Goal: Answer question/provide support: Share knowledge or assist other users

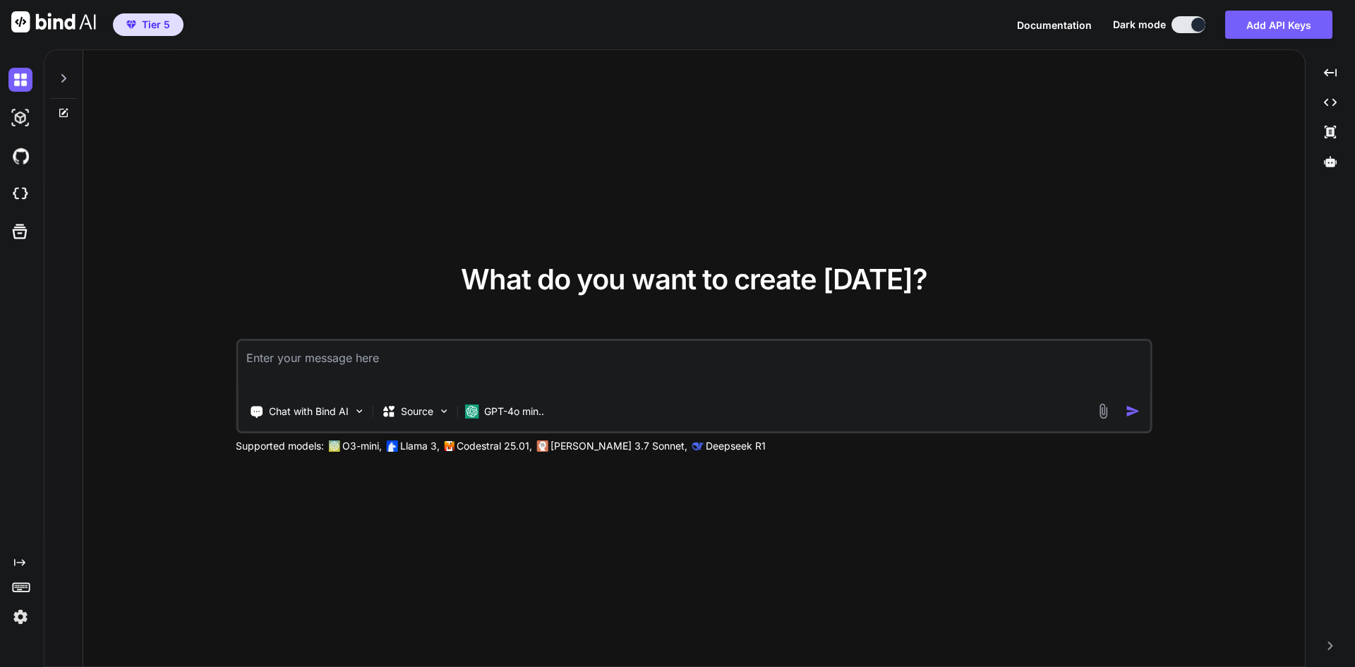
click at [25, 613] on img at bounding box center [20, 617] width 24 height 24
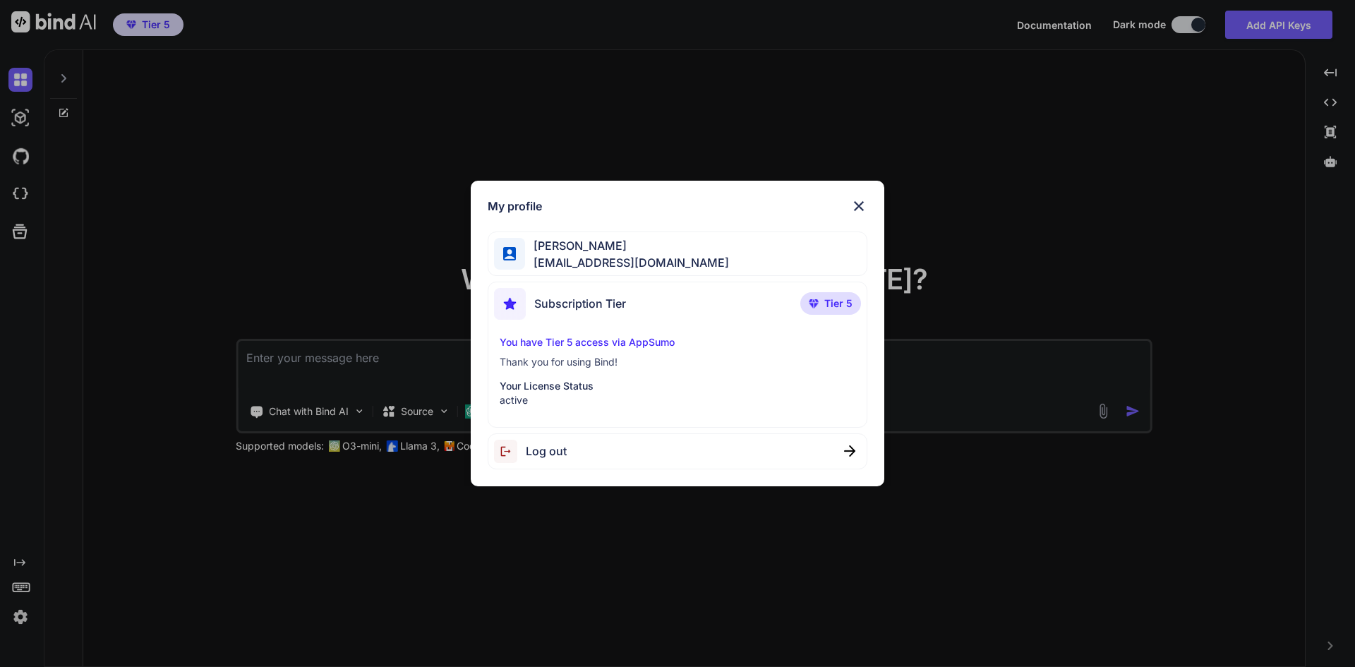
click at [200, 554] on div "My profile [PERSON_NAME] [EMAIL_ADDRESS][DOMAIN_NAME] Subscription Tier Tier 5 …" at bounding box center [677, 333] width 1355 height 667
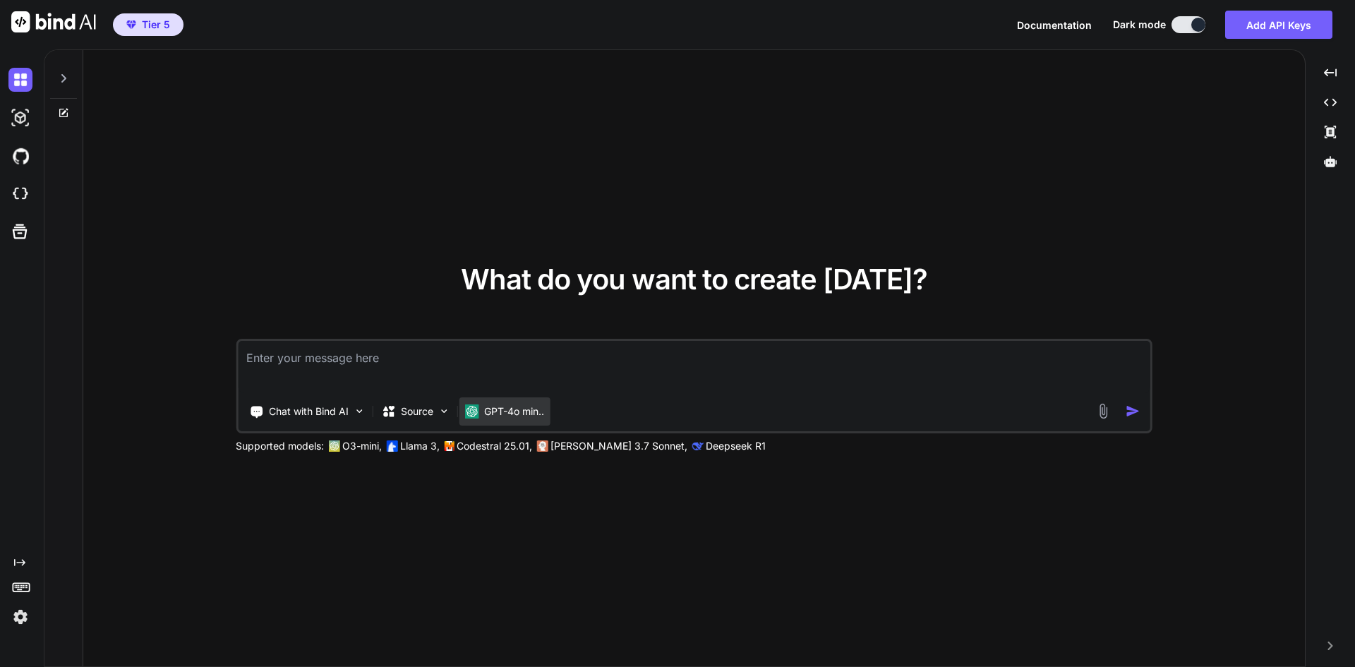
click at [506, 403] on div "GPT-4o min.." at bounding box center [504, 411] width 91 height 28
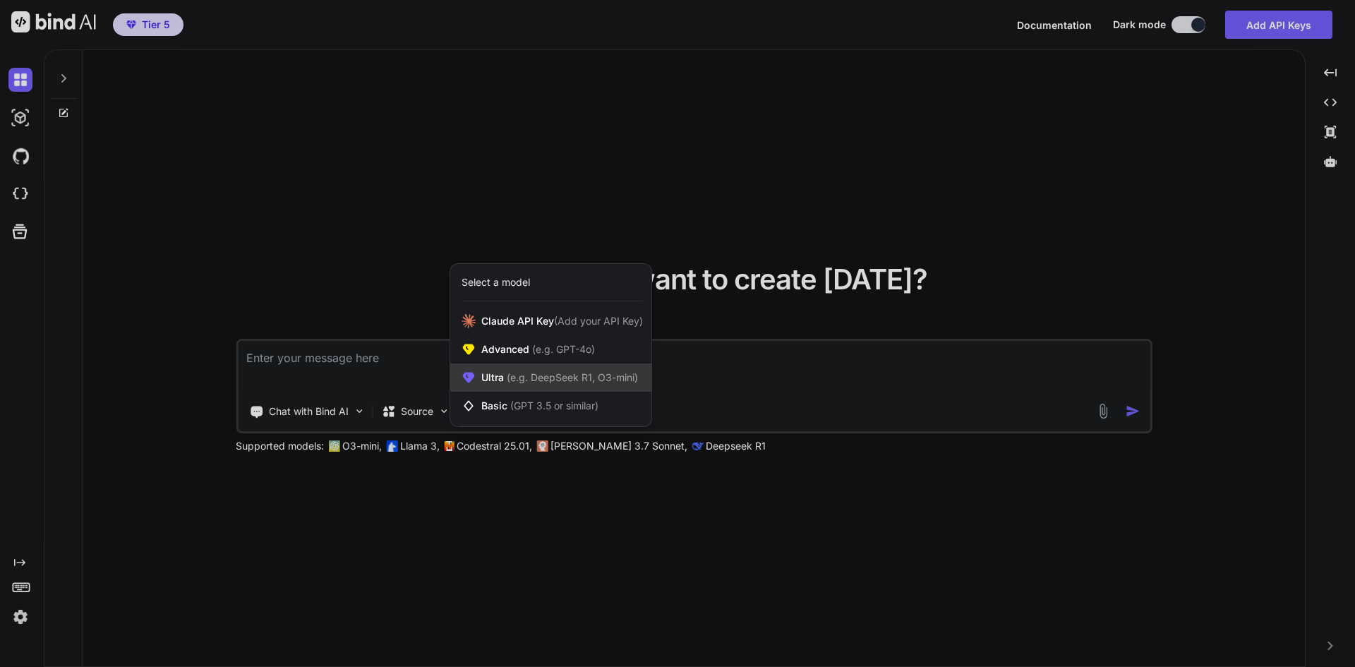
click at [523, 385] on div "Ultra (e.g. DeepSeek R1, O3-mini)" at bounding box center [550, 377] width 201 height 28
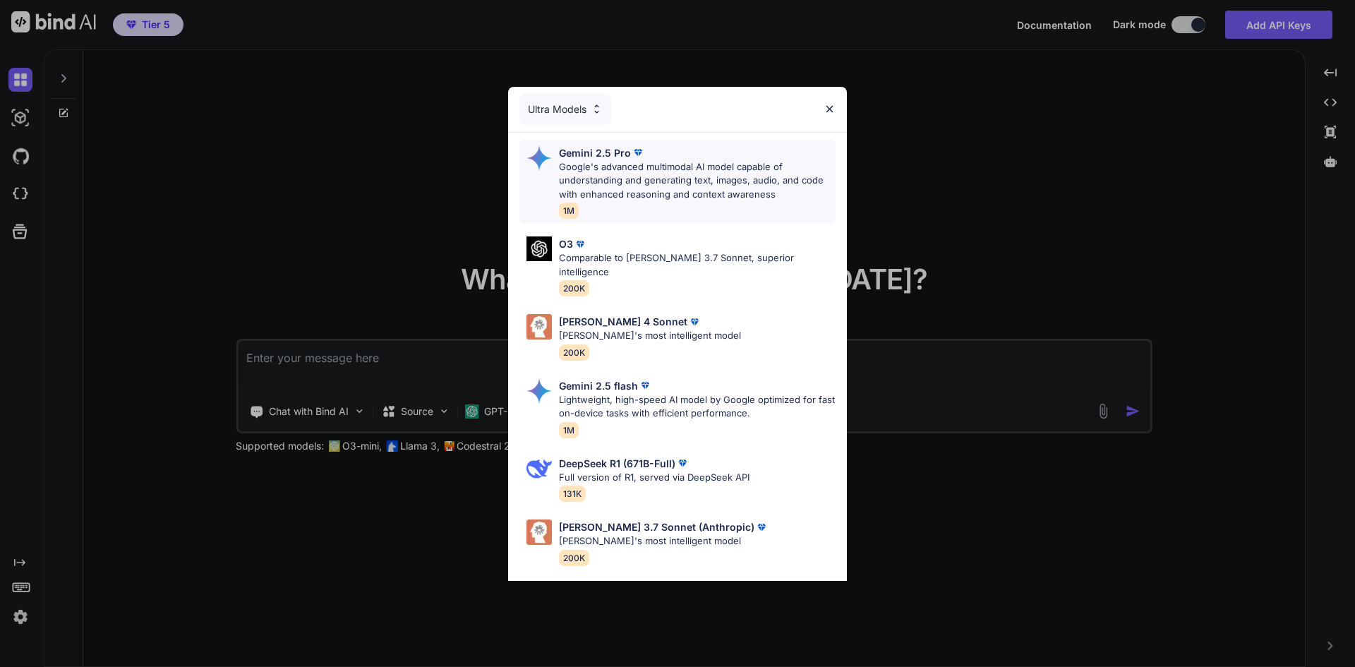
click at [622, 189] on p "Google's advanced multimodal AI model capable of understanding and generating t…" at bounding box center [697, 181] width 277 height 42
type textarea "x"
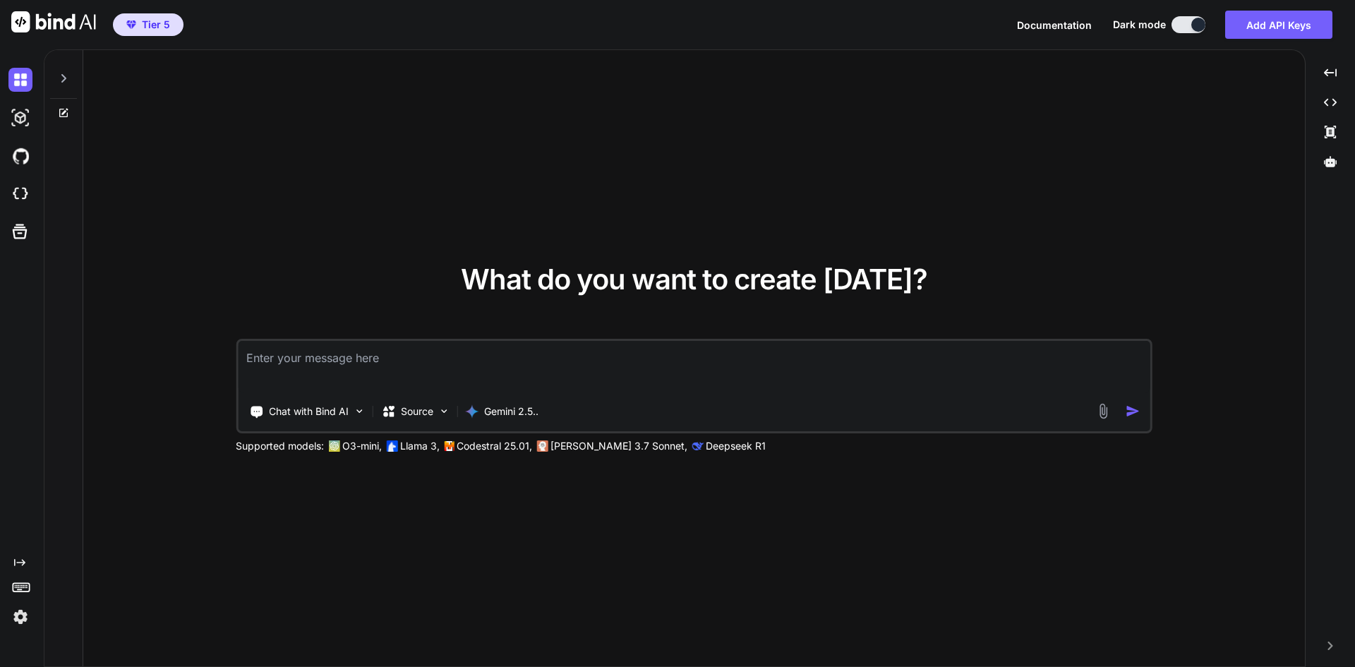
click at [460, 211] on div "What do you want to create [DATE]? Chat with Bind AI Source Gemini 2.5.. Suppor…" at bounding box center [693, 358] width 1221 height 617
click at [338, 363] on textarea at bounding box center [694, 367] width 912 height 52
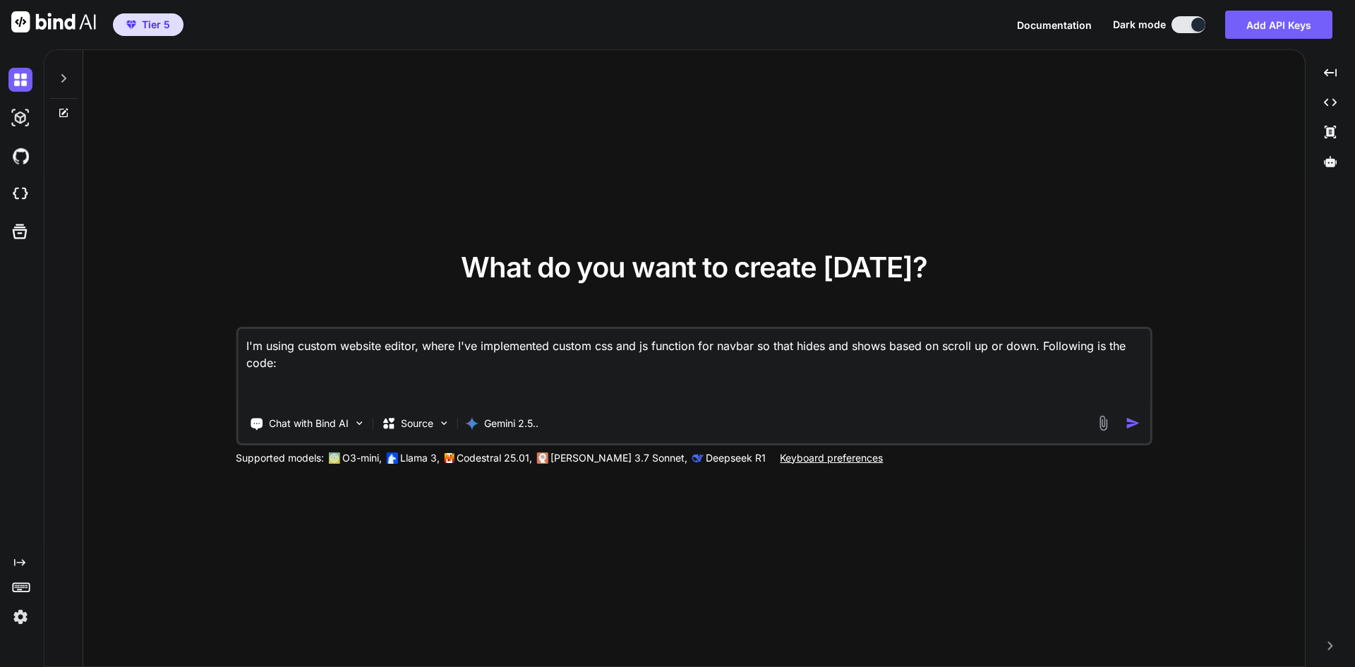
paste textarea "<!-- Show & Hide Navbar --> <script> window.addEventListener('load', function()…"
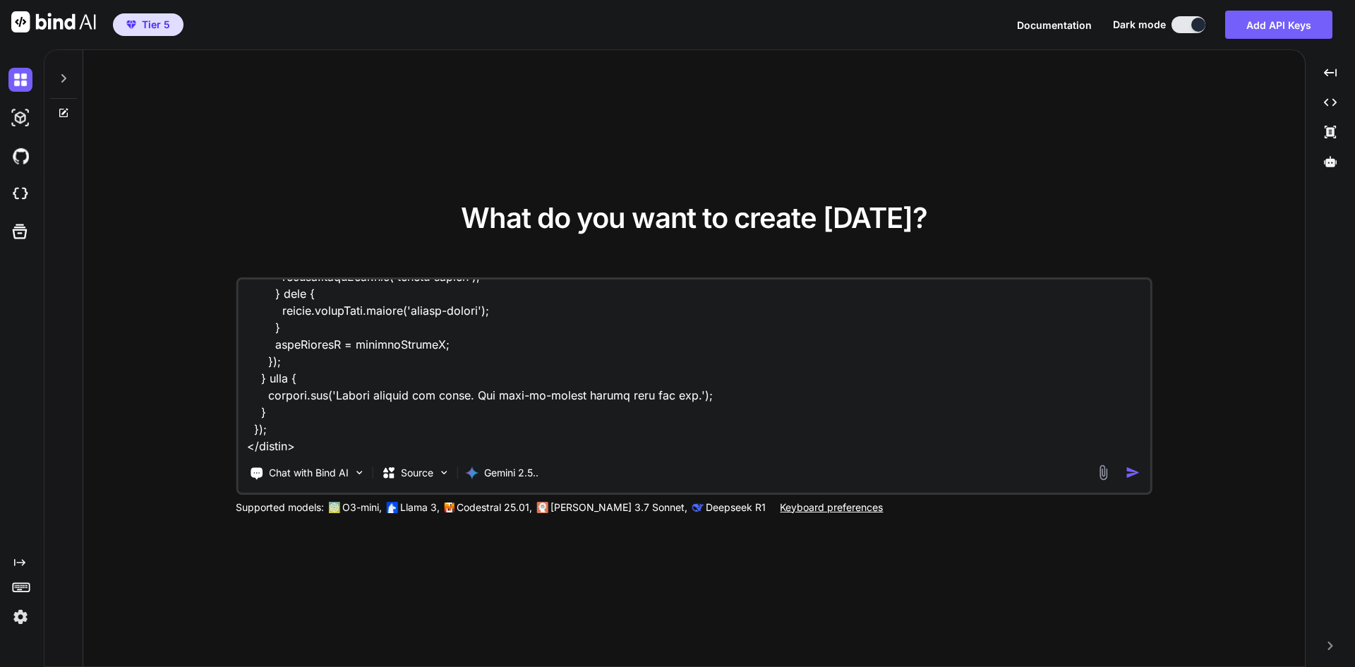
scroll to position [443, 0]
click at [274, 444] on textarea at bounding box center [694, 366] width 912 height 175
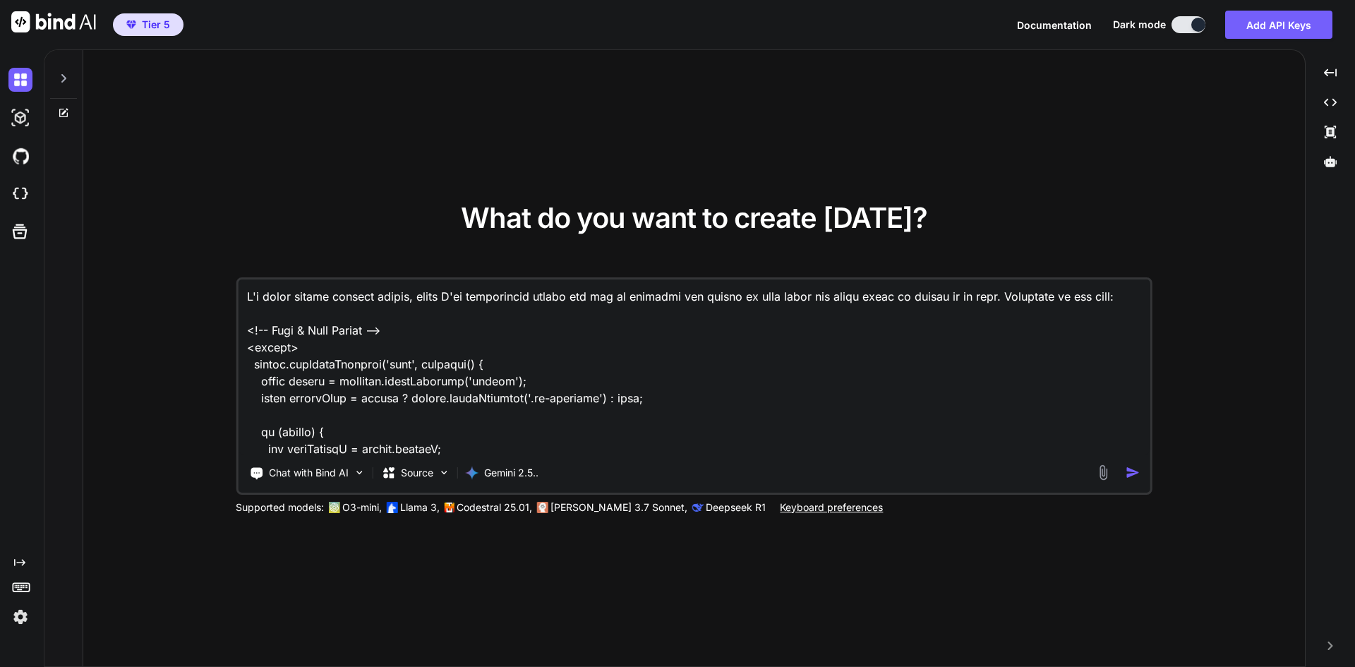
click at [308, 315] on textarea at bounding box center [694, 366] width 912 height 175
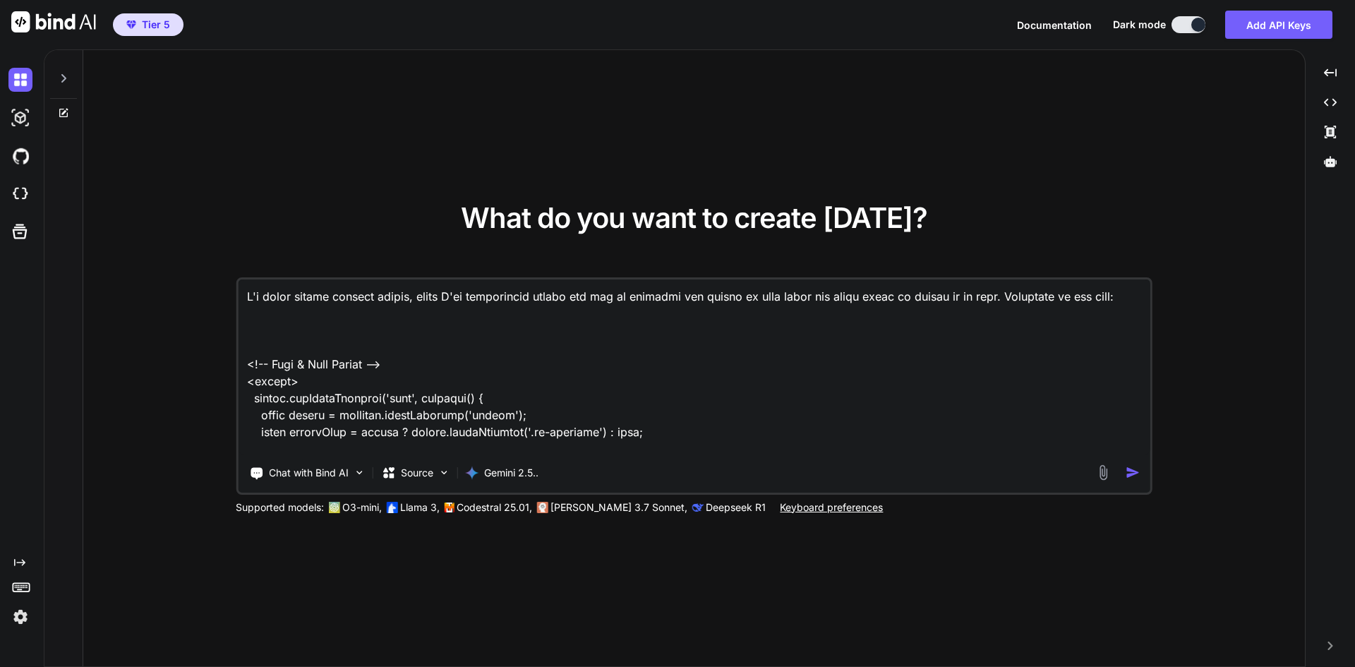
paste textarea "/* Hide navbar */ .navbar-hidden { transform: translateY(-100%) !important; }"
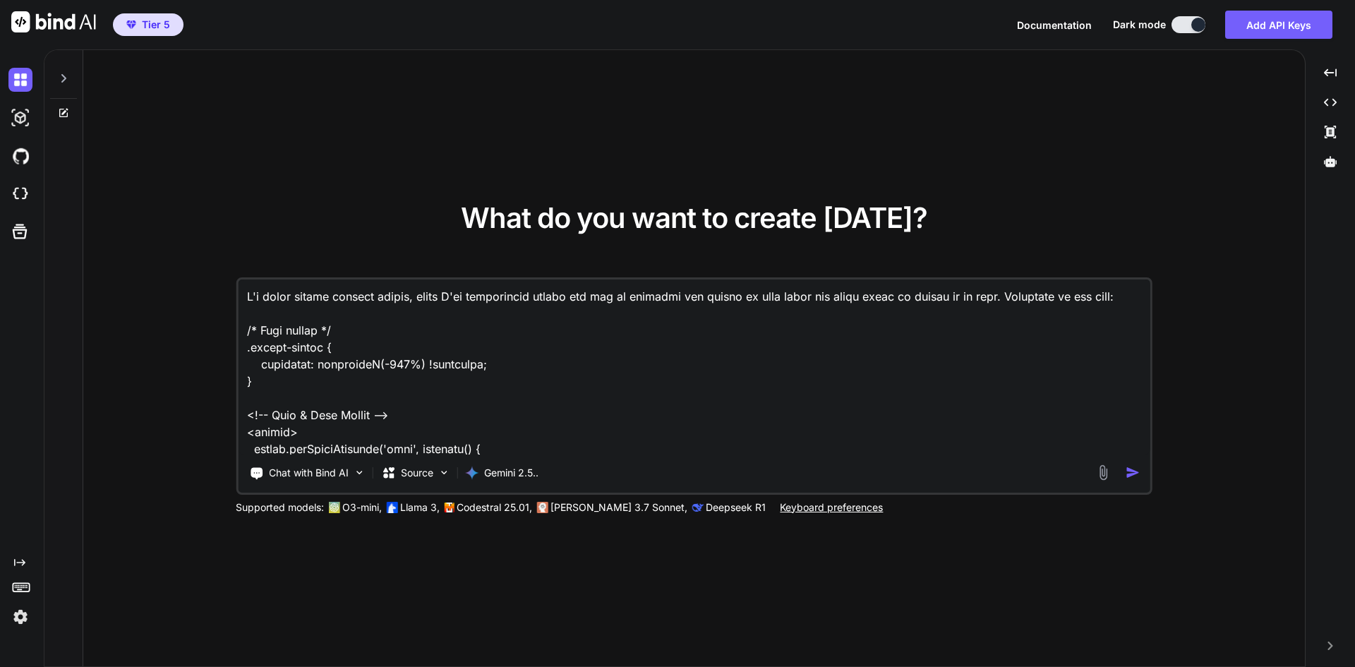
drag, startPoint x: 327, startPoint y: 365, endPoint x: 252, endPoint y: 362, distance: 75.5
click at [252, 362] on textarea at bounding box center [694, 366] width 912 height 175
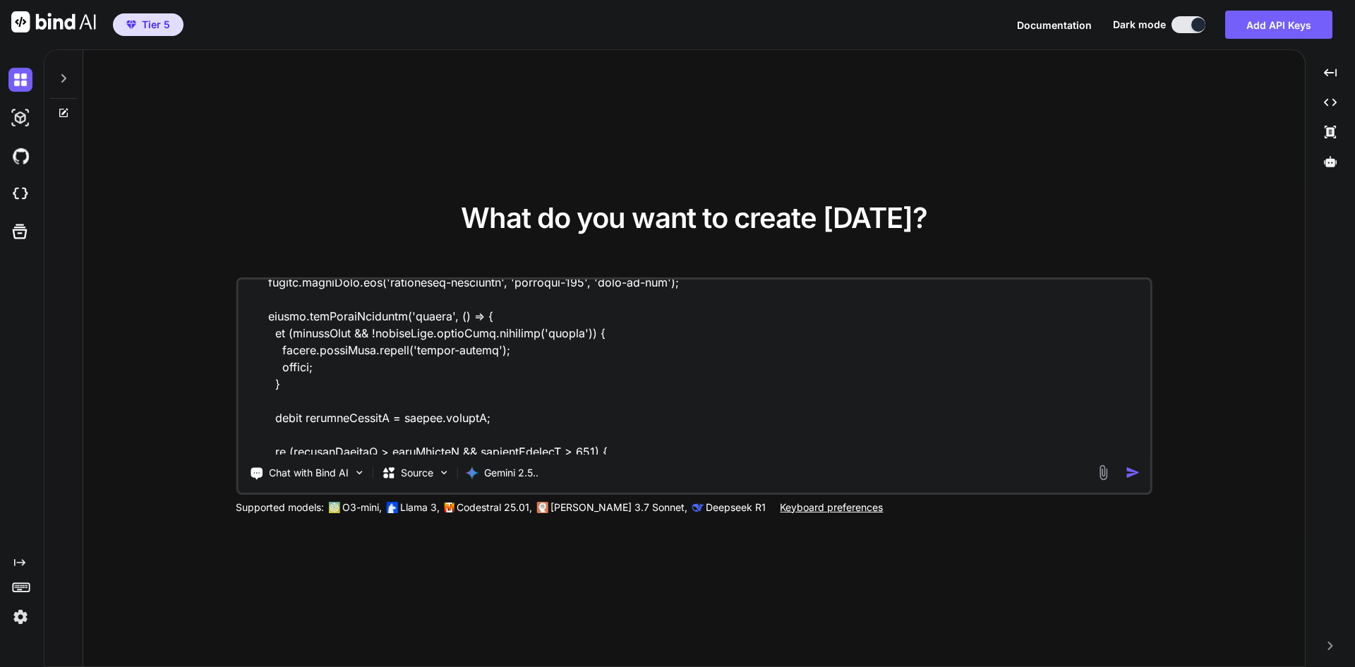
click at [408, 366] on textarea at bounding box center [694, 366] width 912 height 175
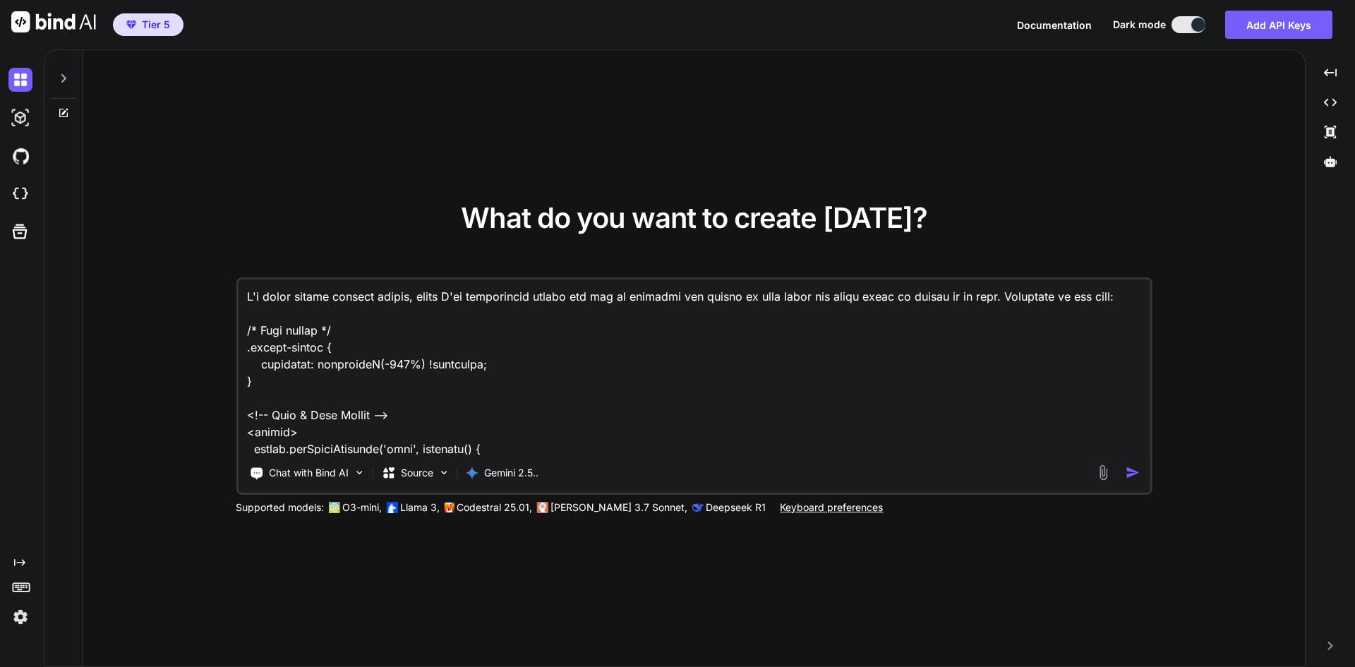
scroll to position [528, 0]
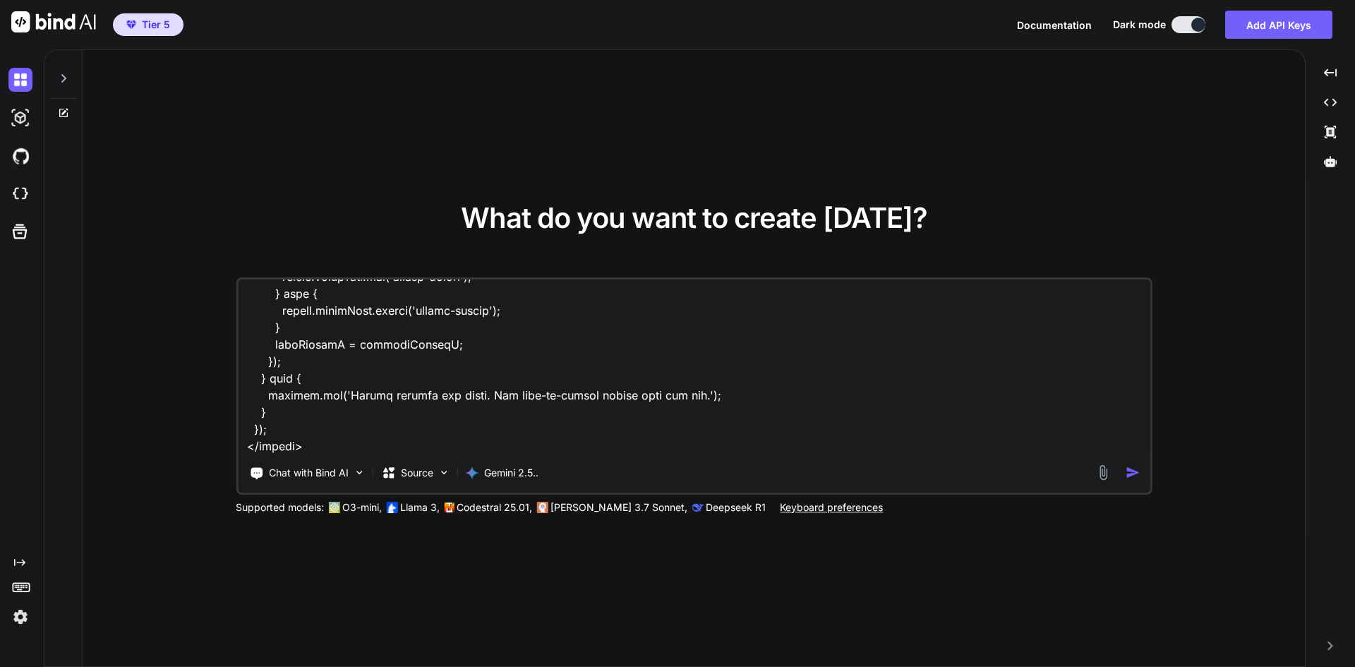
click at [321, 430] on textarea at bounding box center [694, 366] width 912 height 175
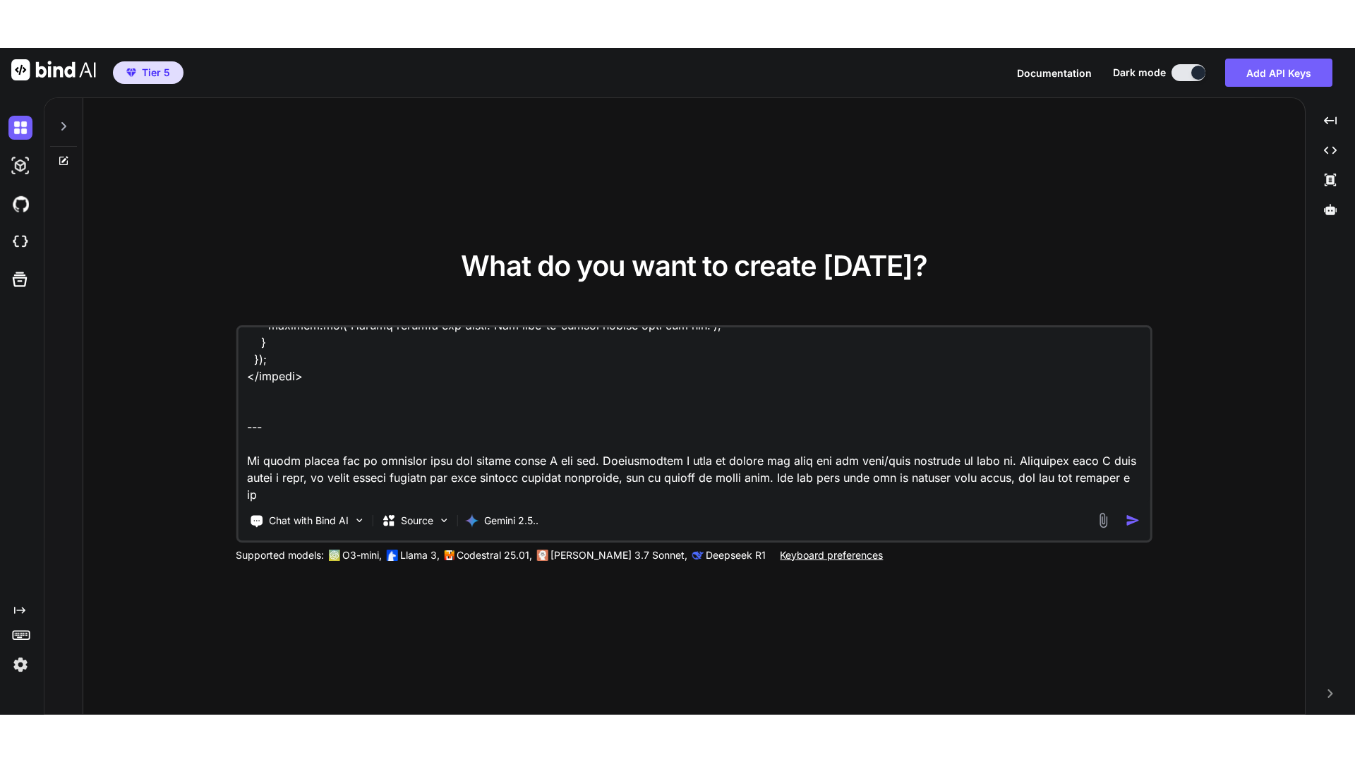
scroll to position [612, 0]
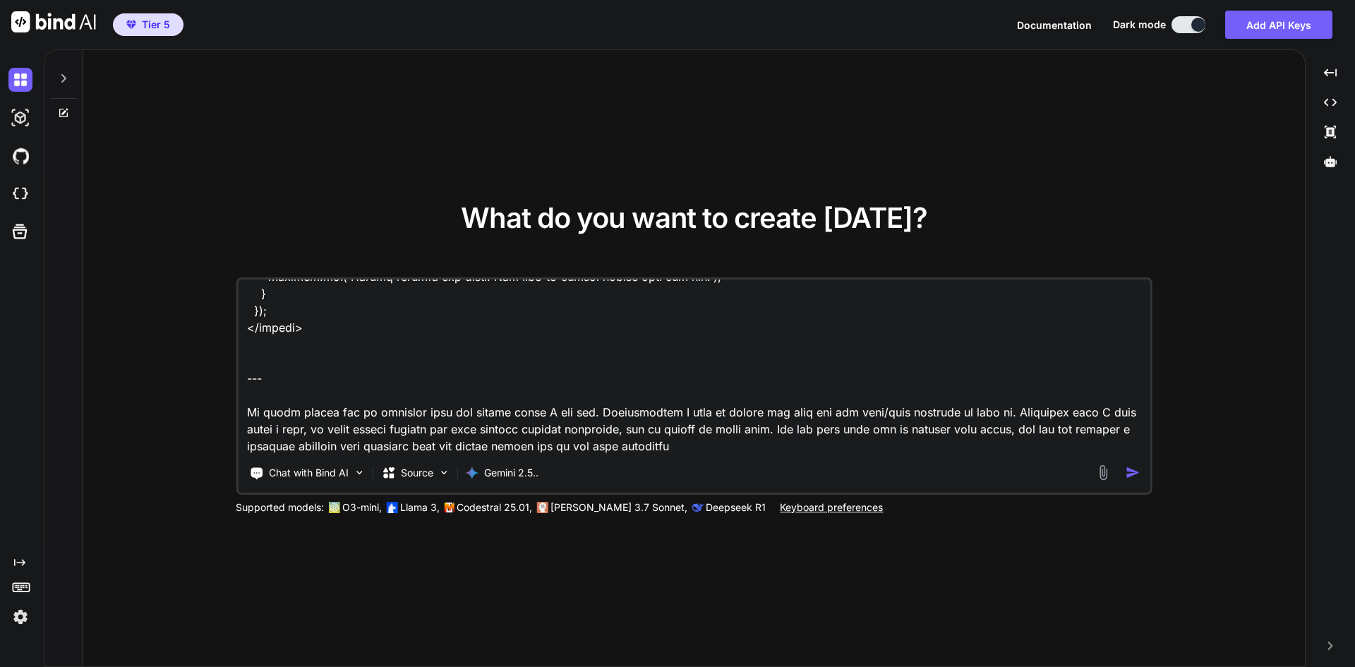
type textarea "I'm using custom website editor, where I've implemented custom css and js funct…"
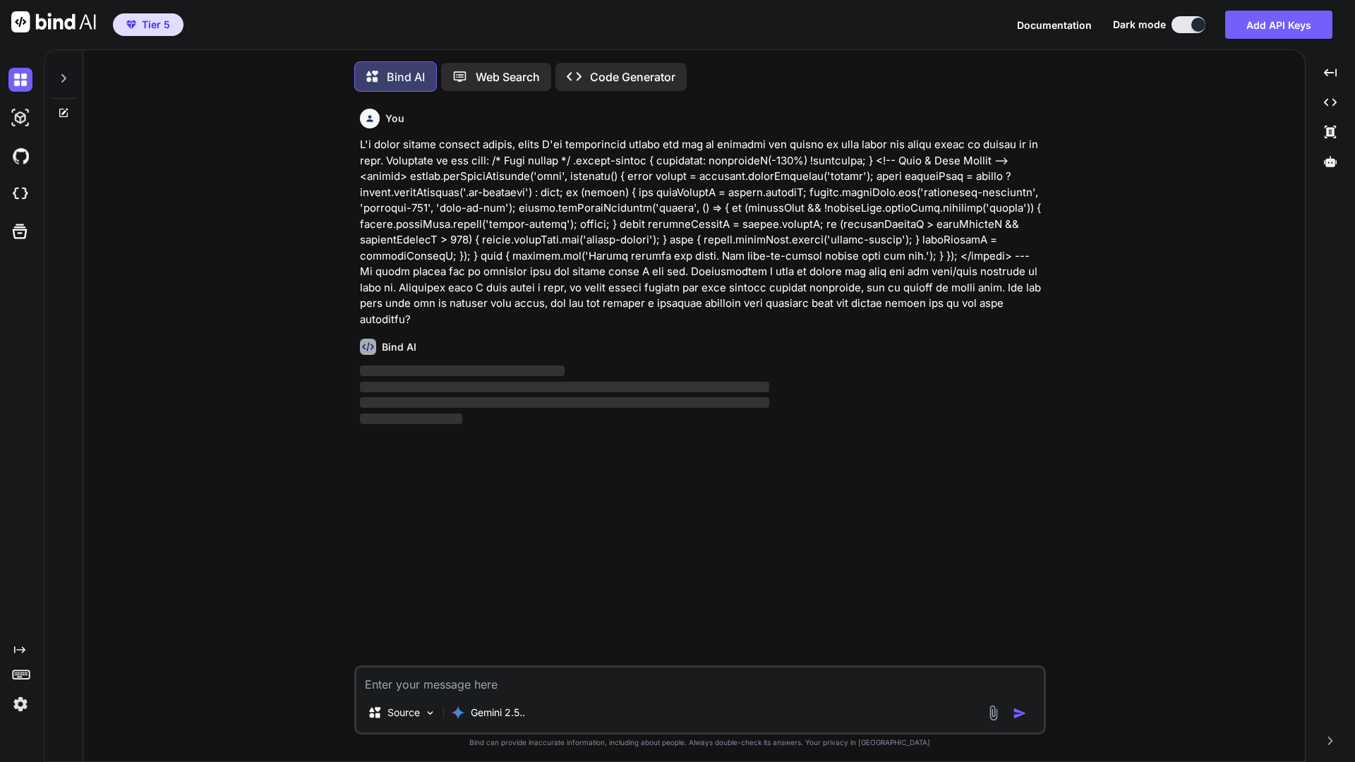
scroll to position [7, 0]
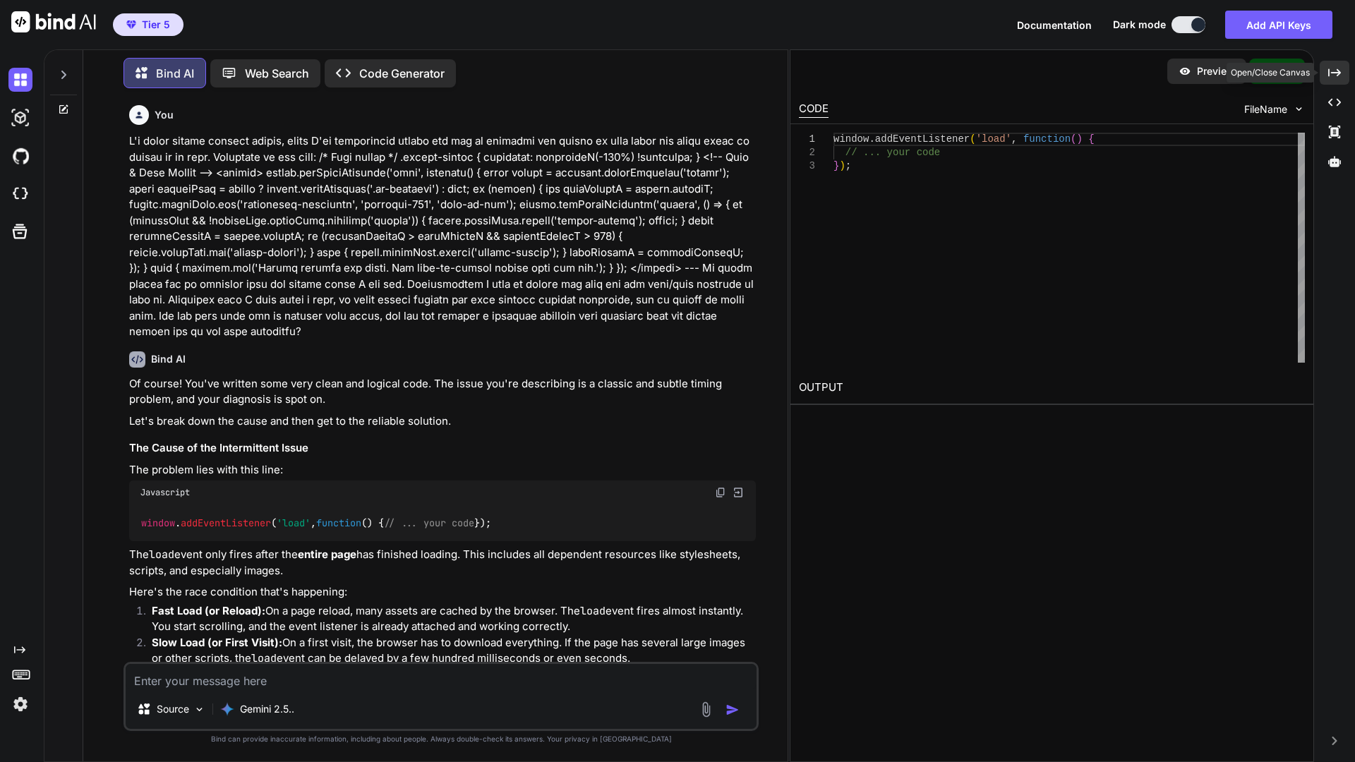
click at [1334, 70] on icon "Created with Pixso." at bounding box center [1334, 72] width 13 height 13
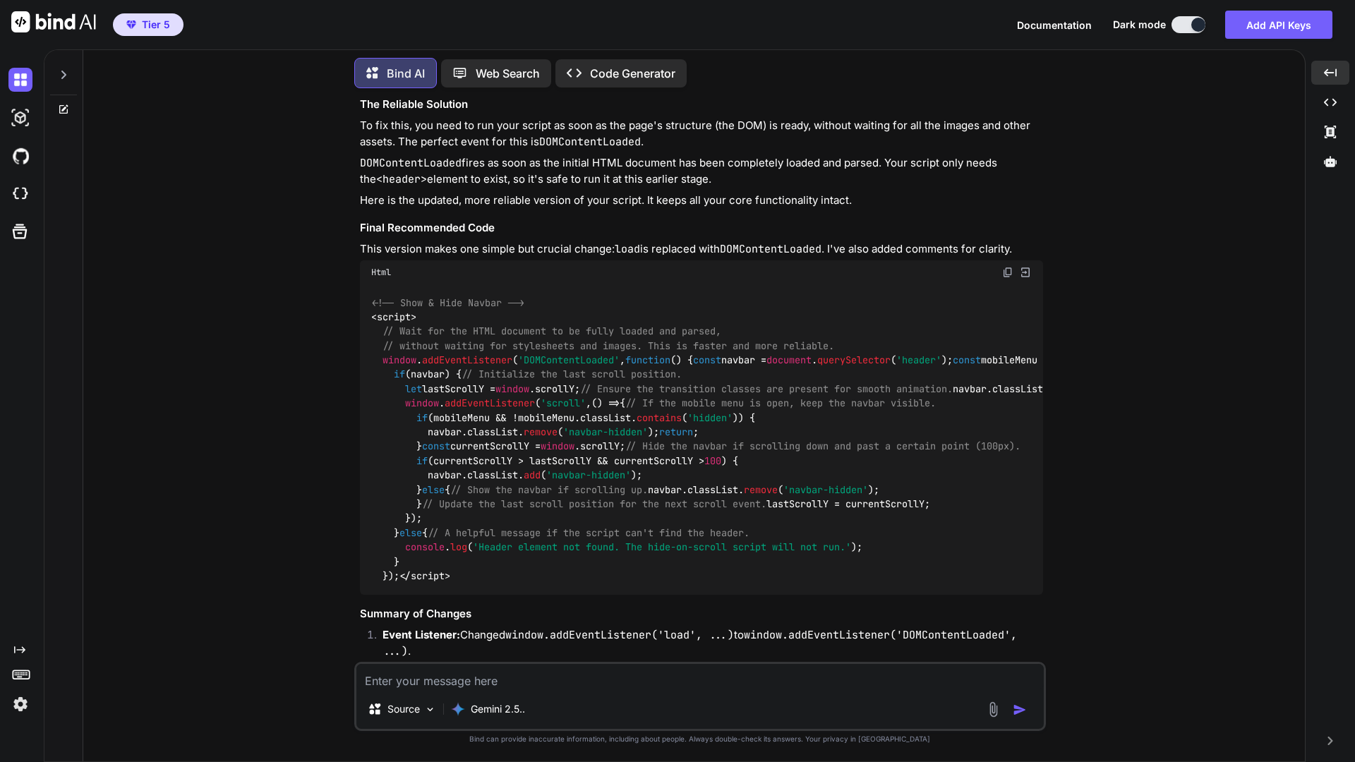
scroll to position [635, 0]
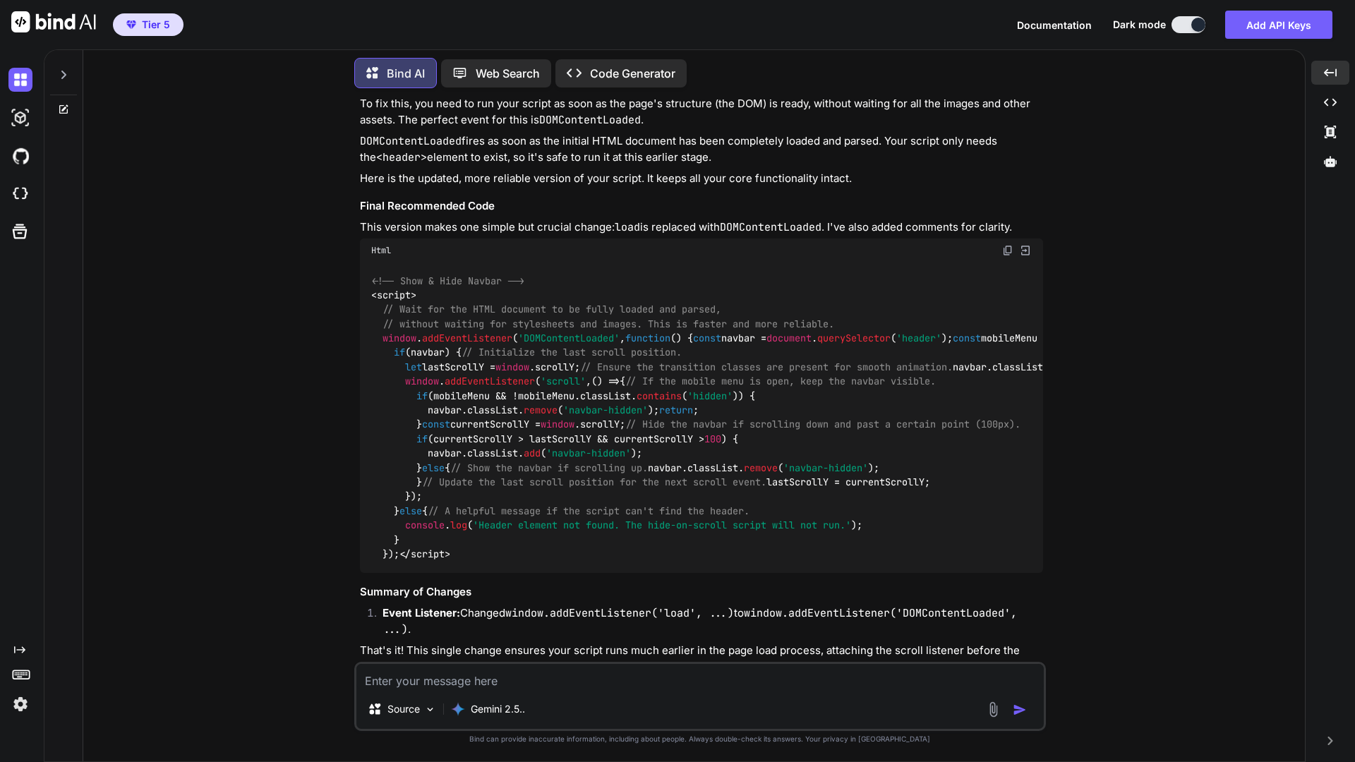
click at [553, 344] on span "'DOMContentLoaded'" at bounding box center [569, 338] width 102 height 13
copy span "DOMContentLoaded"
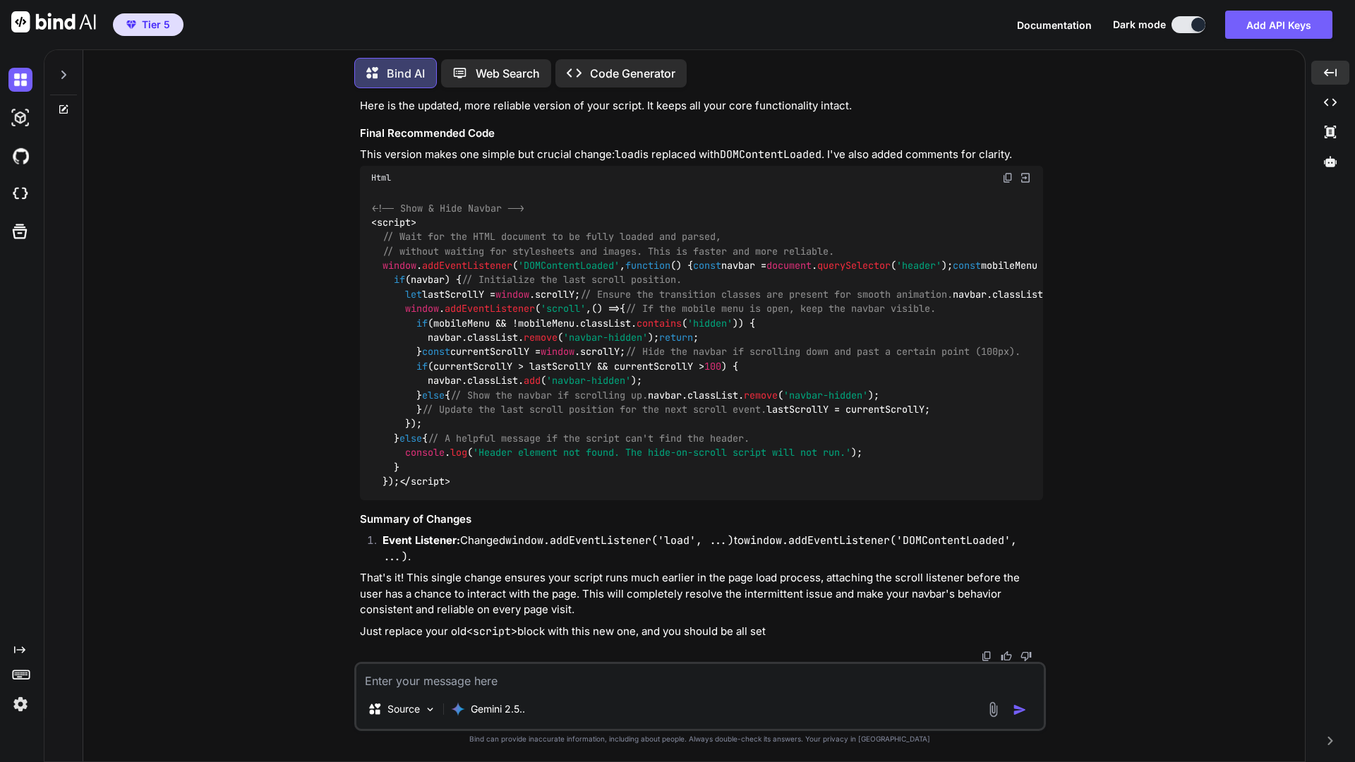
click at [966, 540] on code "window.addEventListener('DOMContentLoaded', ...)" at bounding box center [699, 548] width 634 height 30
copy code "DOMContentLoaded"
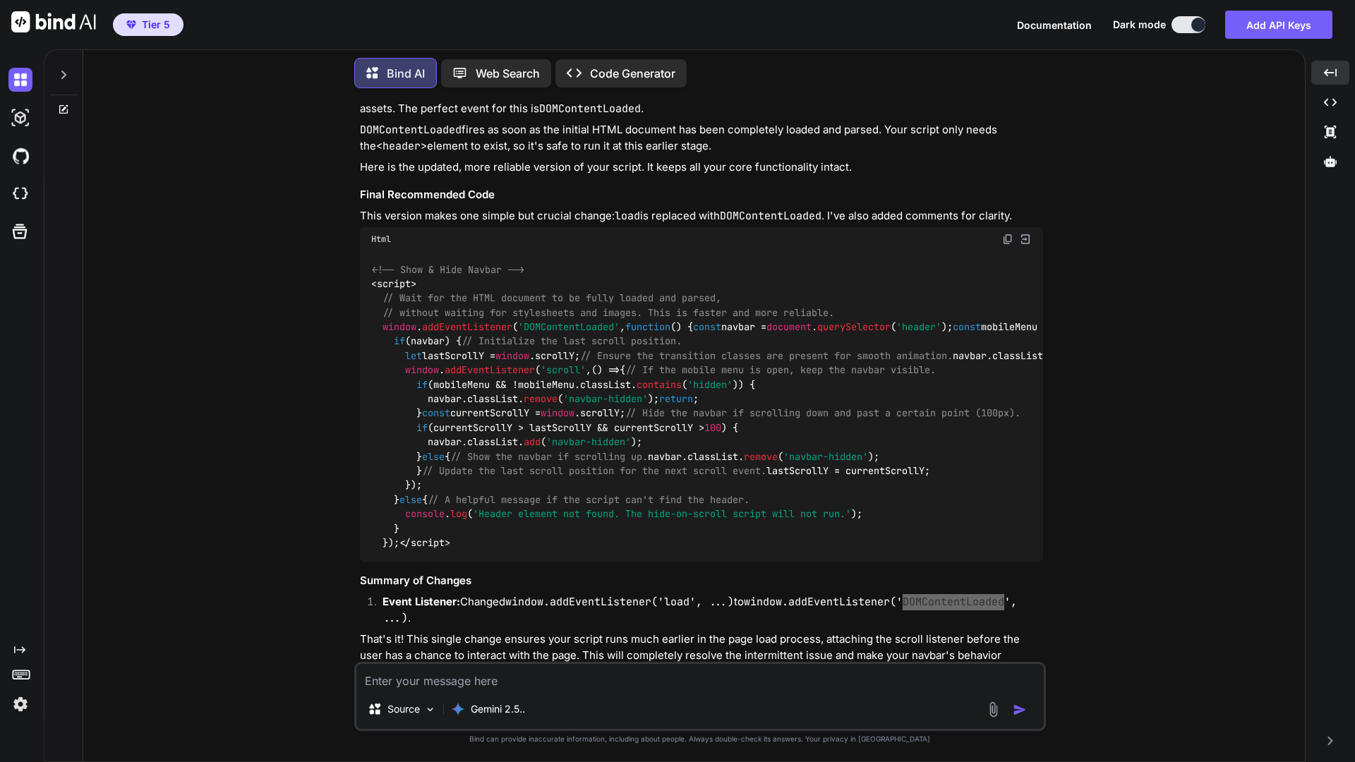
scroll to position [644, 0]
click at [835, 353] on div "<!-- Show & Hide Navbar --> < script > // Wait for the HTML document to be full…" at bounding box center [701, 408] width 683 height 310
click at [1008, 247] on img at bounding box center [1007, 241] width 11 height 11
click at [472, 642] on textarea at bounding box center [699, 676] width 687 height 25
type textarea "well now it doesnt work at all. it shows all the time"
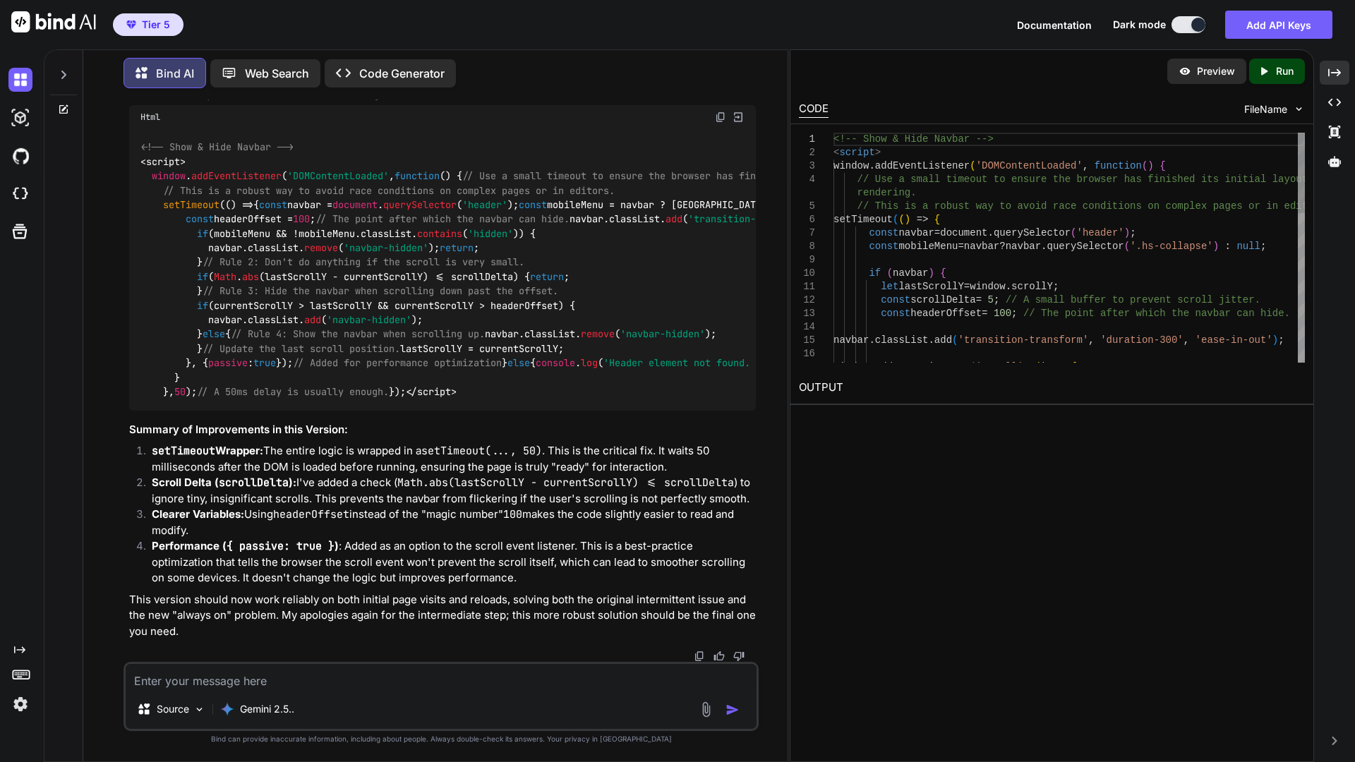
scroll to position [1903, 0]
click at [1330, 69] on icon "Created with Pixso." at bounding box center [1334, 72] width 13 height 13
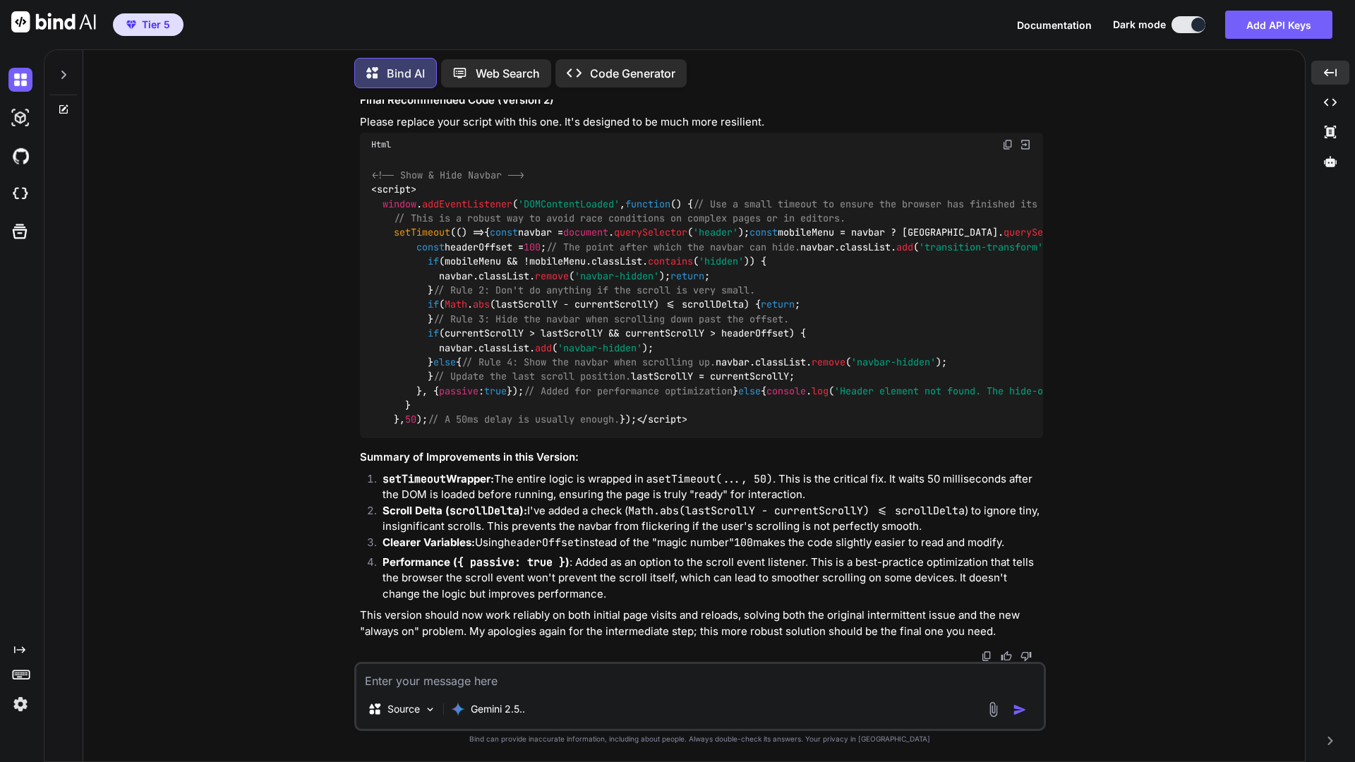
scroll to position [1910, 0]
click at [1007, 150] on img at bounding box center [1007, 144] width 11 height 11
click at [409, 642] on textarea at bounding box center [699, 676] width 687 height 25
type textarea "no, doesnt work."
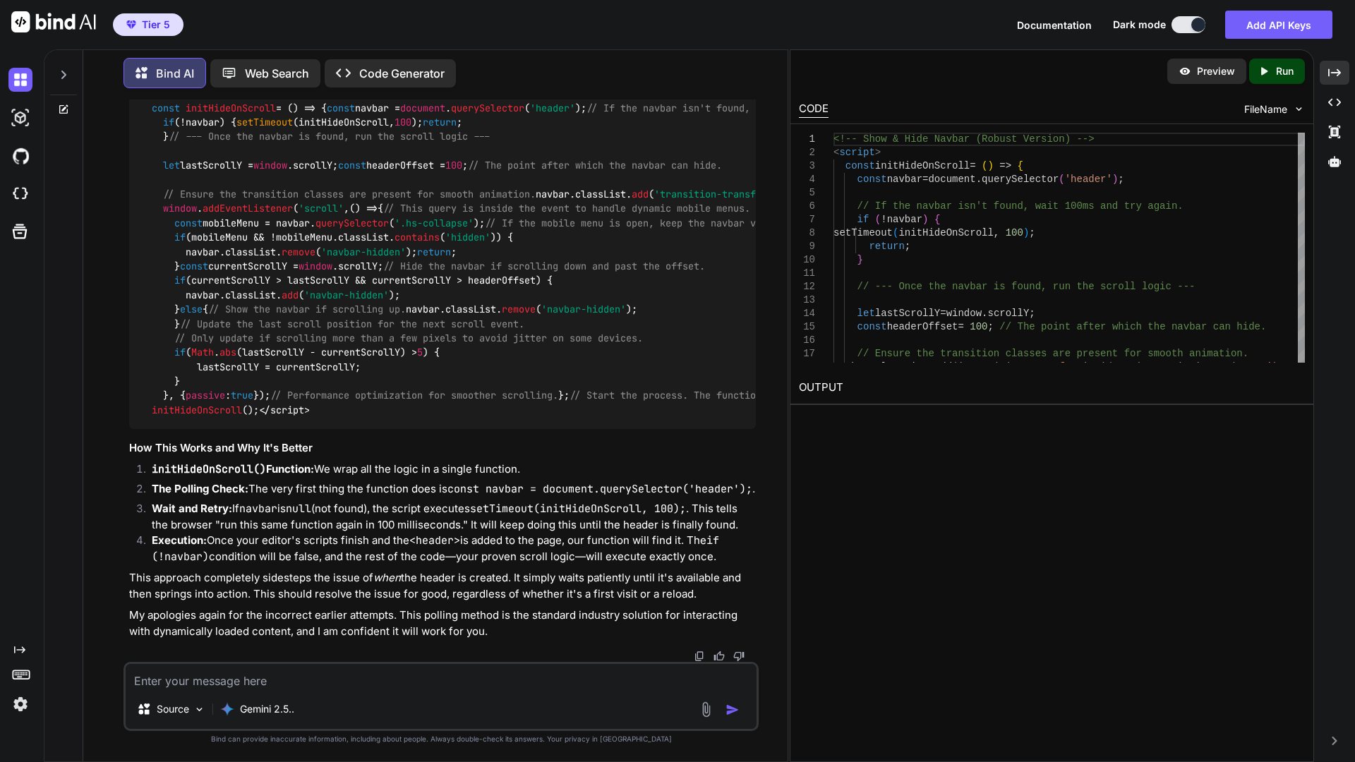
scroll to position [3171, 0]
click at [1026, 245] on div "<!-- Show & Hide Navbar (Robust Version) --> < script > const initHideOnScroll …" at bounding box center [1068, 481] width 471 height 697
type textarea "<!-- Show & Hide Navbar (Robust Version) --> <script> const initHideOnScroll = …"
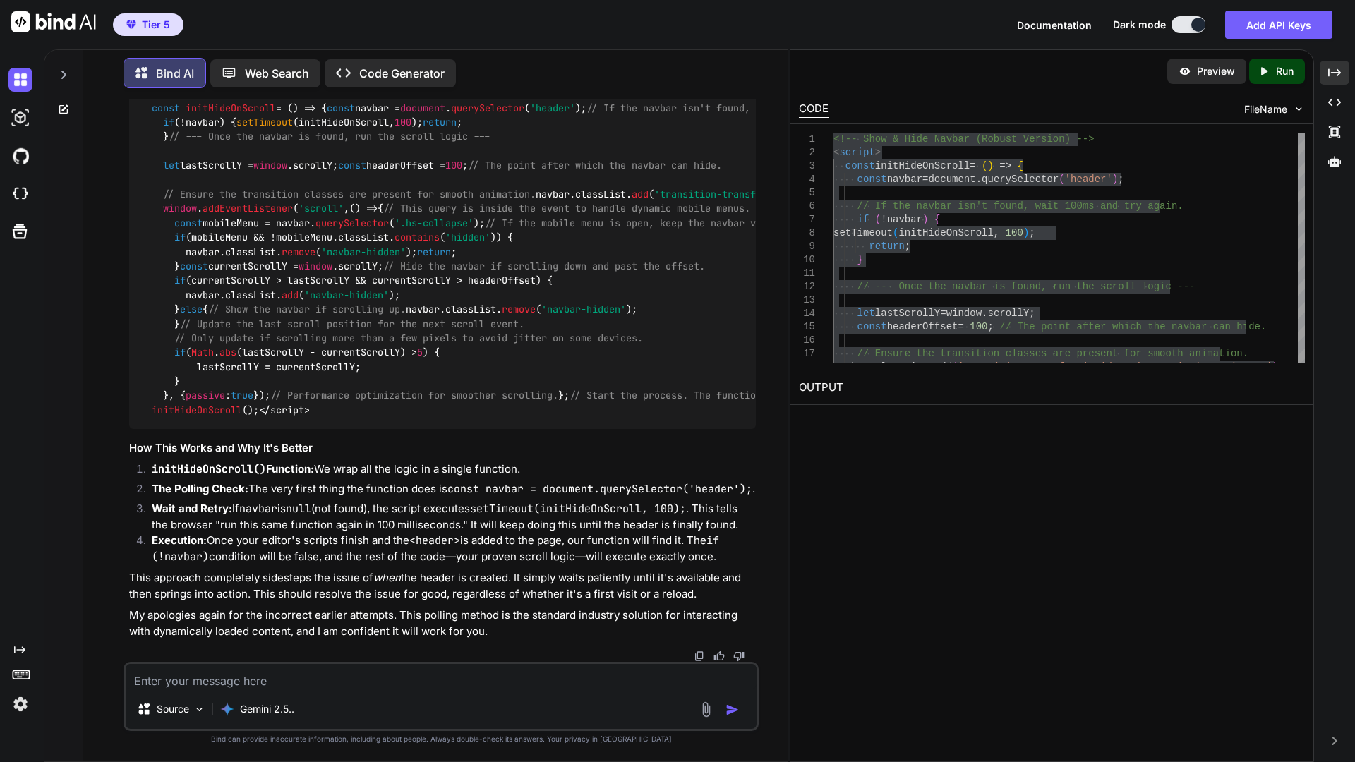
click at [303, 642] on textarea at bounding box center [441, 676] width 631 height 25
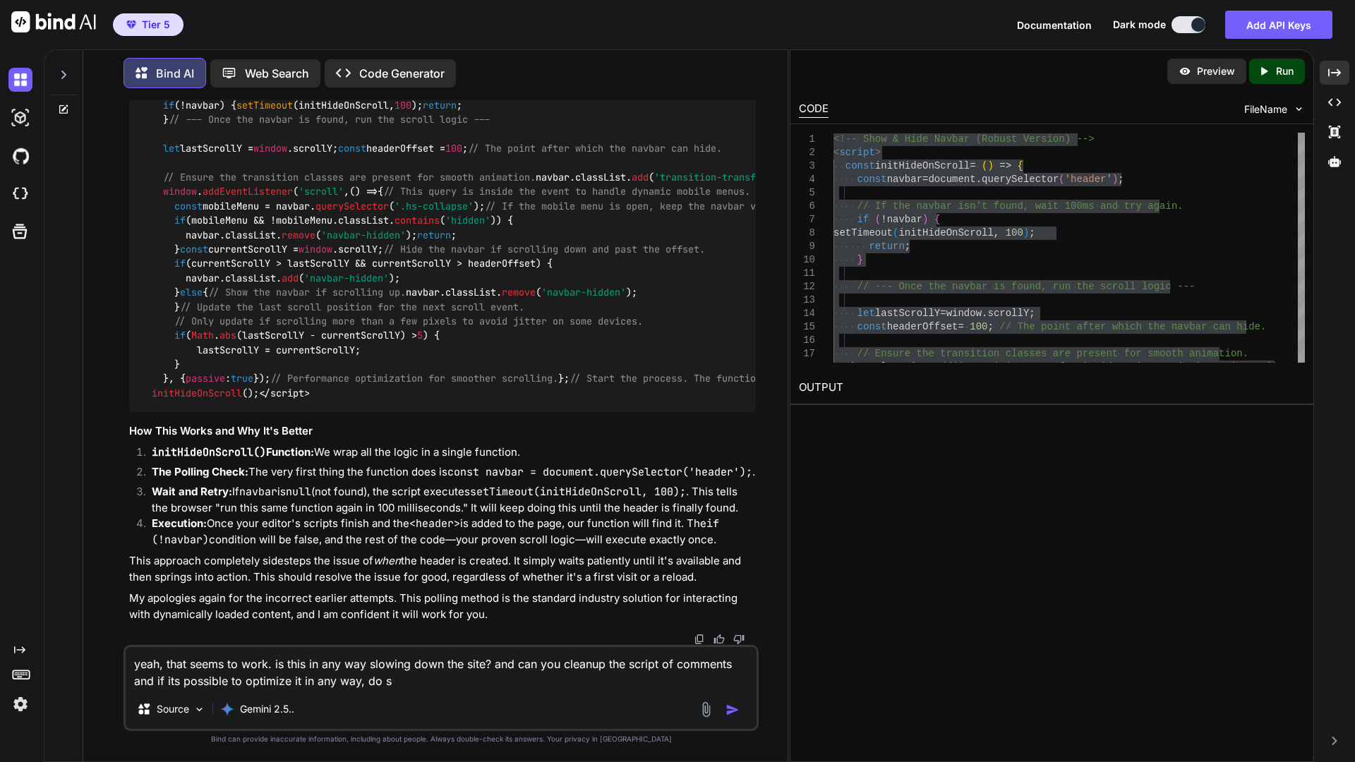
type textarea "yeah, that seems to work. is this in any way slowing down the site? and can you…"
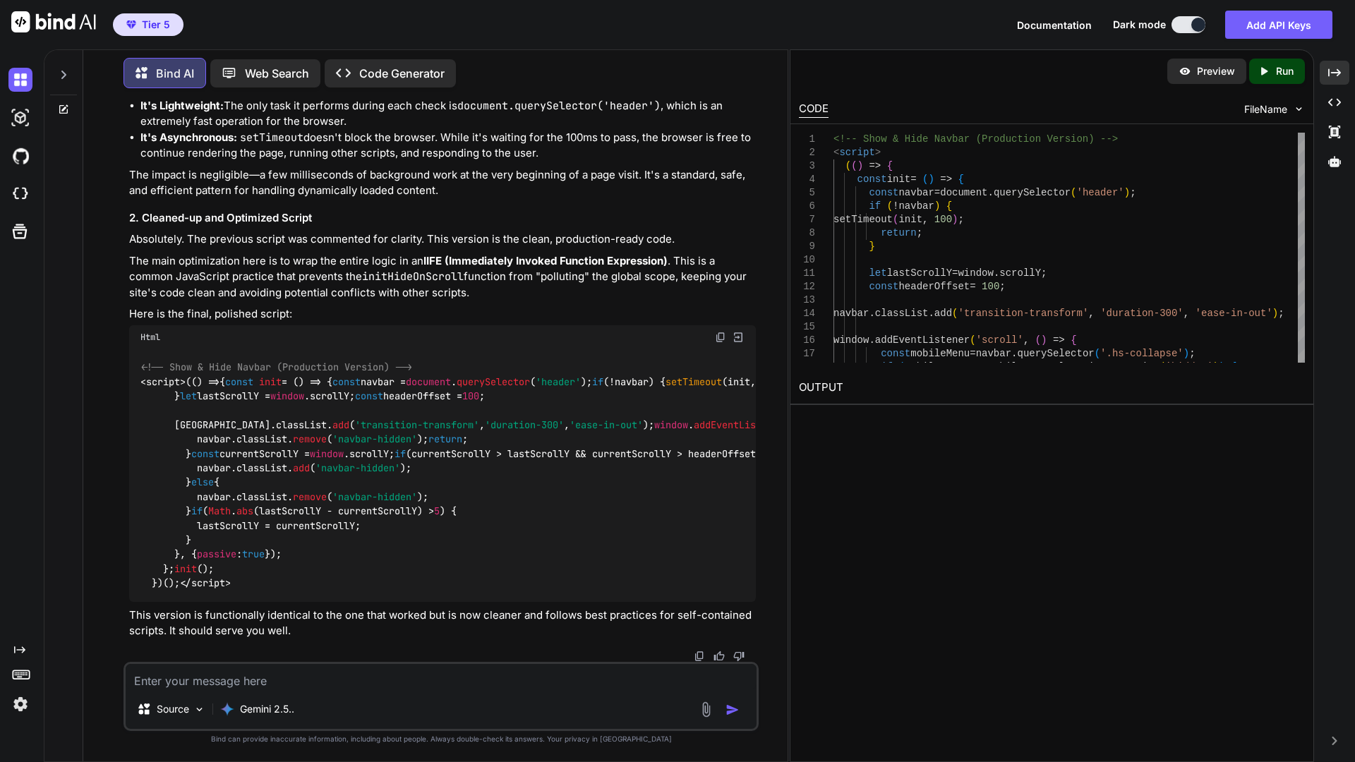
scroll to position [4544, 0]
click at [1005, 240] on div "<!-- Show & Hide Navbar (Production Version) --> < script > ( ( ) => { const in…" at bounding box center [1068, 387] width 471 height 509
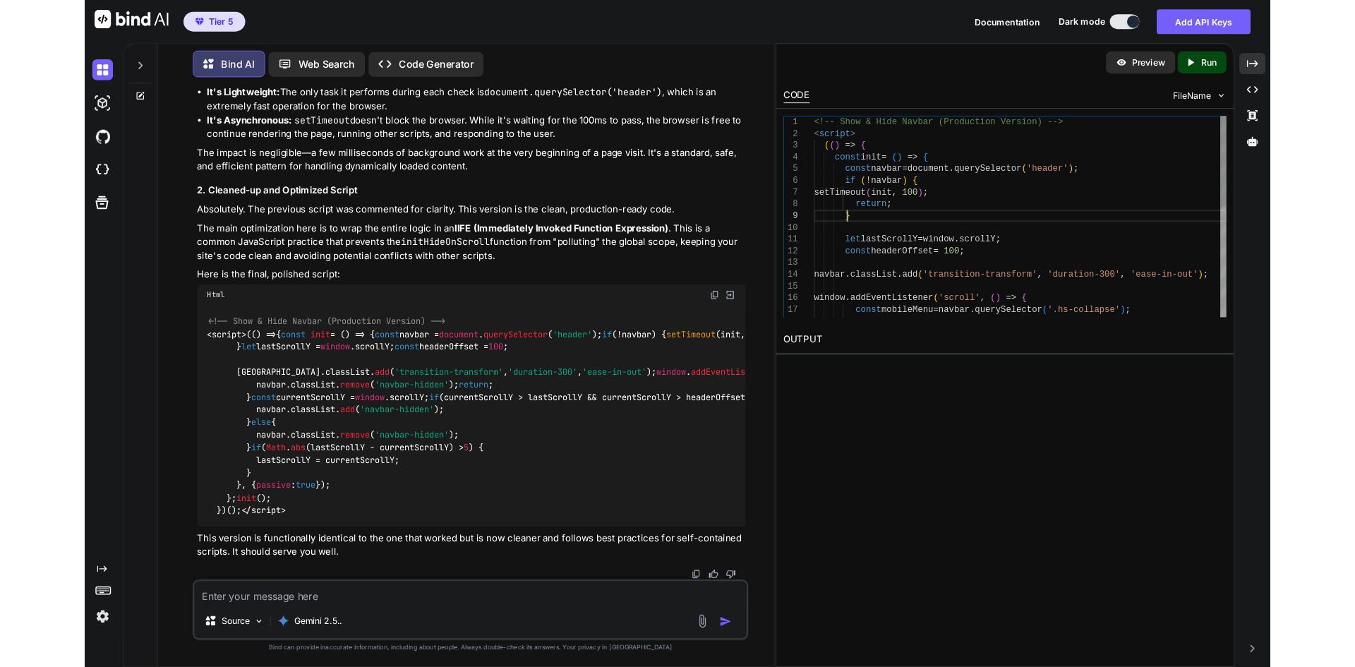
scroll to position [0, 0]
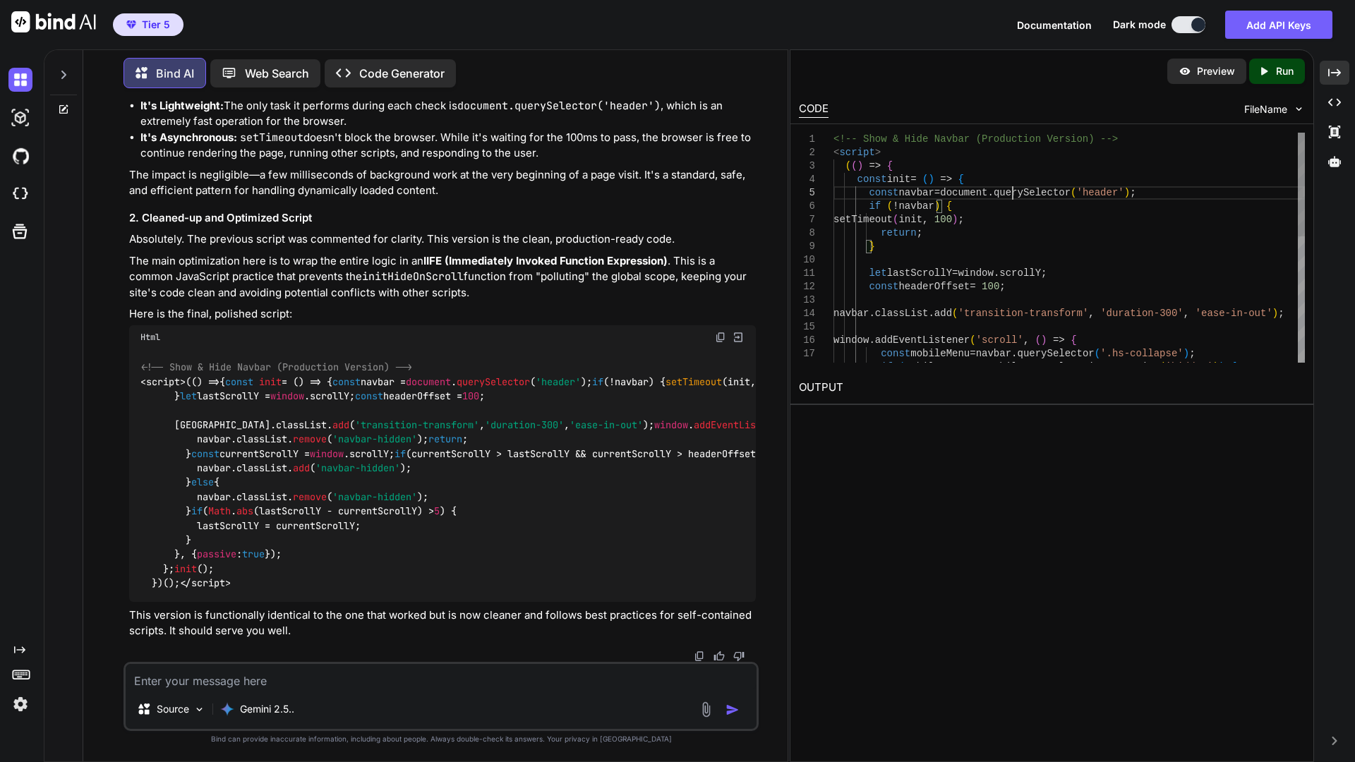
click at [1011, 198] on div "window . addEventListener ( 'scroll' , ( ) => { const mobileMenu = navbar . que…" at bounding box center [1068, 387] width 471 height 509
type textarea "<!-- Show & Hide Navbar (Production Version) --> <script> (() => { const init =…"
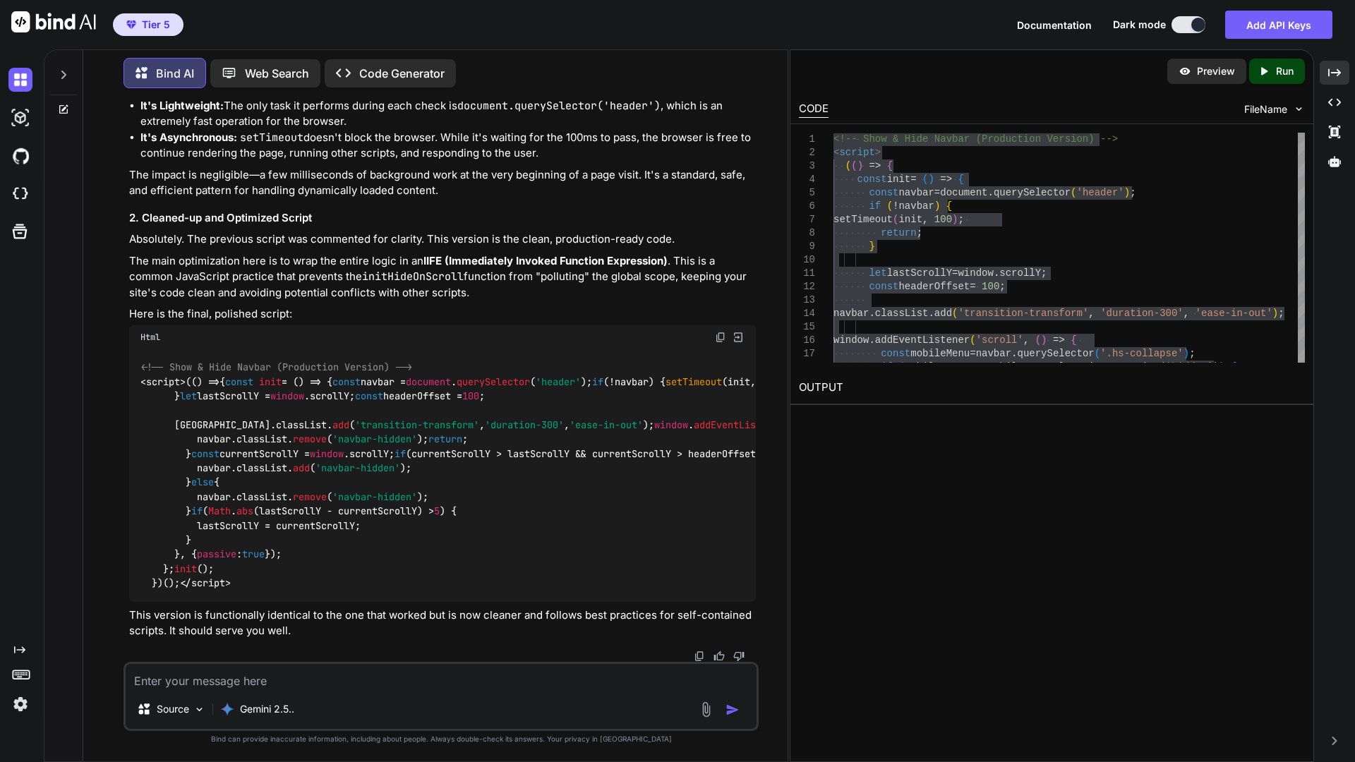
click at [229, 42] on h3 "1. Does this slow down the site?" at bounding box center [442, 34] width 627 height 16
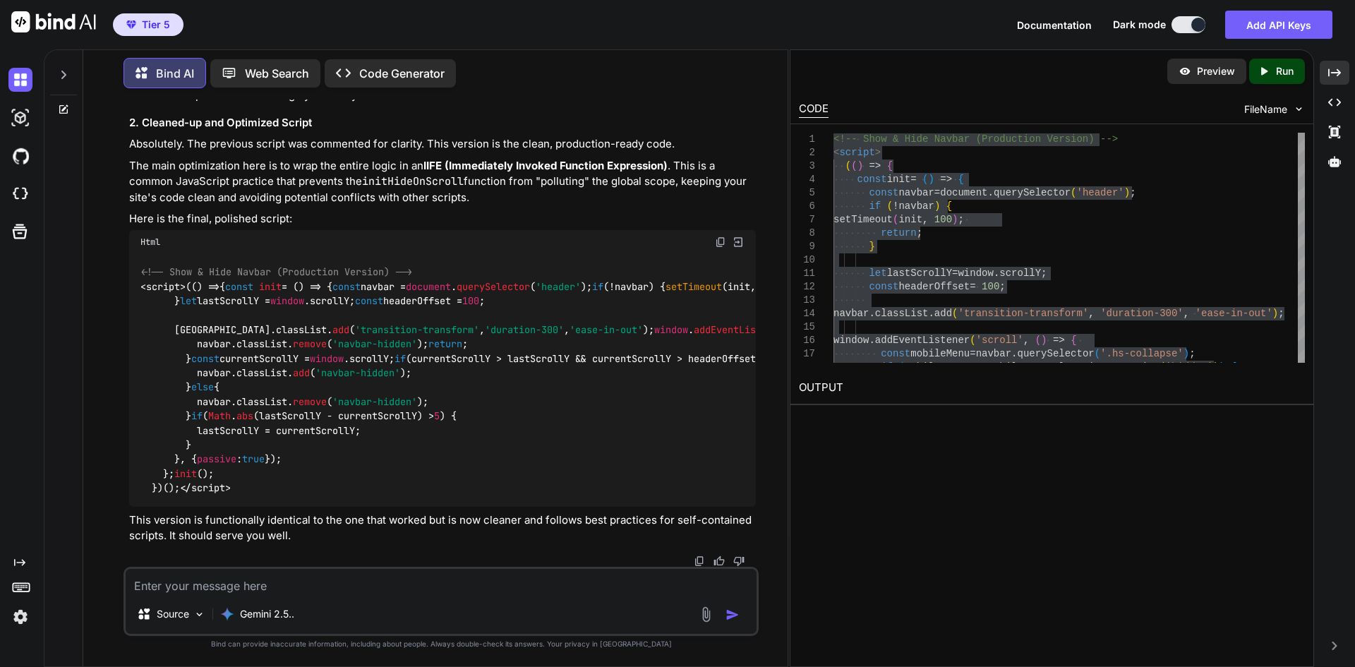
click at [310, 590] on textarea at bounding box center [441, 581] width 631 height 25
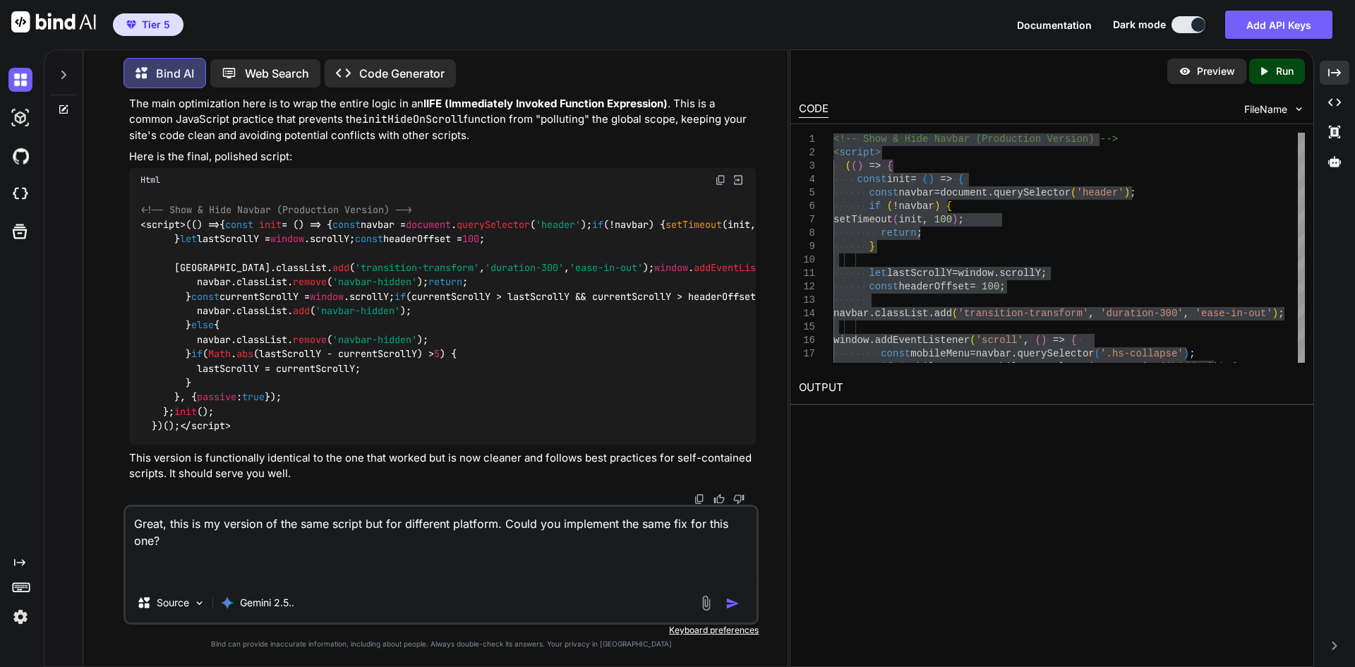
paste textarea "<!-- Show & Hide Navbar for Blog --> <script> window.addEventListener('load', f…"
type textarea "Great, this is my version of the same script but for different platform. Could …"
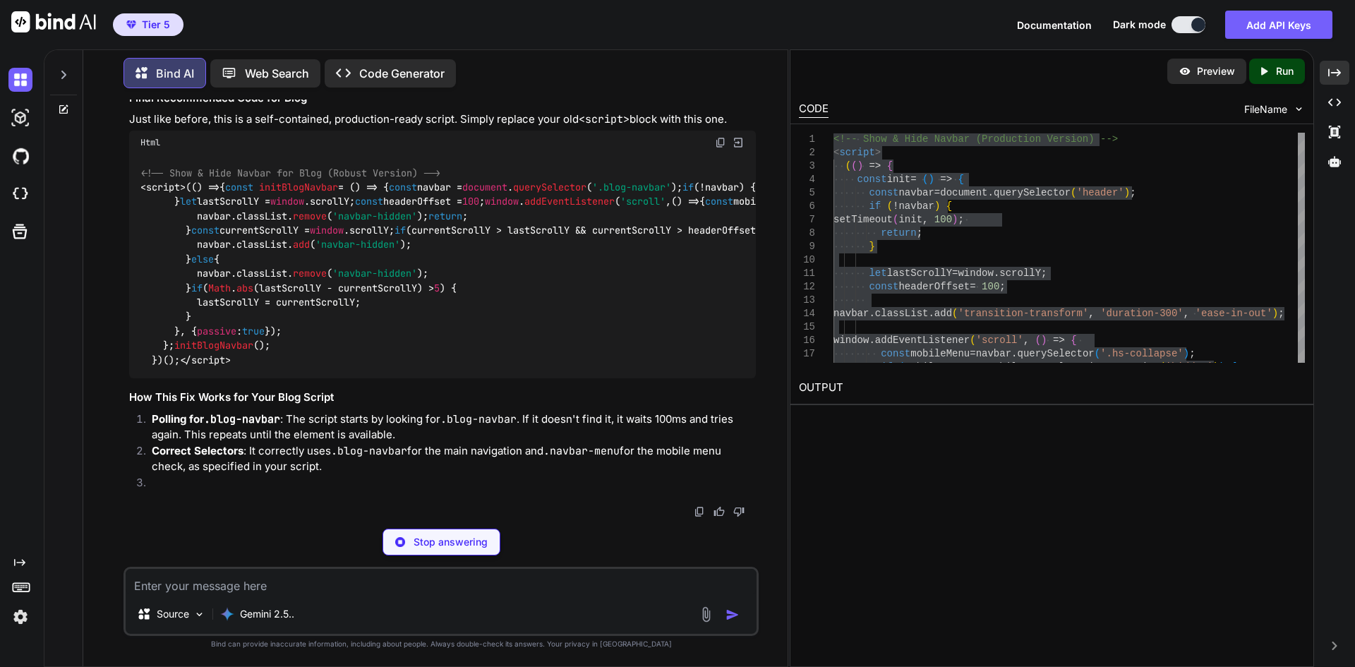
scroll to position [5728, 0]
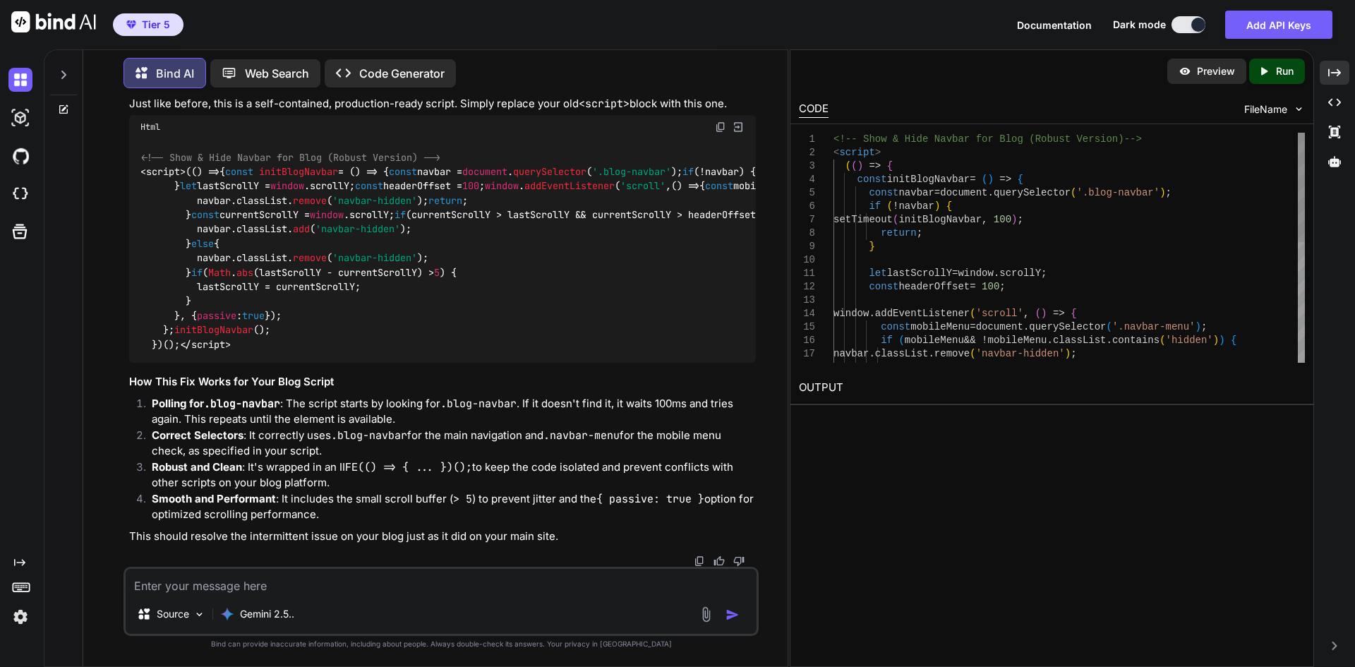
click at [1080, 210] on div "if ( mobileMenu && ! mobileMenu . classList . contains ( 'hidden' ) ) { navbar …" at bounding box center [1068, 374] width 471 height 483
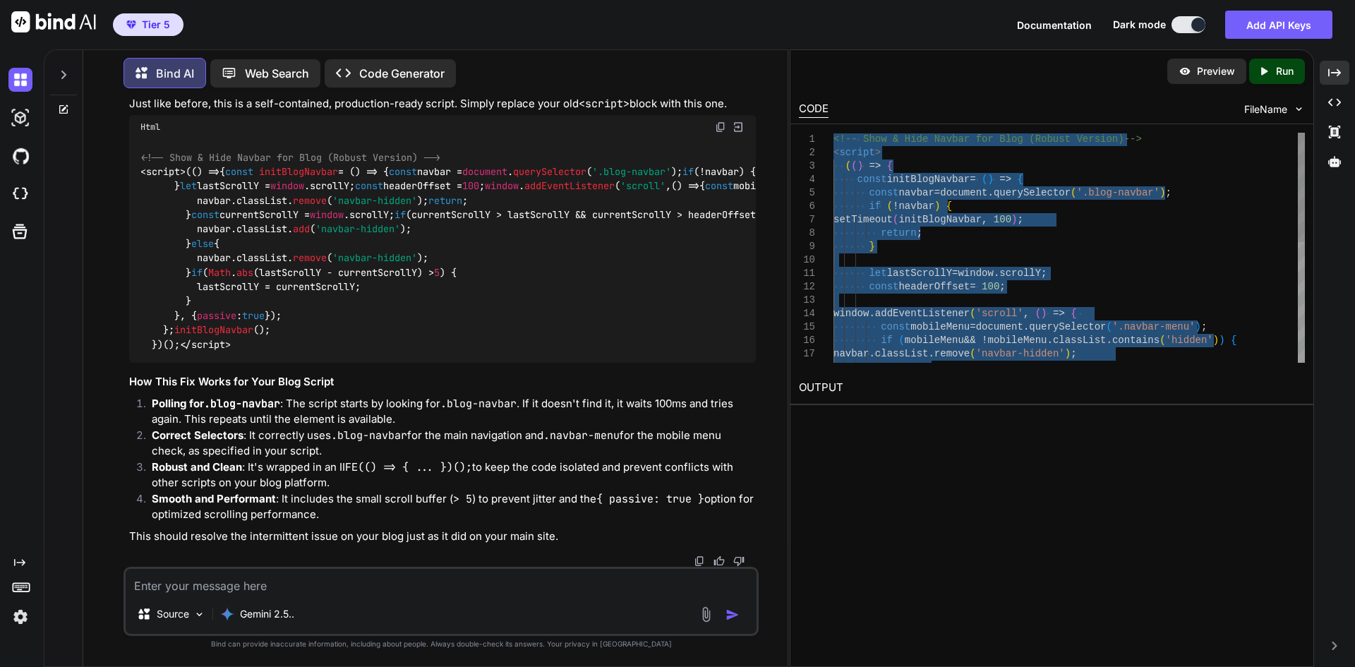
click at [1080, 210] on div "if ( mobileMenu && ! mobileMenu . classList . contains ( 'hidden' ) ) { navbar …" at bounding box center [1068, 374] width 471 height 483
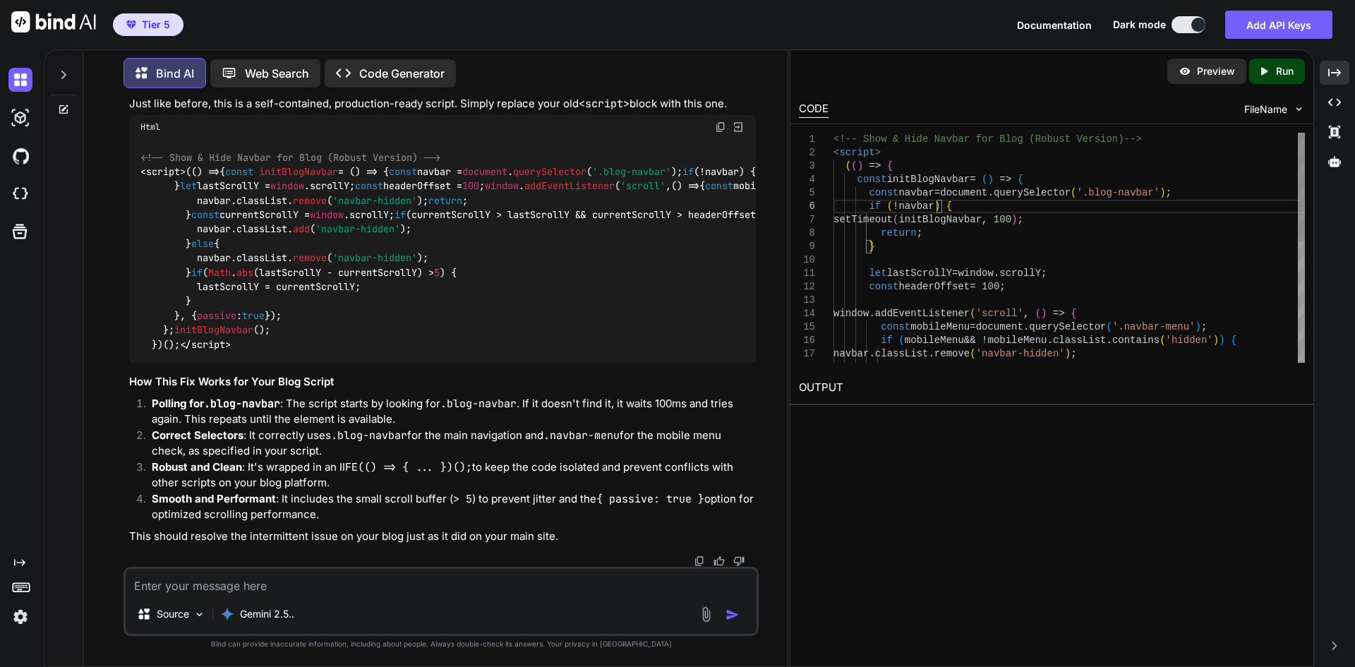
click at [1069, 203] on div "navbar . classList . remove ( 'navbar-hidden' ) ; return ; window . addEventLis…" at bounding box center [1068, 374] width 471 height 483
click at [1010, 205] on div "navbar . classList . remove ( 'navbar-hidden' ) ; return ; window . addEventLis…" at bounding box center [1068, 374] width 471 height 483
type textarea "<!-- Show & Hide Navbar for Blog (Robust Version) --> <script> (() => { const i…"
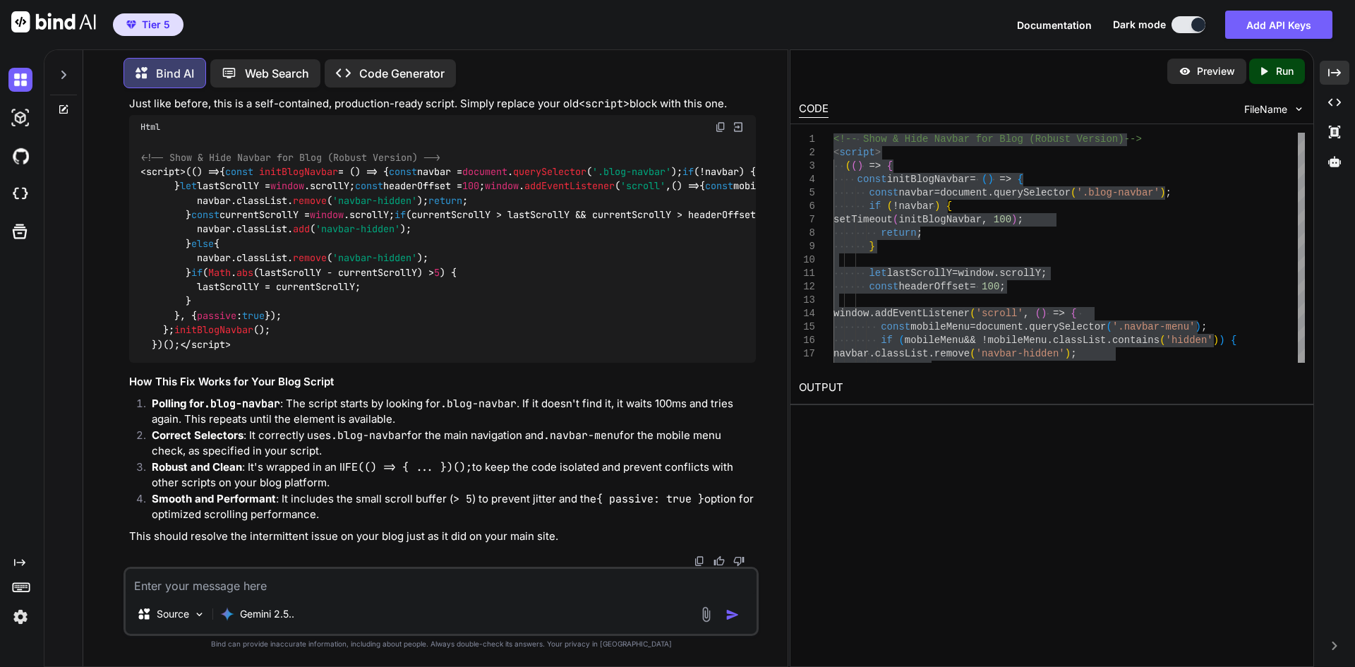
click at [272, 579] on textarea at bounding box center [441, 581] width 631 height 25
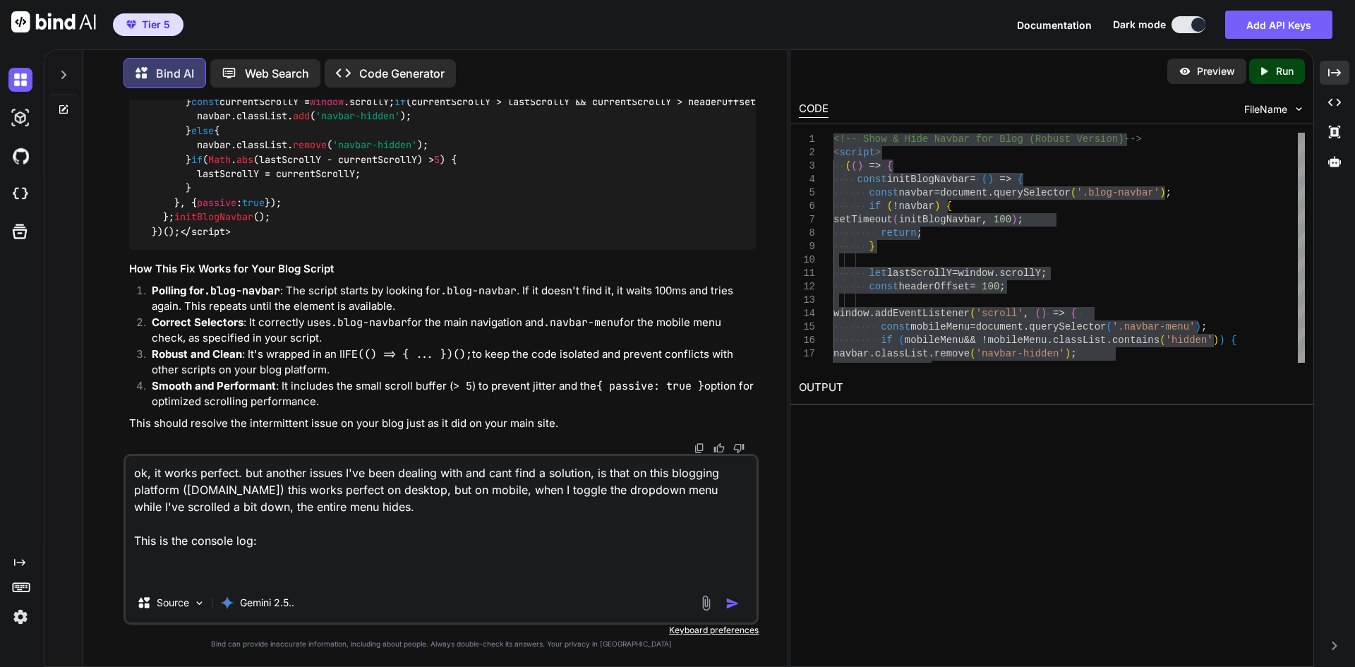
click at [173, 571] on textarea "ok, it works perfect. but another issues I've been dealing with and cant find a…" at bounding box center [441, 519] width 631 height 127
paste textarea "214-1lo9i4d3180s8am0.co:5 adi eli seddoe {teMporiNci: 'utlab://etdolore.magnaal…"
type textarea "lo, ip dolor sitamet. con adipisc elitse D'ei temp incidid utla etd magn aliq e…"
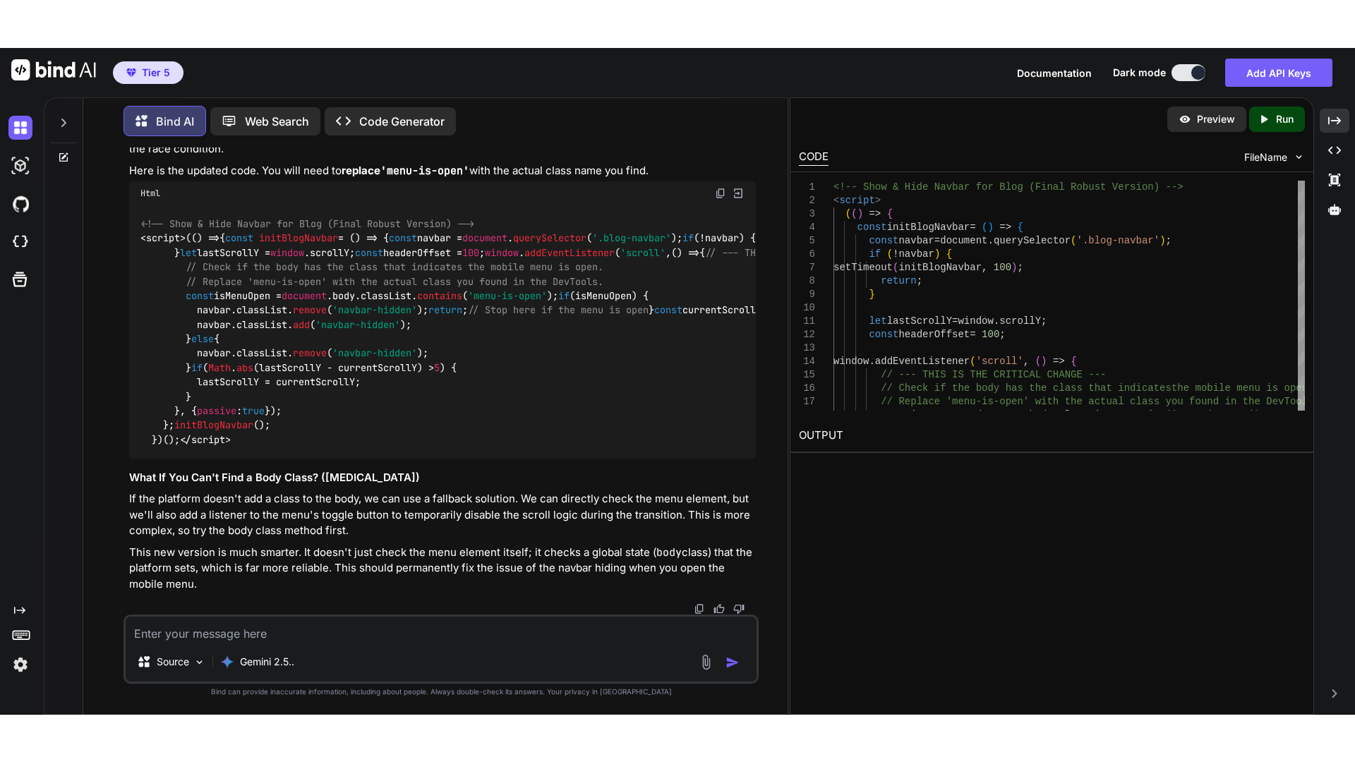
scroll to position [7934, 0]
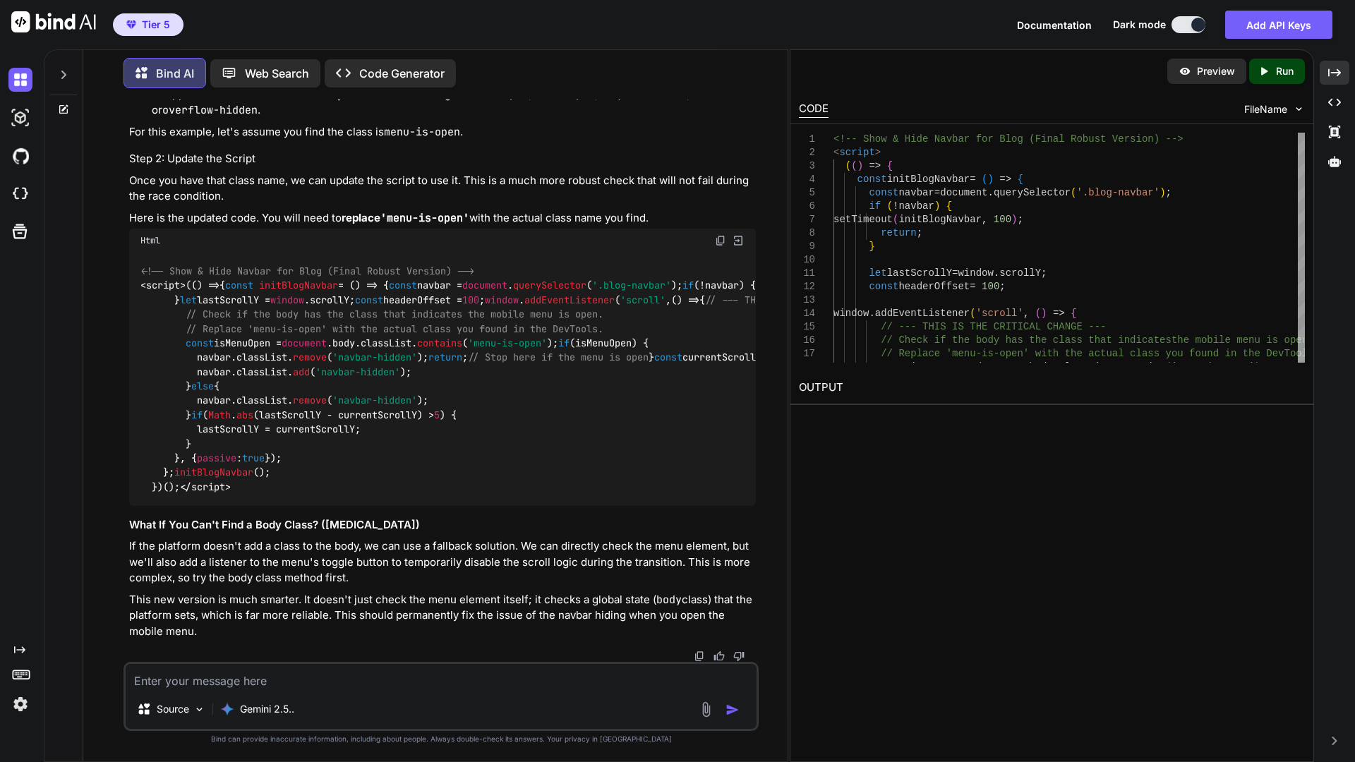
scroll to position [8837, 0]
click at [467, 555] on p "If the platform doesn't add a class to the body, we can use a fallback solution…" at bounding box center [442, 562] width 627 height 48
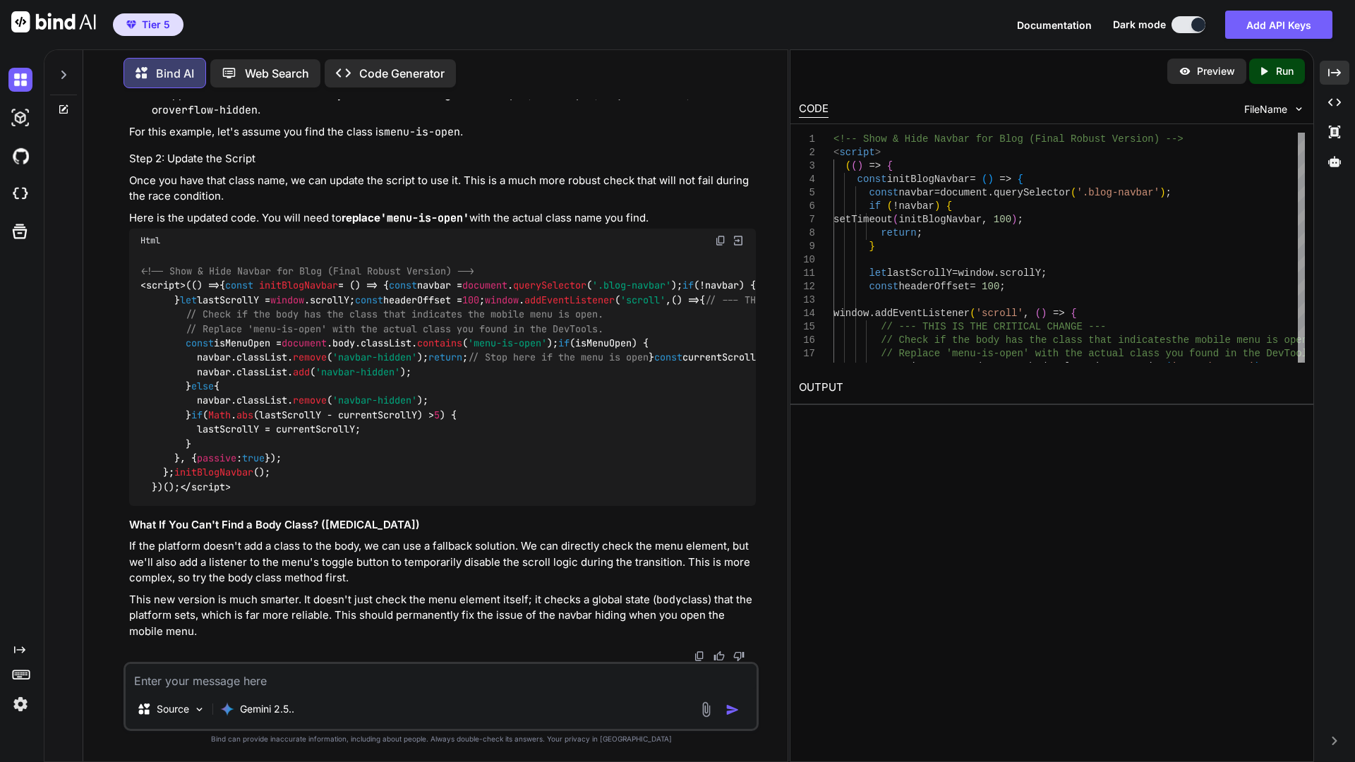
scroll to position [8273, 0]
drag, startPoint x: 182, startPoint y: 214, endPoint x: 182, endPoint y: 240, distance: 25.4
click at [365, 642] on textarea at bounding box center [441, 676] width 631 height 25
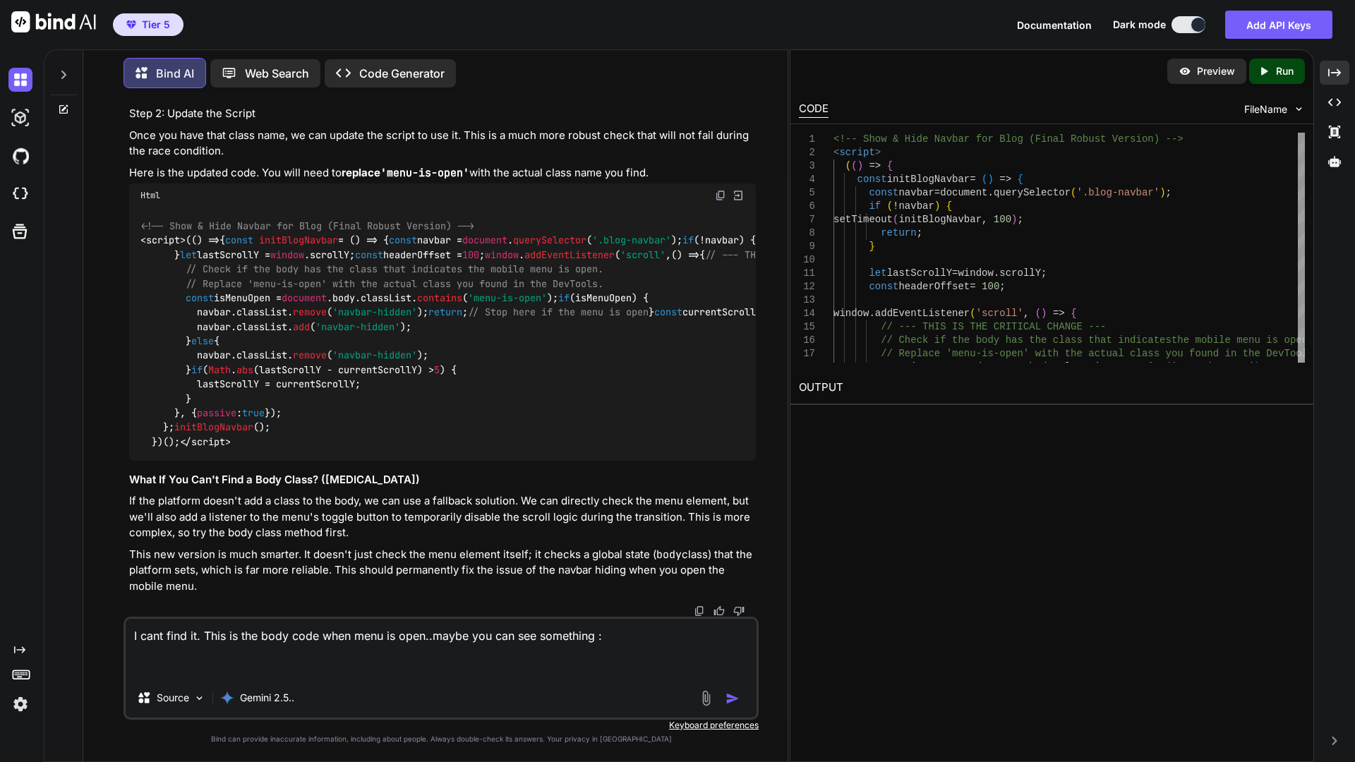
paste textarea "<body class="theme-light primary-zinc gray-zinc"><div data-region="g0" class="c…"
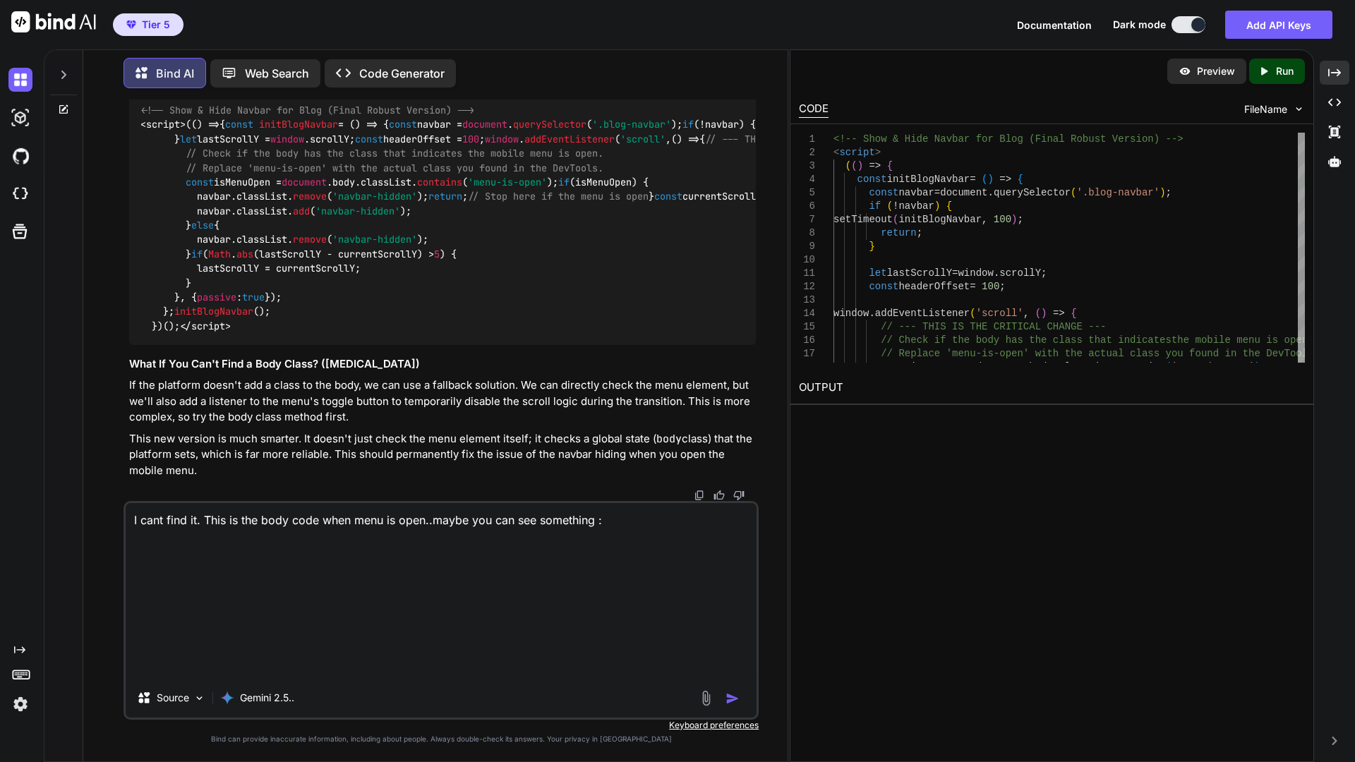
type textarea "I cant find it. This is the body code when menu is open..maybe you can see some…"
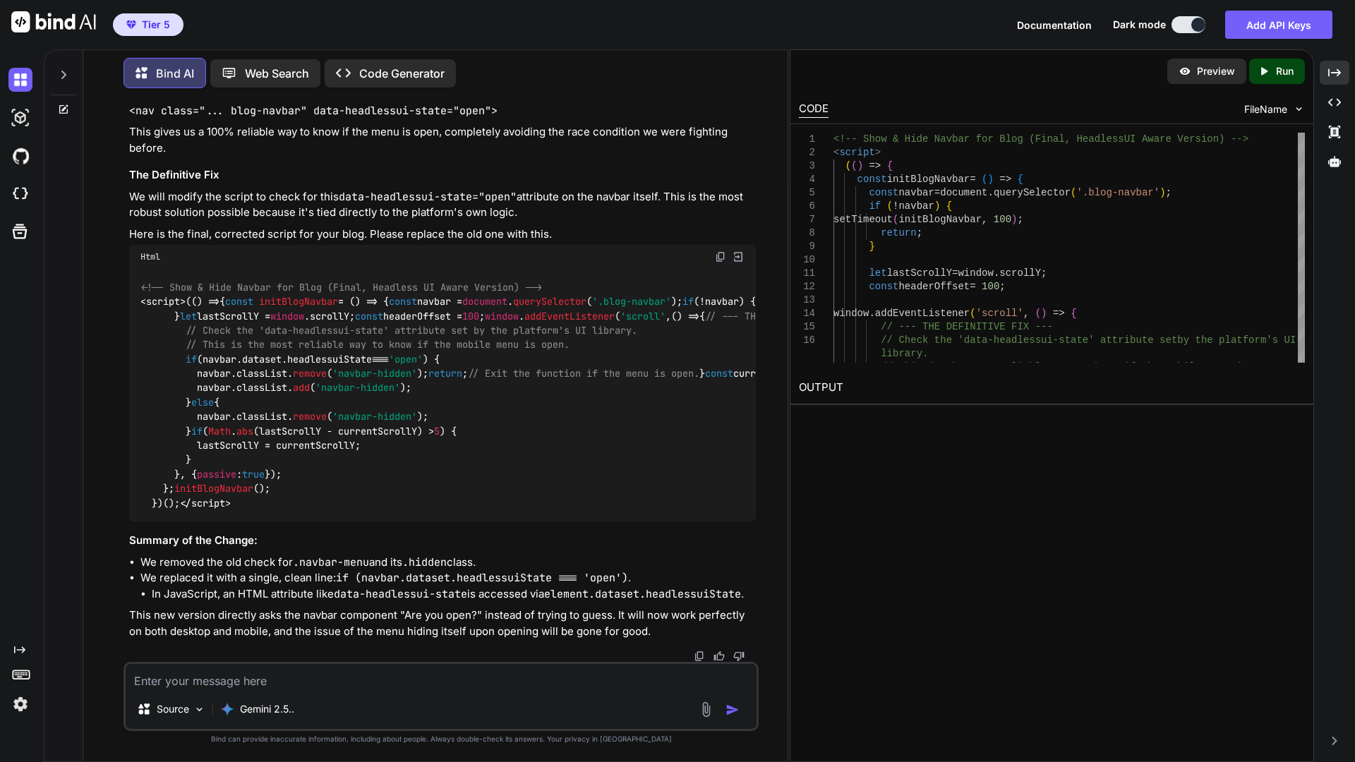
scroll to position [20867, 0]
click at [1138, 227] on div "// This is the most reliable way to know if the mo bile menu is open. window . …" at bounding box center [1068, 394] width 471 height 523
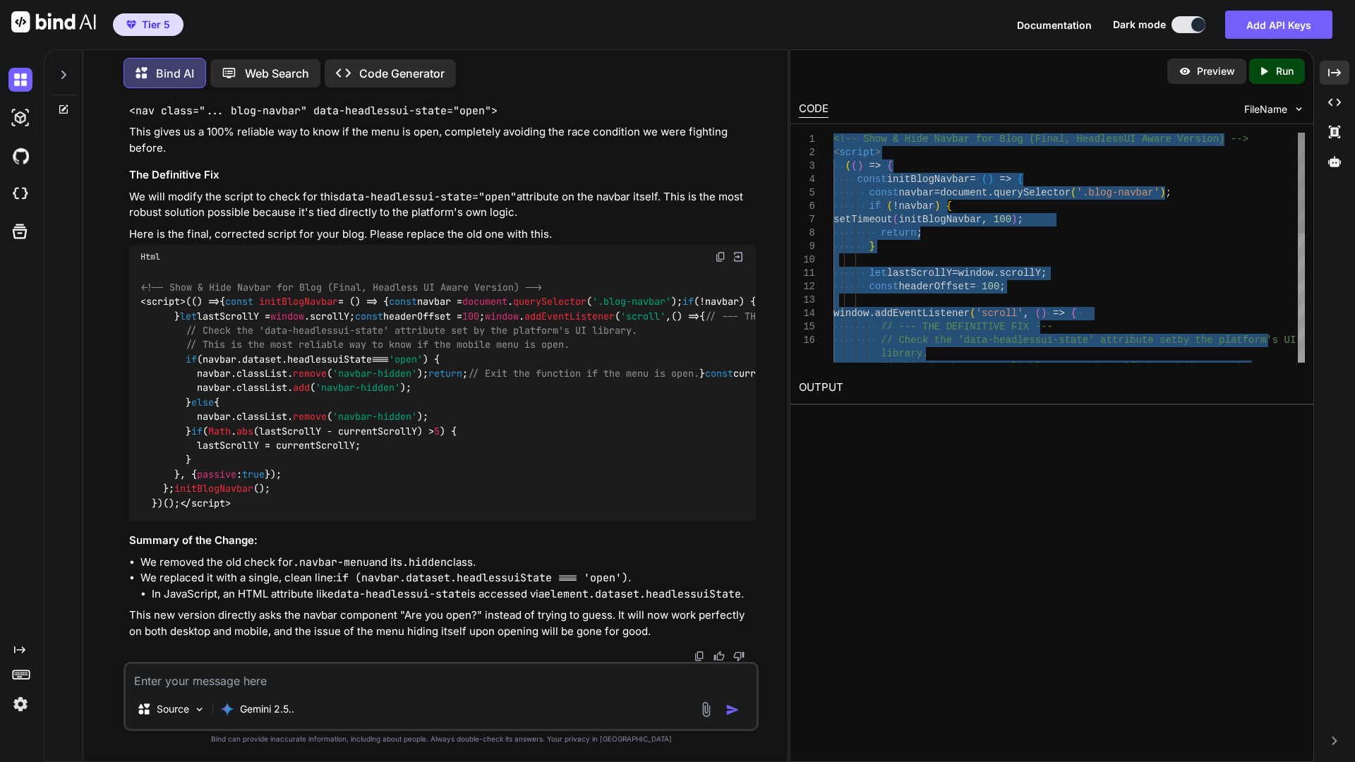
click at [1003, 256] on div "// This is the most reliable way to know if the mo bile menu is open. window . …" at bounding box center [1068, 394] width 471 height 523
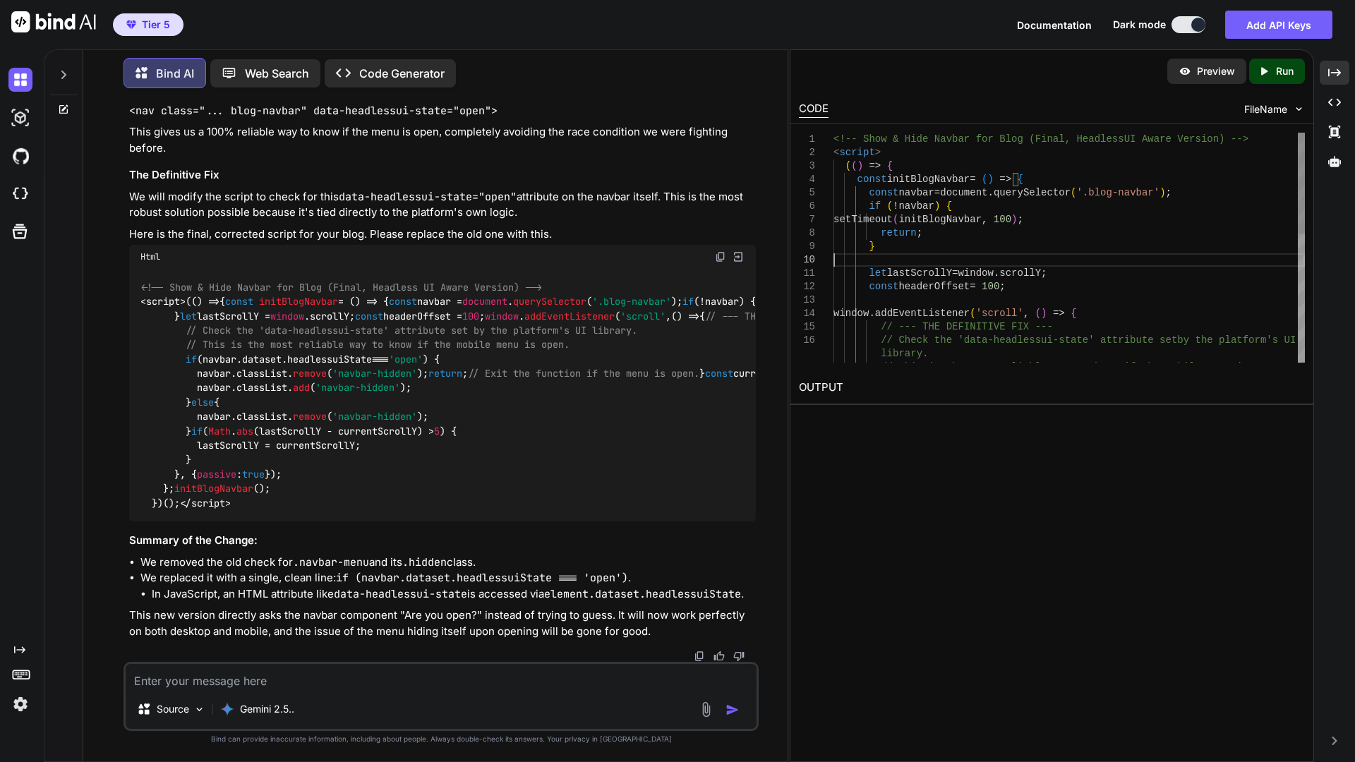
type textarea "<!-- Show & Hide Navbar for Blog (Final, Headless UI Aware Version) --> <script…"
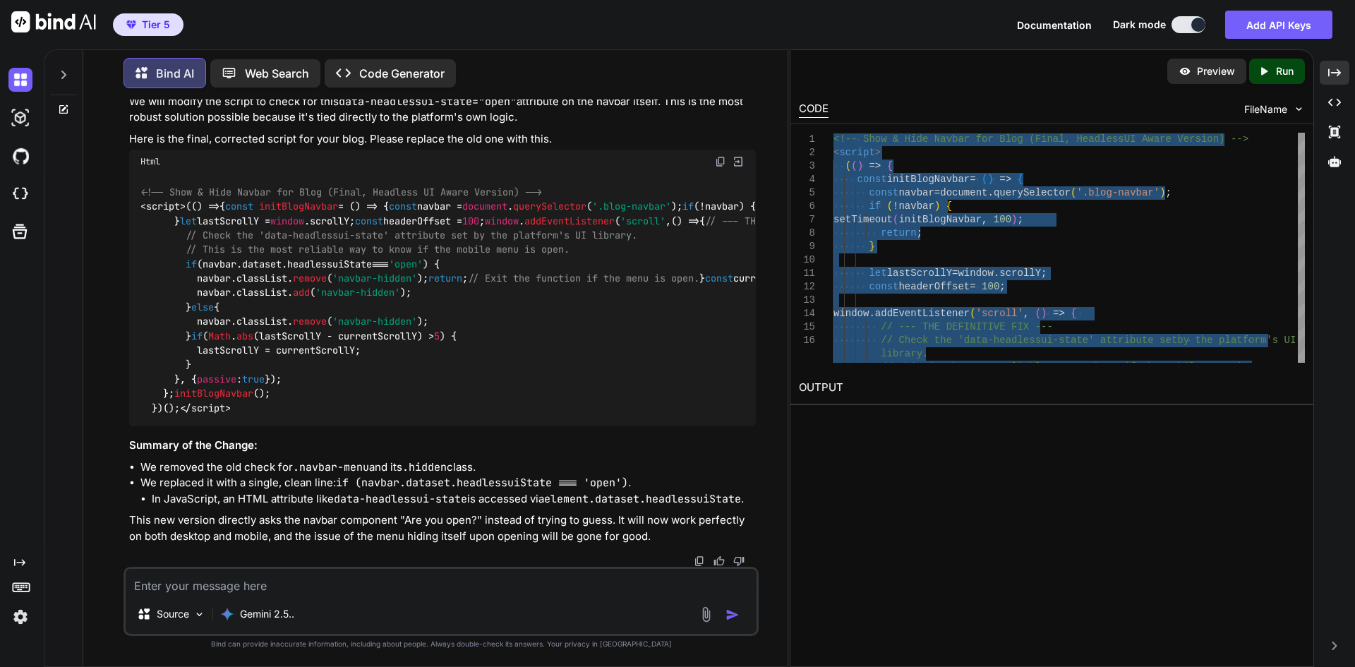
click at [319, 581] on textarea at bounding box center [441, 581] width 631 height 25
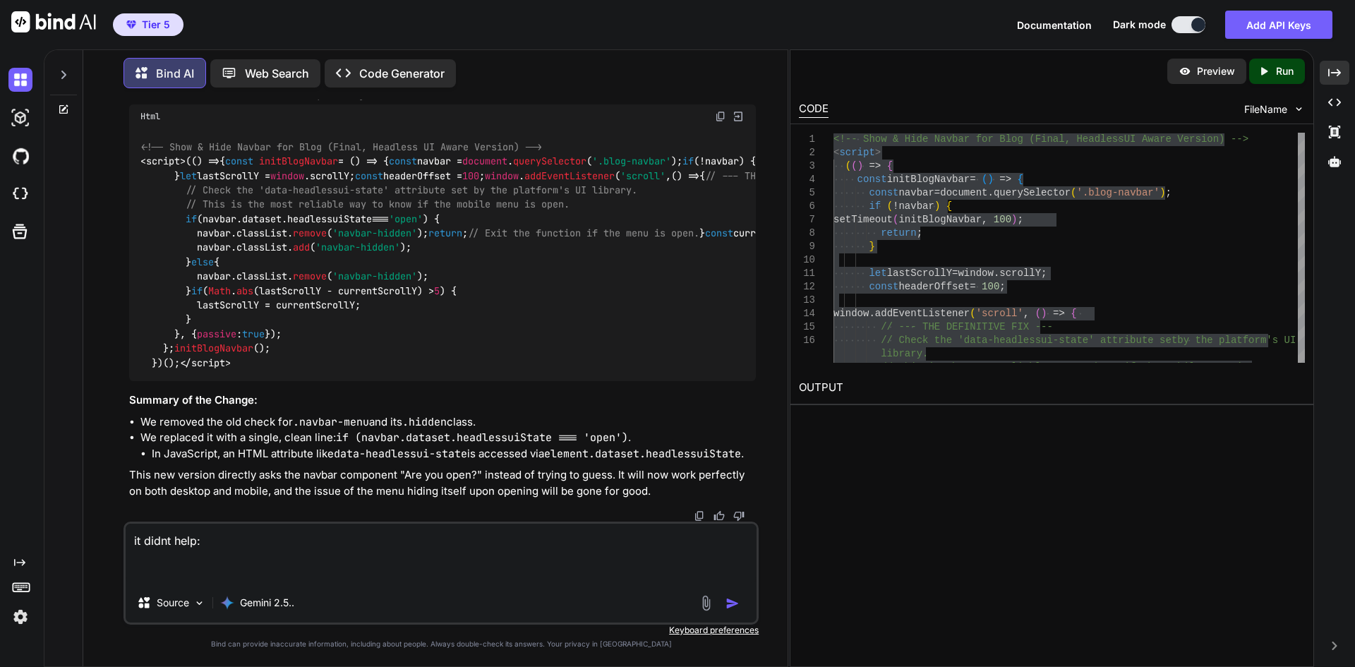
paste textarea "214-1lo9i4d3180s8am0.co:5 adi eli seddoe {teMporiNci: 'utlab://etdolore.magnaal…"
type textarea "lo ipsum dolo: 909-0si5a2c4884a0el9.se:9 doe tem incidi {utLaborEet: 'dolor://m…"
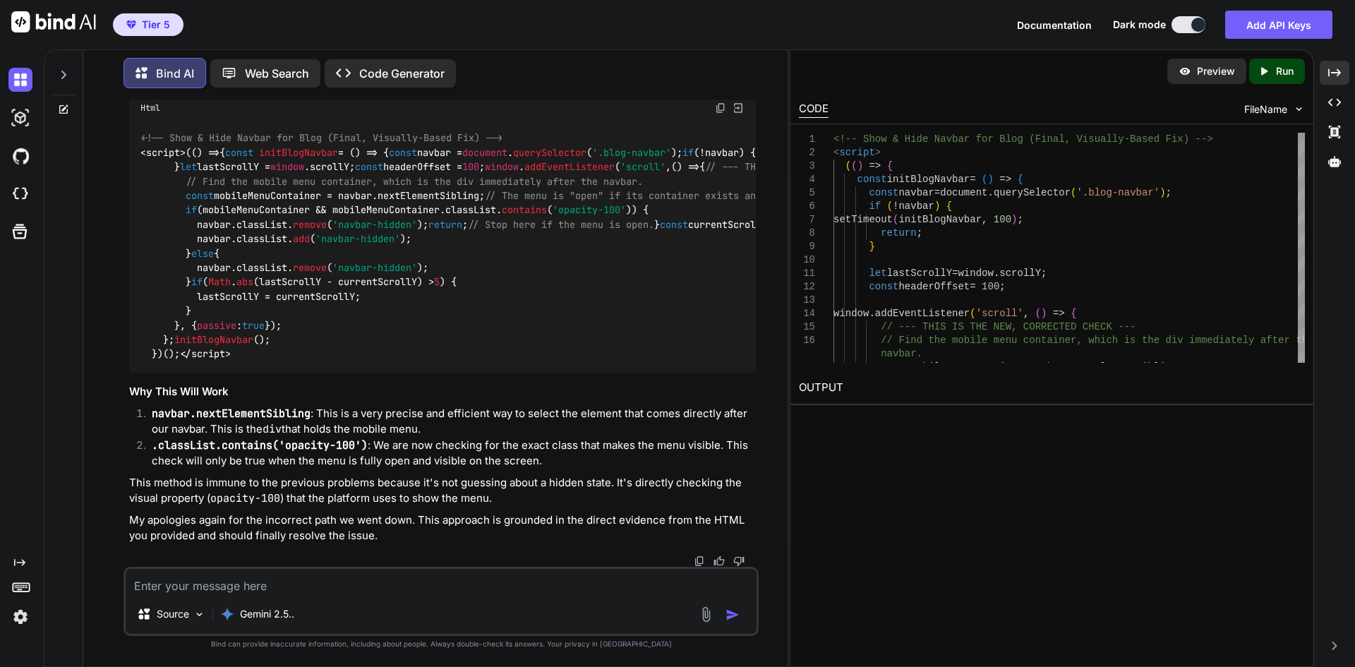
scroll to position [23262, 0]
click at [1103, 239] on div "const mobileMenuContainer = navbar . nextElementSibling ; window . addEventList…" at bounding box center [1068, 421] width 471 height 576
type textarea "<!-- Show & Hide Navbar for Blog (Final, Visually-Based Fix) --> <script> (() =…"
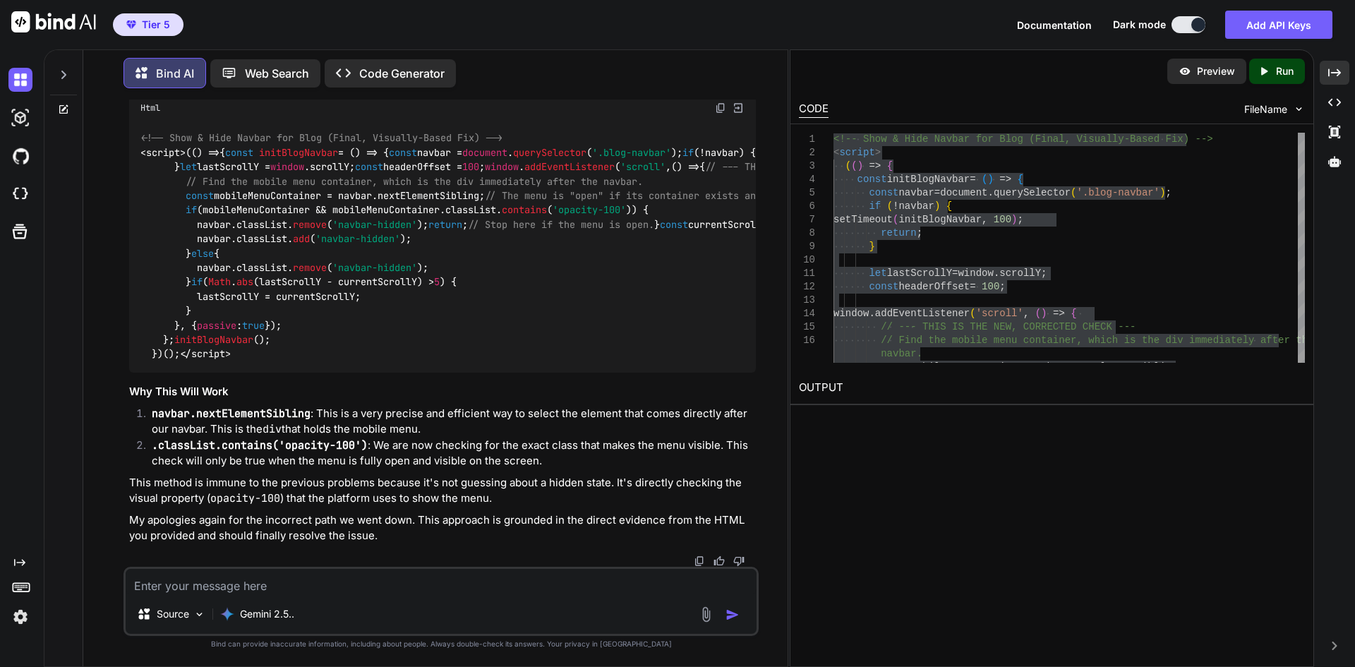
click at [311, 591] on textarea at bounding box center [441, 581] width 631 height 25
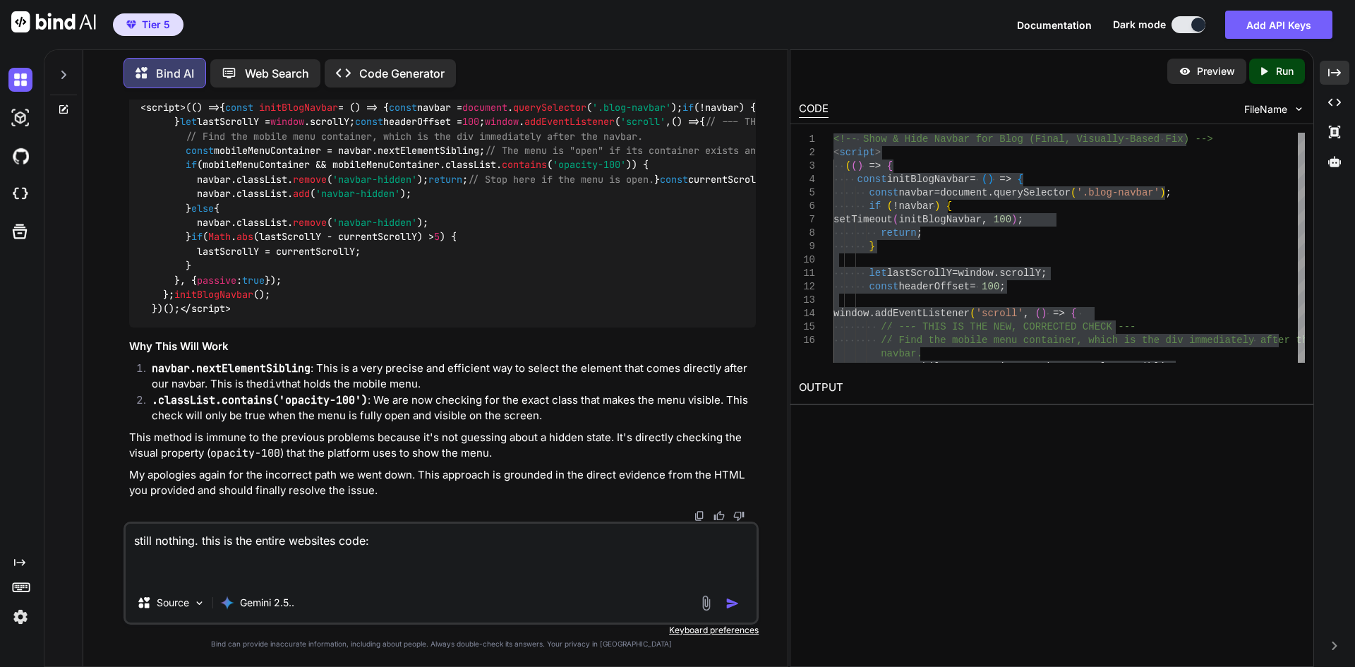
paste textarea "<!LOREMIP dolo><sita cons="ad"><elit><sedd eiusMod="tem-9"/><inci utla="etdolor…"
type textarea "lorem ipsumdo. sita co adi elitse doeiusmo temp: <!INCIDID utla><etdo magn="al"…"
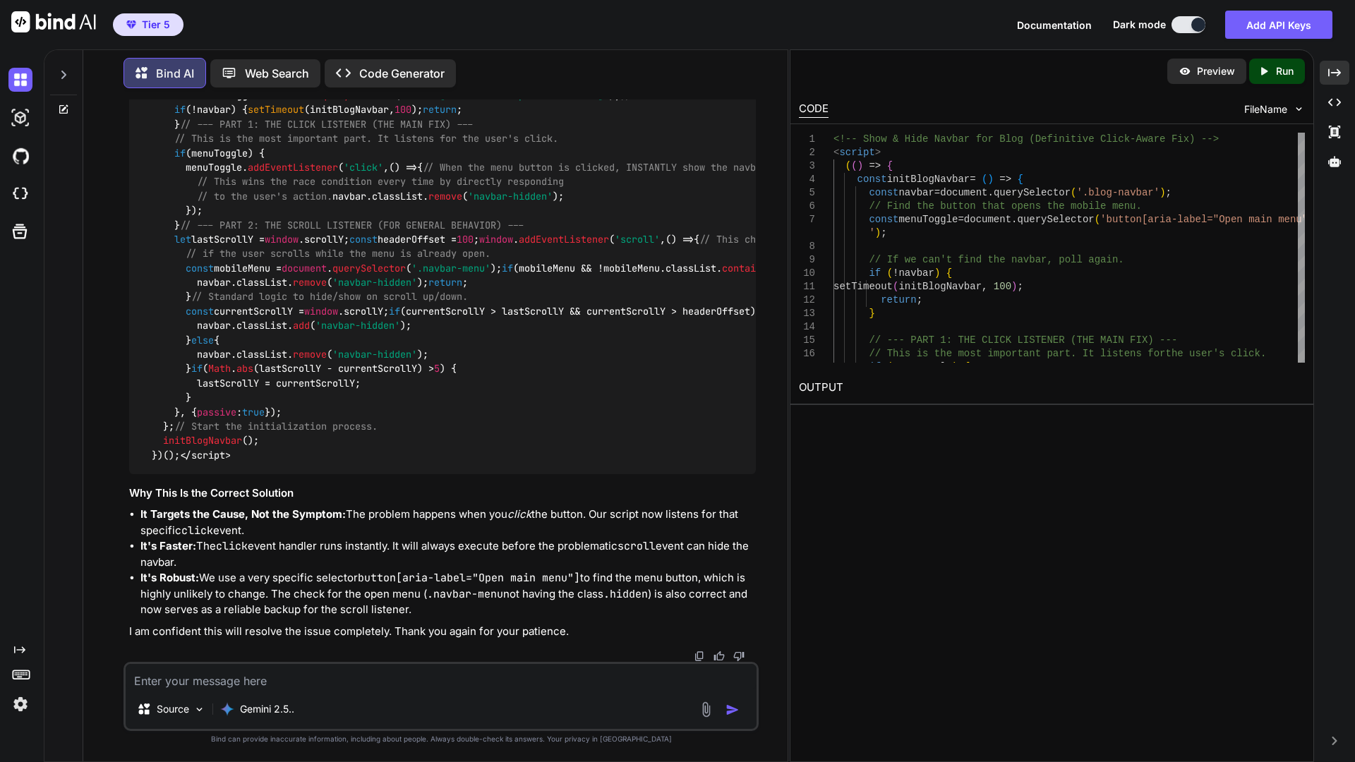
scroll to position [39784, 0]
click at [1019, 267] on div "// --- PART 1: THE CLICK LISTENER (THE MAIN FIX) - -- // This is the most impor…" at bounding box center [1068, 515] width 471 height 764
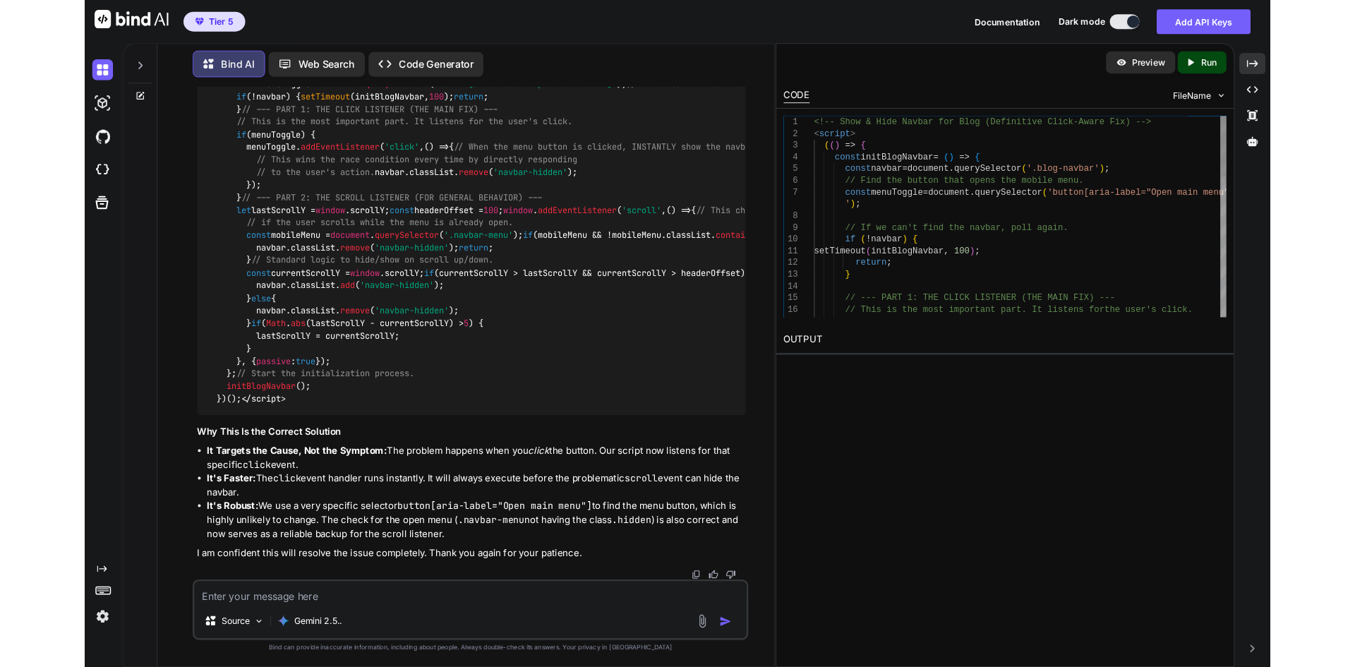
scroll to position [0, 0]
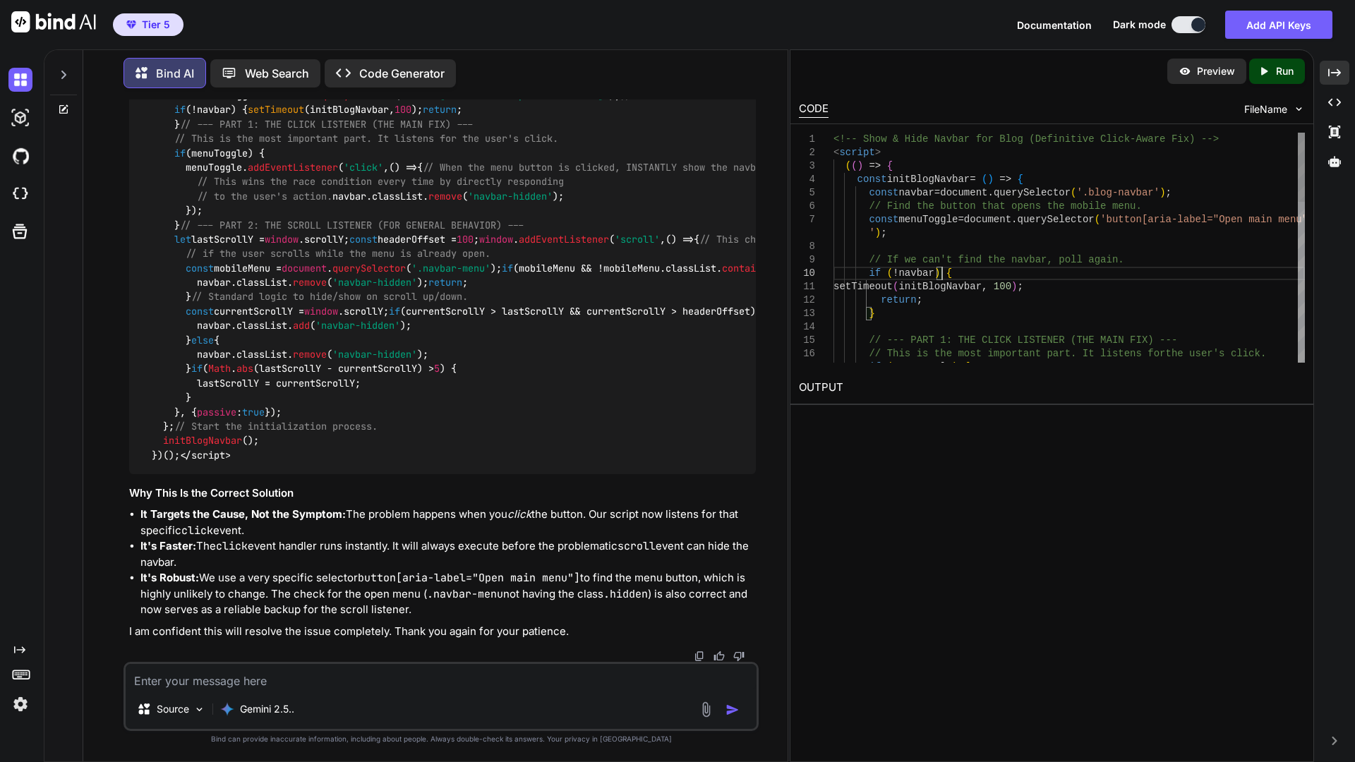
type textarea "<!-- Show & Hide Navbar for Blog (Definitive Click-Aware Fix) --> <script> (() …"
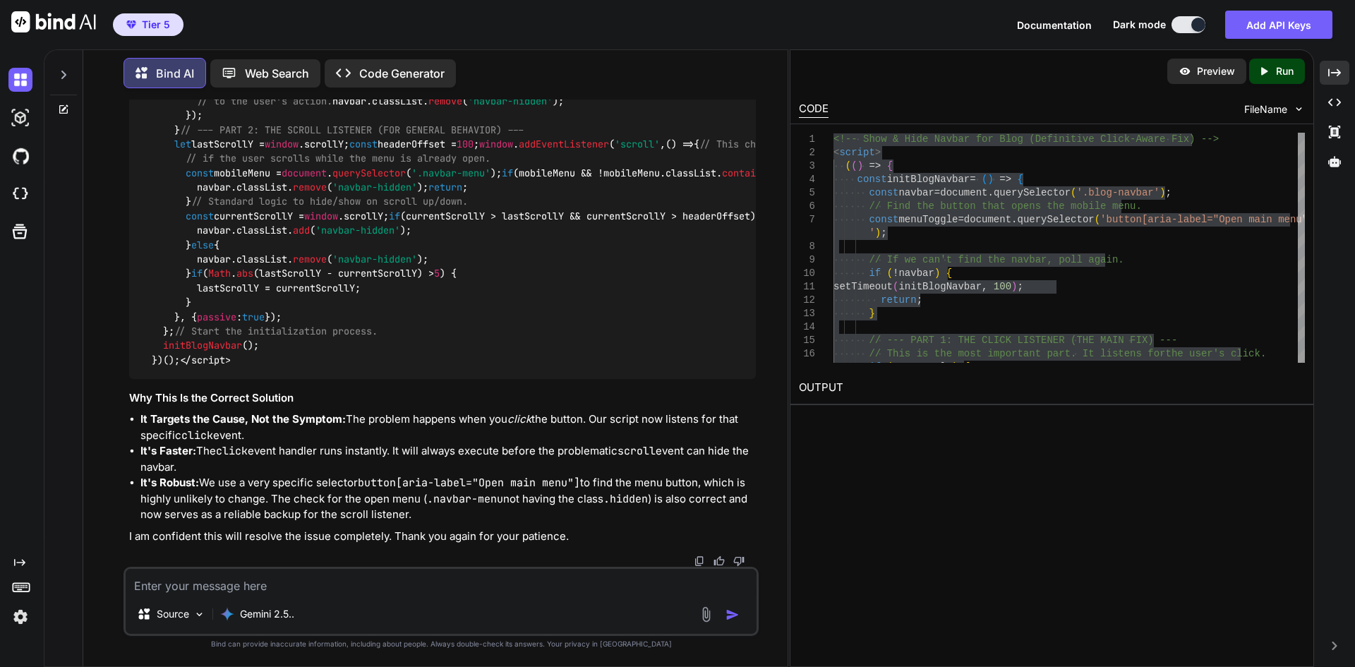
click at [284, 586] on textarea at bounding box center [441, 581] width 631 height 25
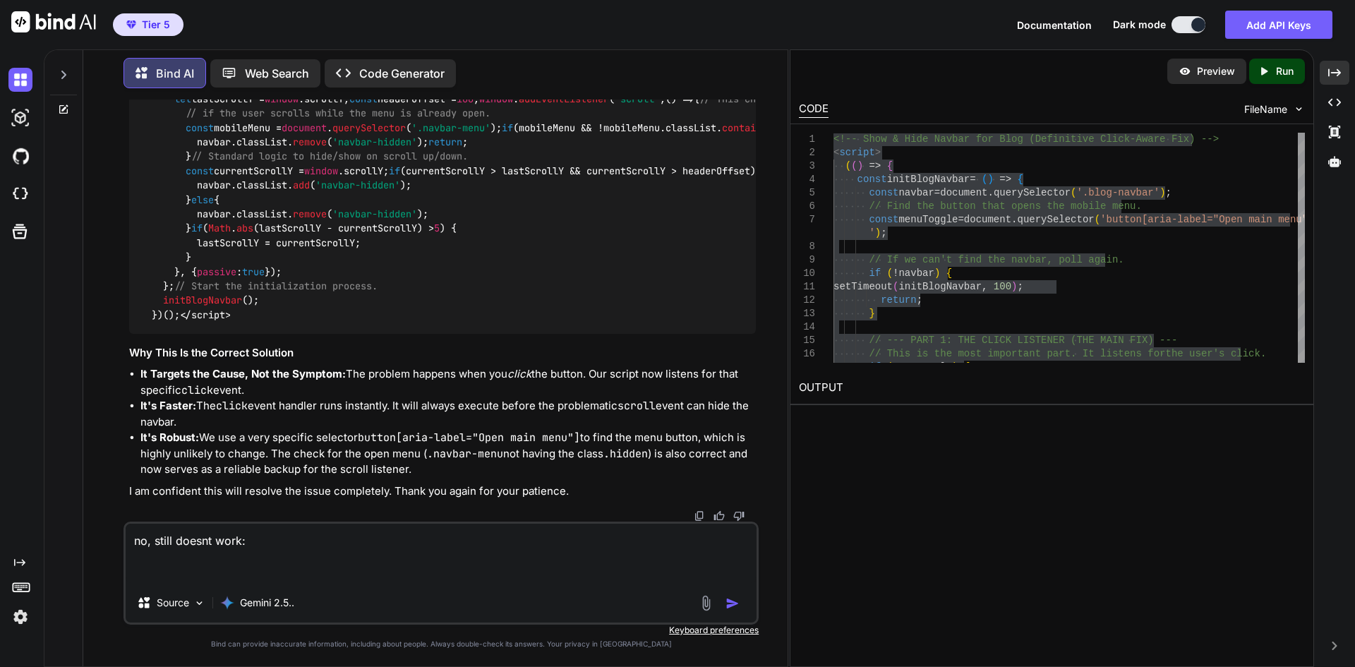
paste textarea "{ "Code": {}, "Equation": {}, "Pdf": {}, "Tweet": {} }"
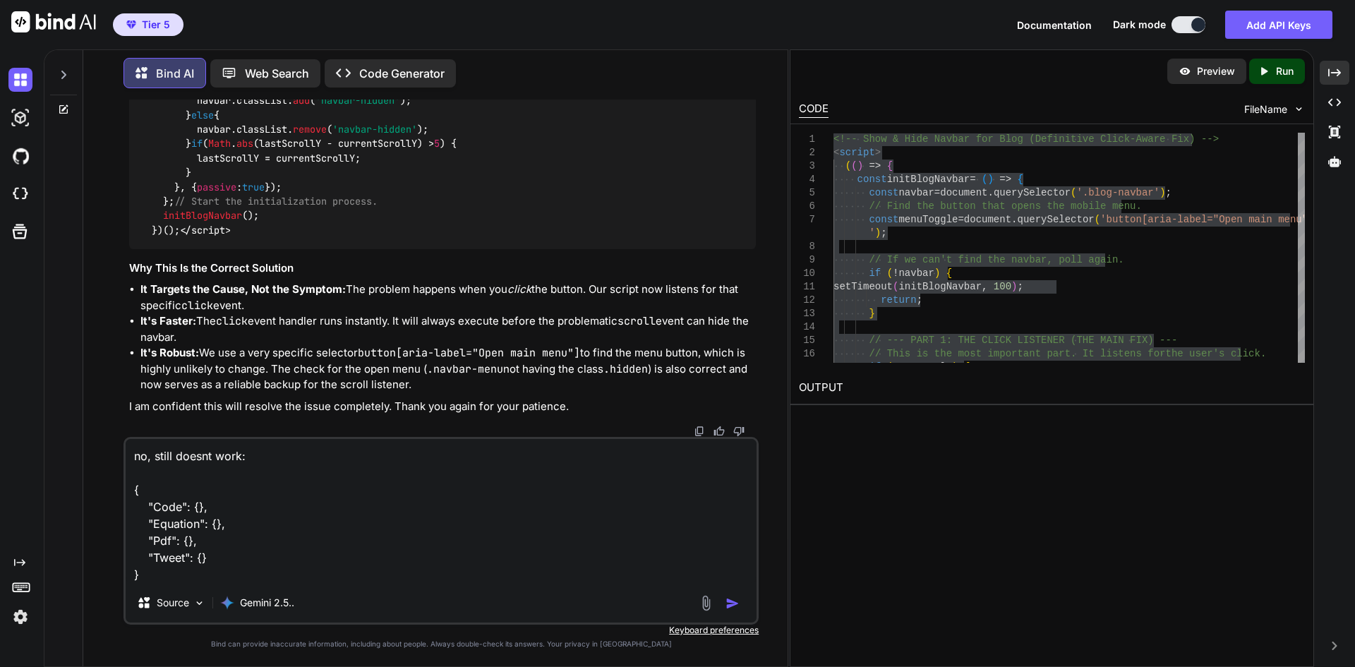
drag, startPoint x: 164, startPoint y: 574, endPoint x: 114, endPoint y: 484, distance: 103.6
click at [114, 484] on div "You Bind AI Of course! You've written some very clean and logical code. The iss…" at bounding box center [441, 382] width 693 height 567
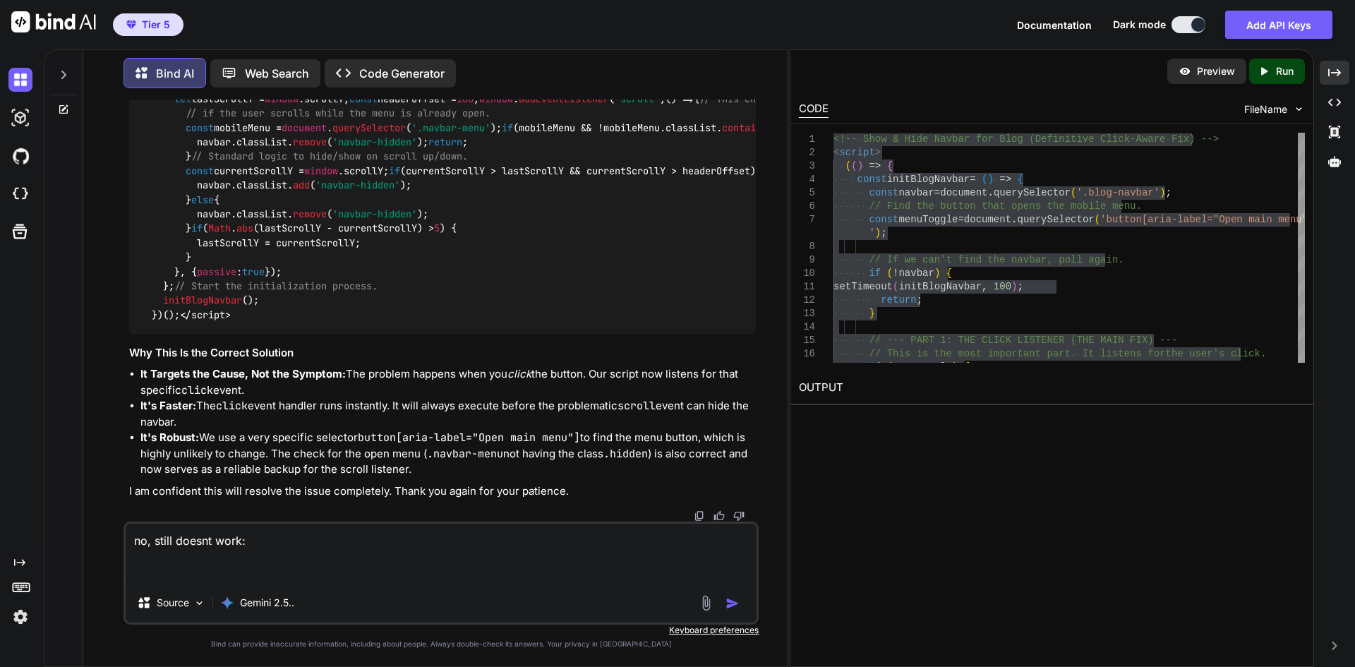
type textarea "no, still doesnt work:"
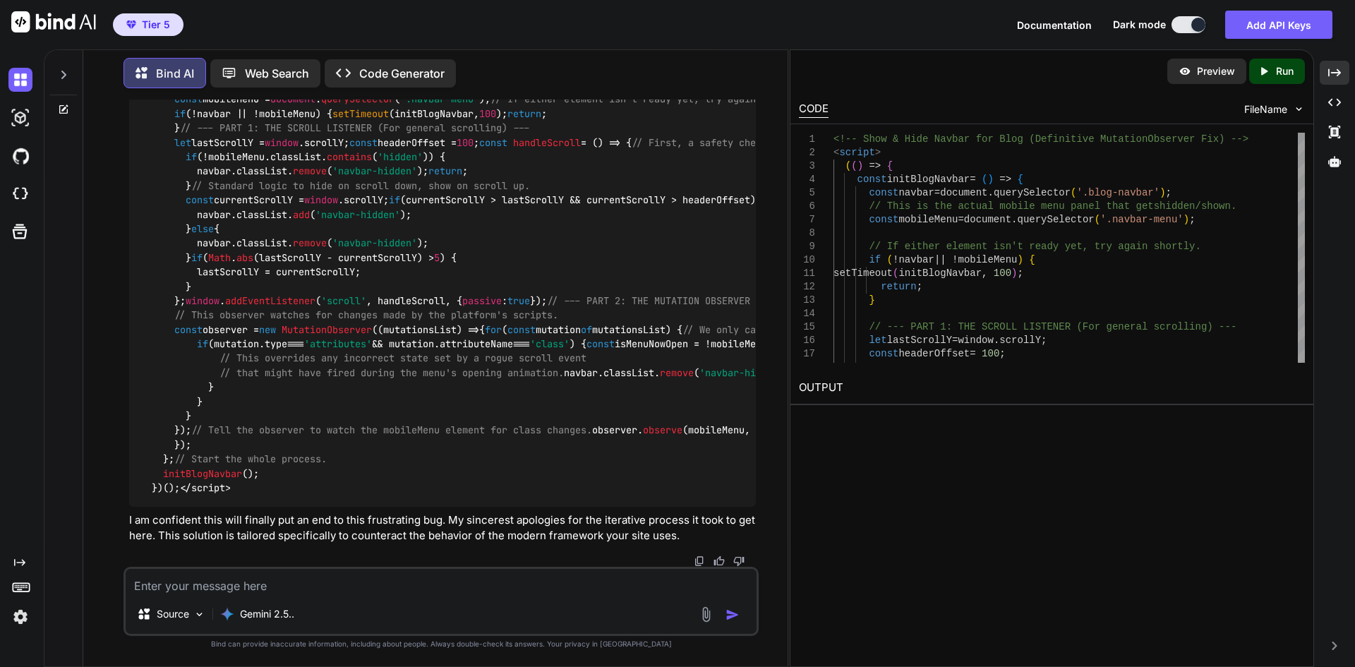
scroll to position [42464, 0]
click at [1027, 278] on div "// --- PART 1: THE SCROLL LISTENER (For general sc rolling) --- let lastScrollY…" at bounding box center [1068, 595] width 471 height 925
type textarea "<!-- Show & Hide Navbar for Blog (Definitive MutationObserver Fix) --> <script>…"
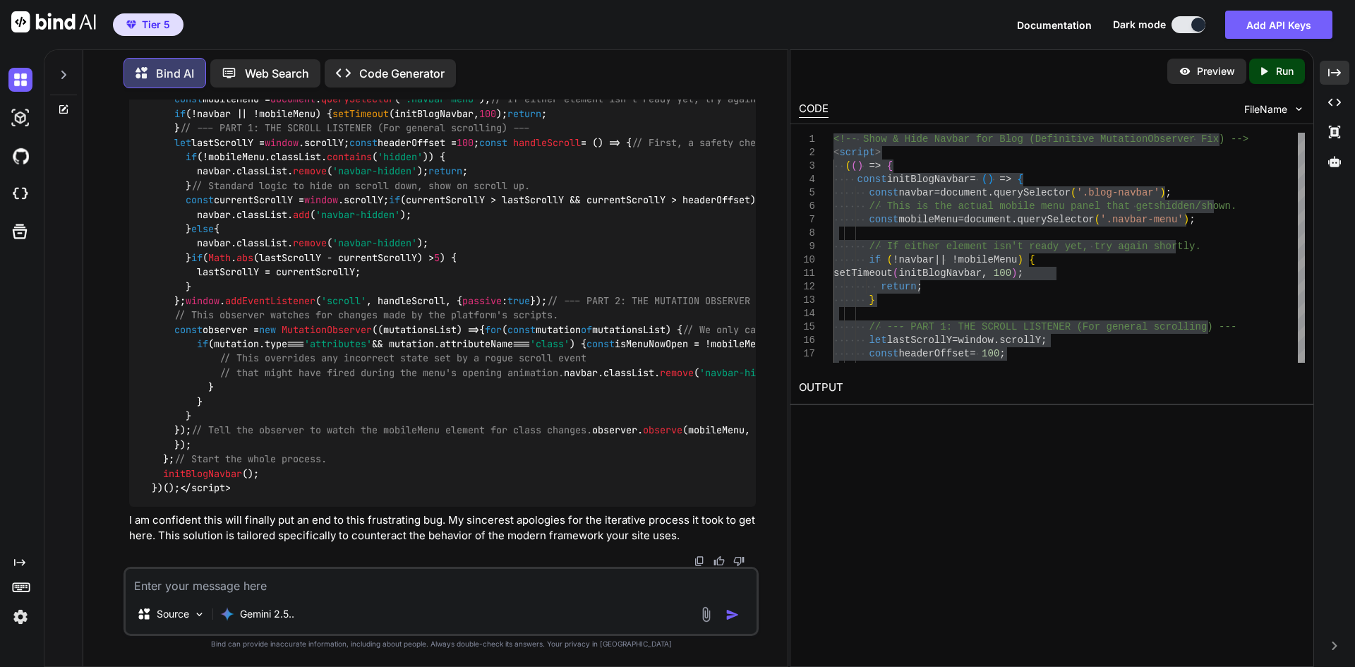
click at [296, 591] on textarea at bounding box center [441, 581] width 631 height 25
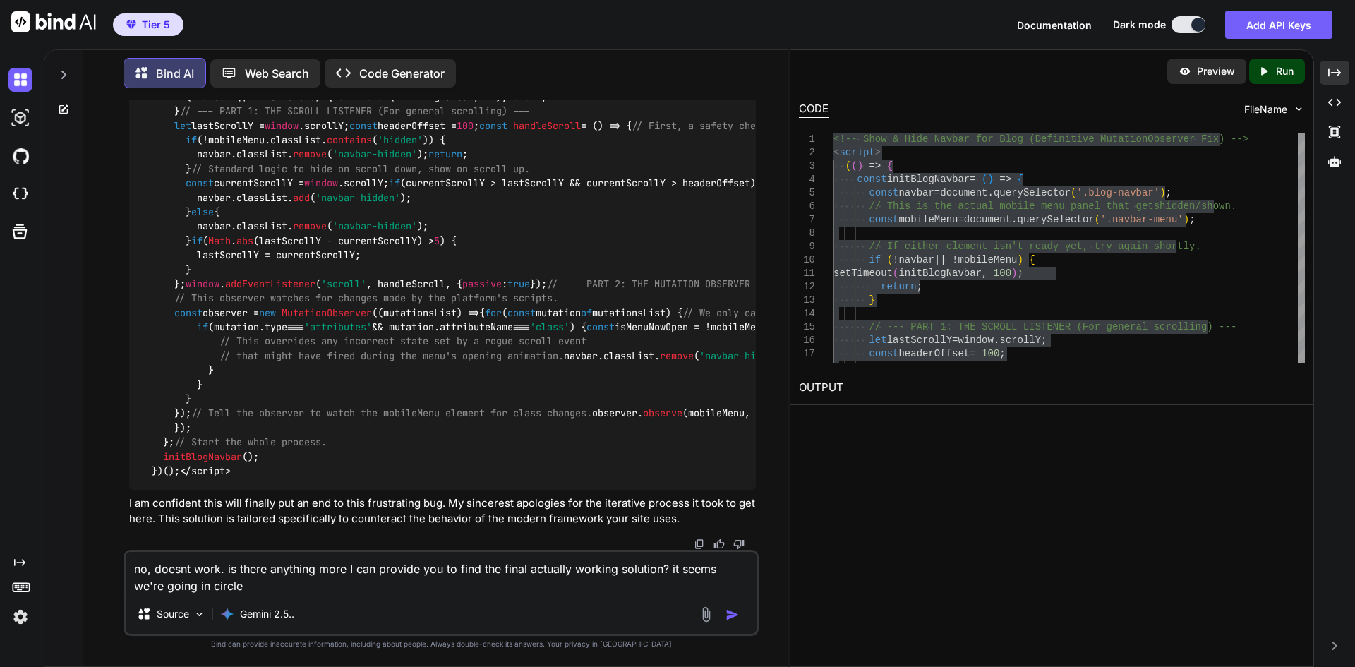
type textarea "no, doesnt work. is there anything more I can provide you to find the final act…"
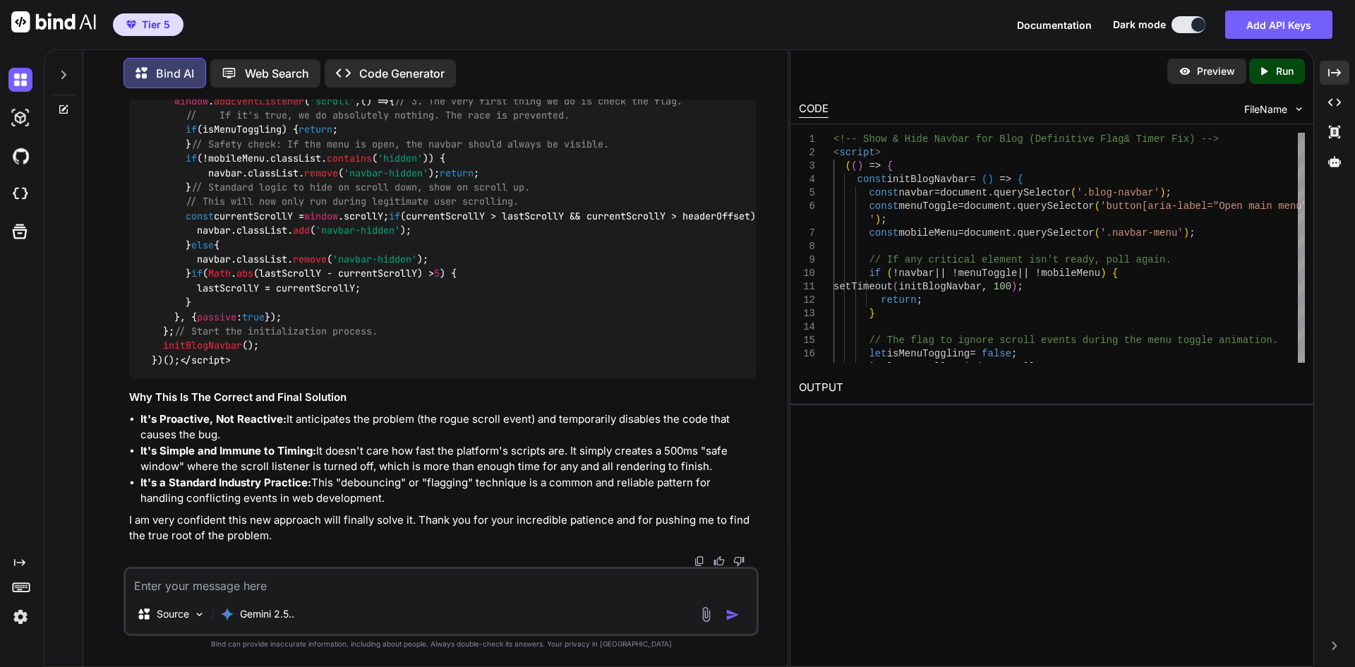
scroll to position [43891, 0]
click at [1057, 235] on div "// The flag to ignore scroll events during the men u toggle animation. let isMe…" at bounding box center [1068, 575] width 471 height 885
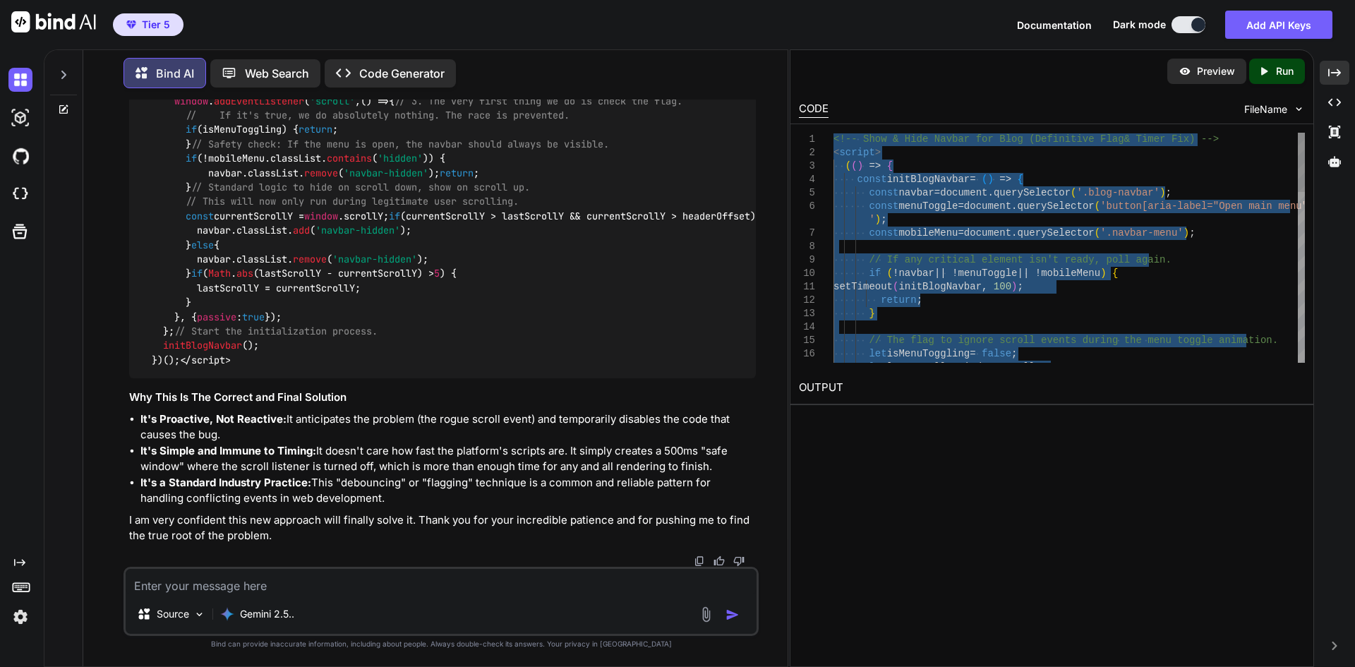
type textarea "<!-- Show & Hide Navbar for Blog (Definitive Flag & Timer Fix) --> <script> (()…"
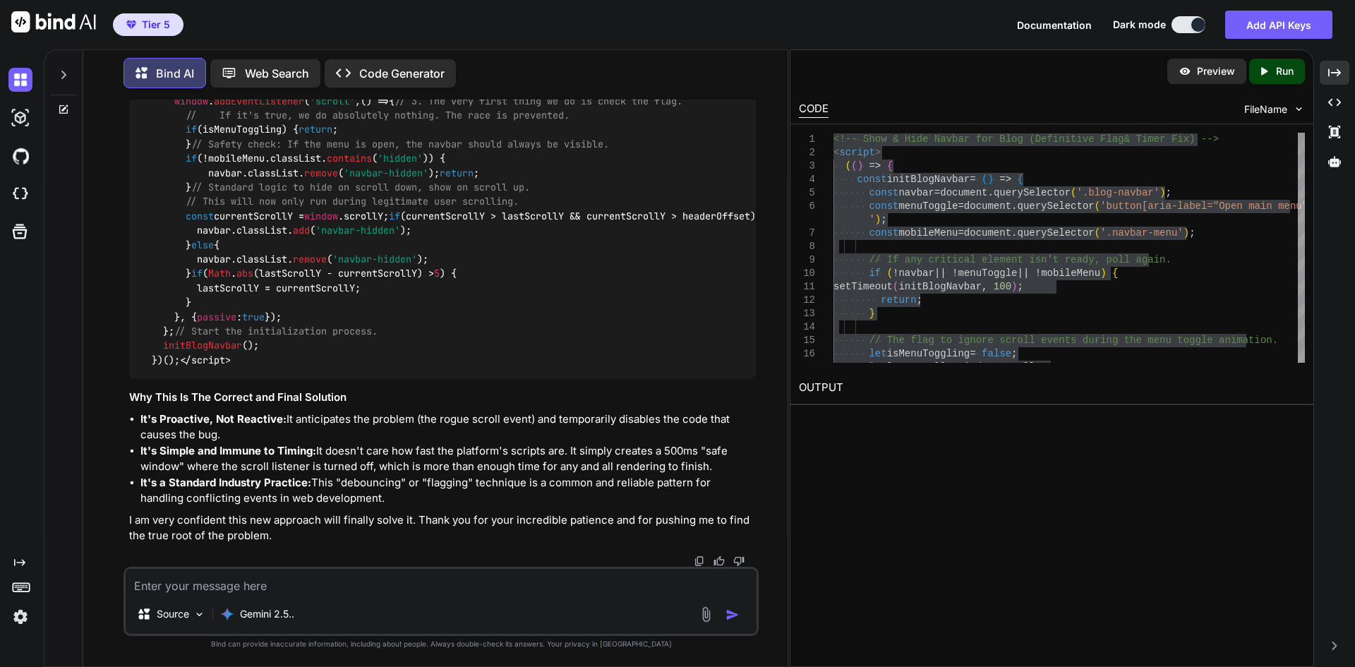
click at [418, 583] on textarea at bounding box center [441, 581] width 631 height 25
type textarea "YES! that works! is it having any negative impacts on the performance or anythi…"
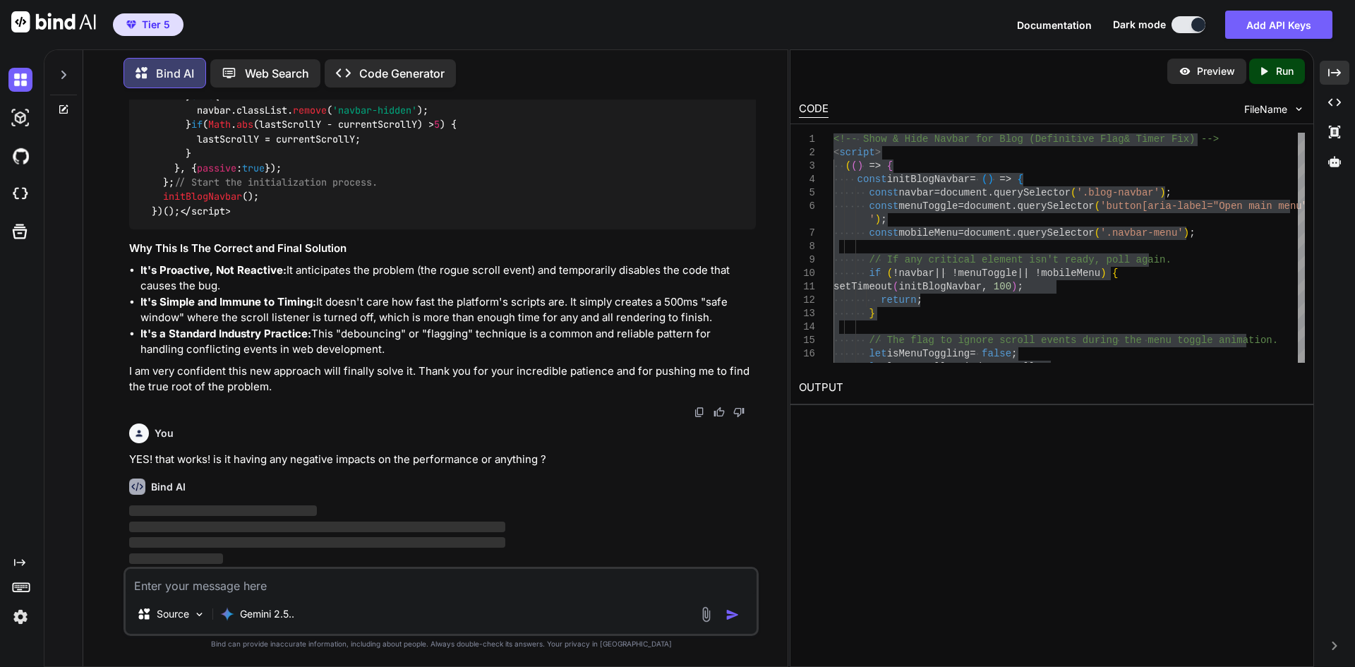
scroll to position [44252, 0]
click at [976, 295] on div "// The flag to ignore scroll events during the men u toggle animation. let isMe…" at bounding box center [1068, 575] width 471 height 885
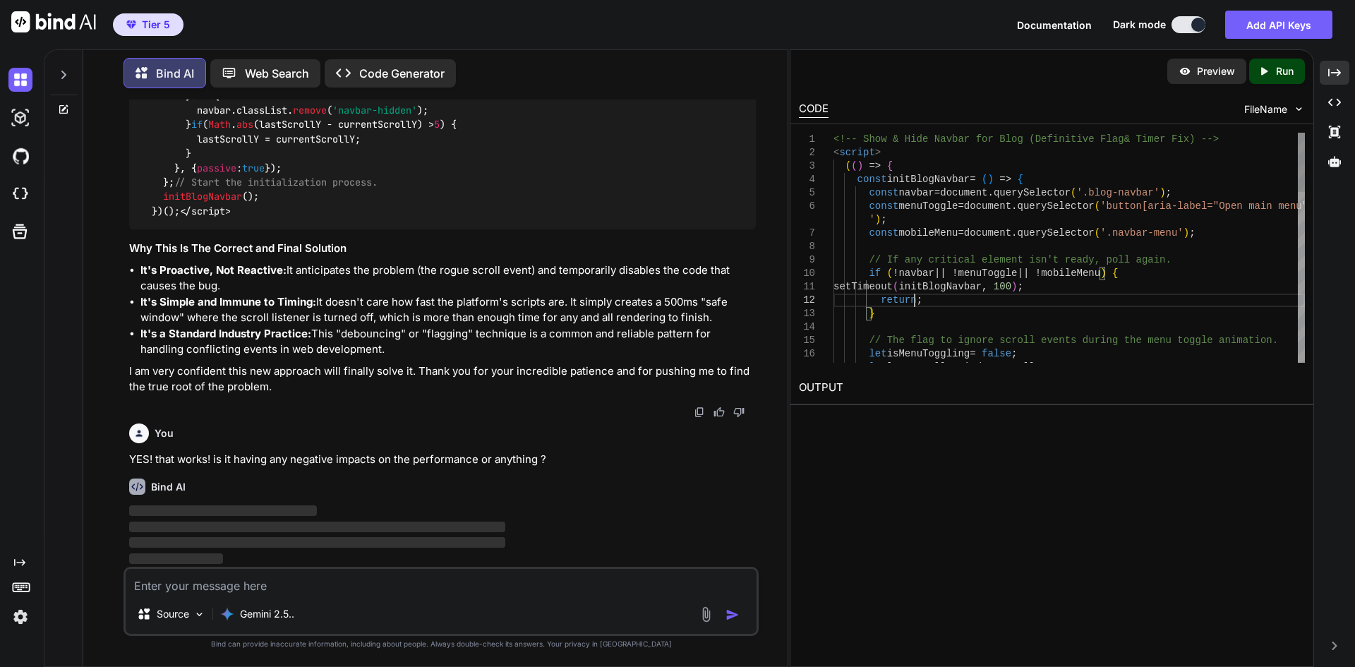
type textarea "<!-- Show & Hide Navbar for Blog (Definitive Flag & Timer Fix) --> <script> (()…"
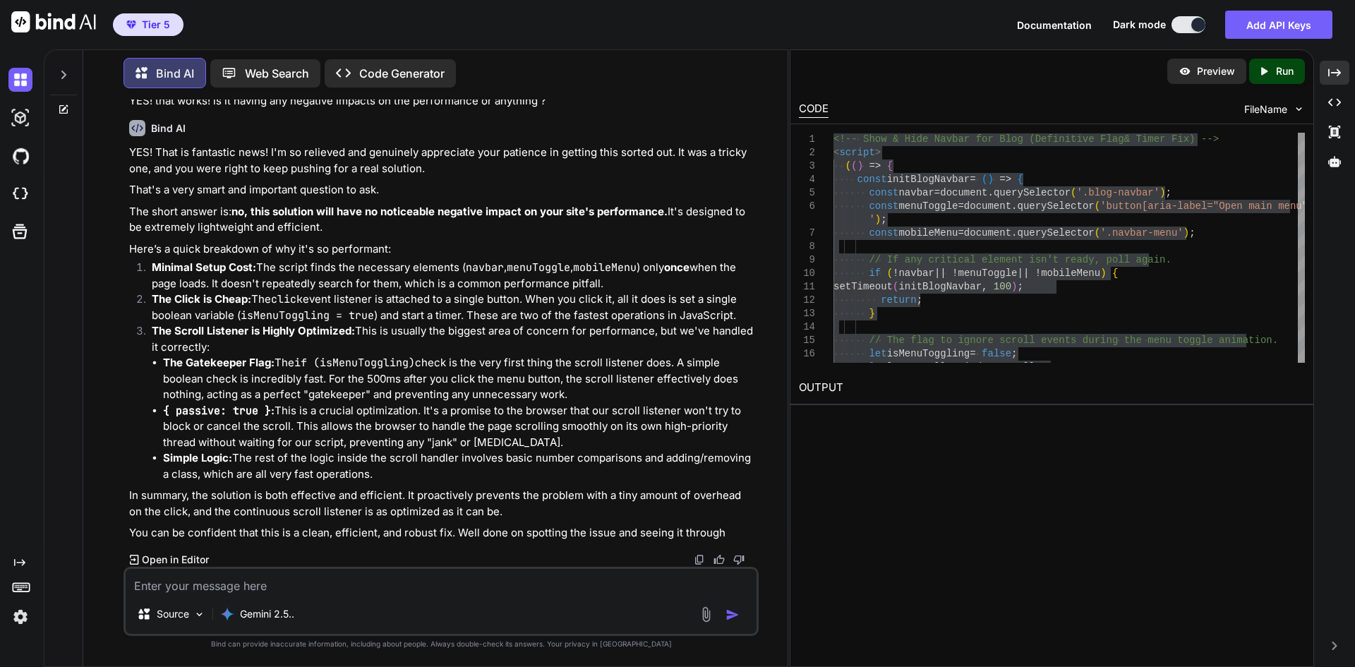
scroll to position [44605, 0]
click at [635, 282] on p "Minimal Setup Cost: The script finds the necessary elements ( navbar , menuTogg…" at bounding box center [454, 276] width 604 height 32
click at [367, 584] on textarea at bounding box center [441, 581] width 631 height 25
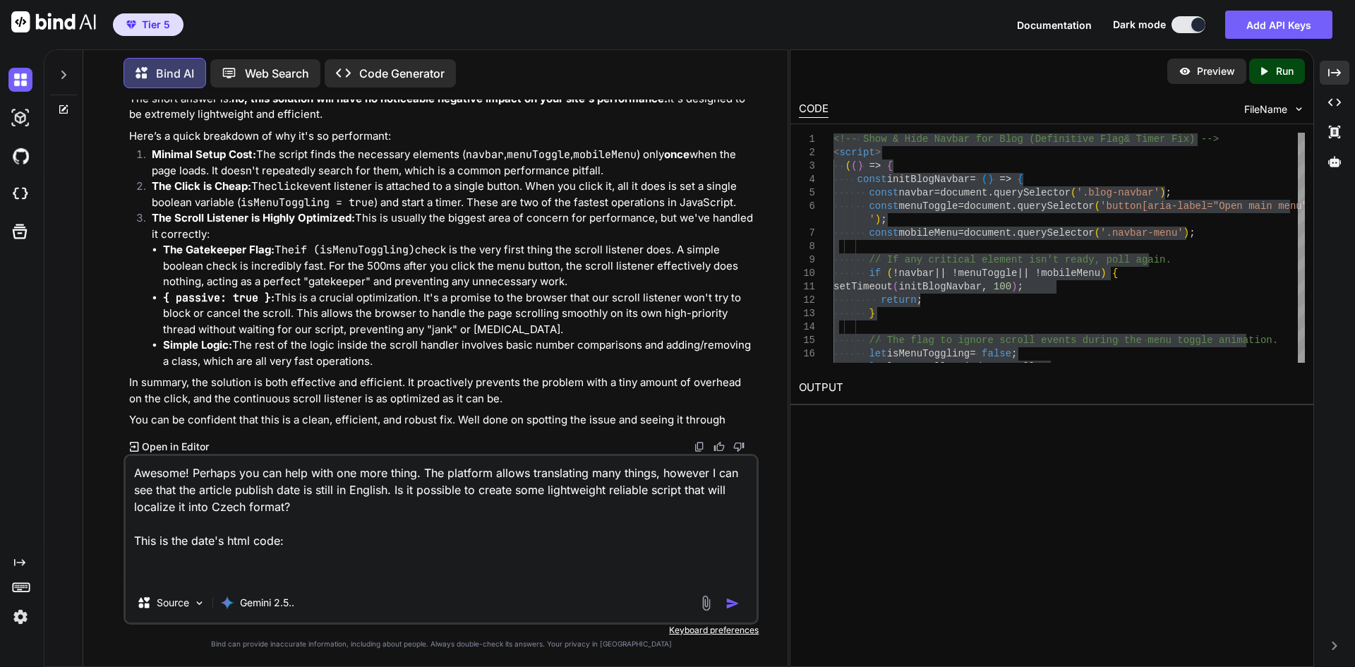
paste textarea "<span class="w-full text-sm text-main-500 flex justify-center md:justify-start …"
type textarea "Awesome! Perhaps you can help with one more thing. The platform allows translat…"
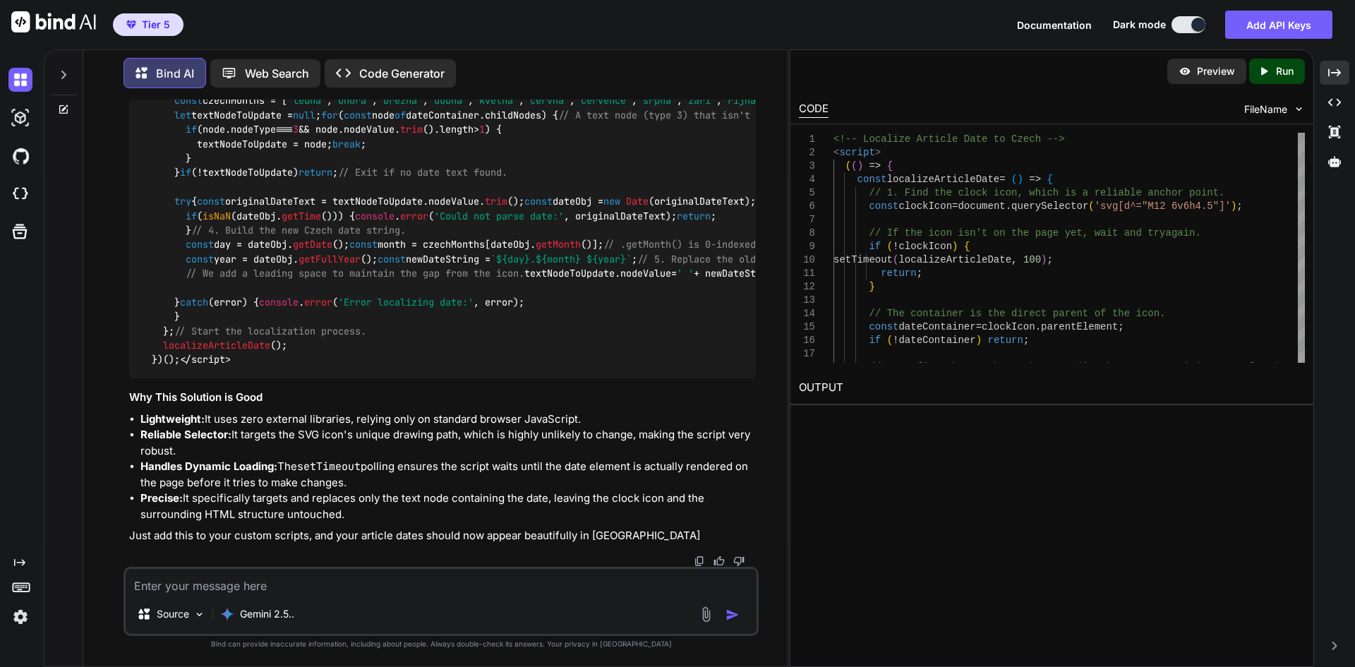
scroll to position [45262, 0]
click at [1167, 195] on div "if ( ! dateContainer ) return ; // 2. Define the Czech month names (in the corr…" at bounding box center [1068, 562] width 471 height 858
type textarea "<!-- Localize Article Date to Czech --> <script> (() => { const localizeArticle…"
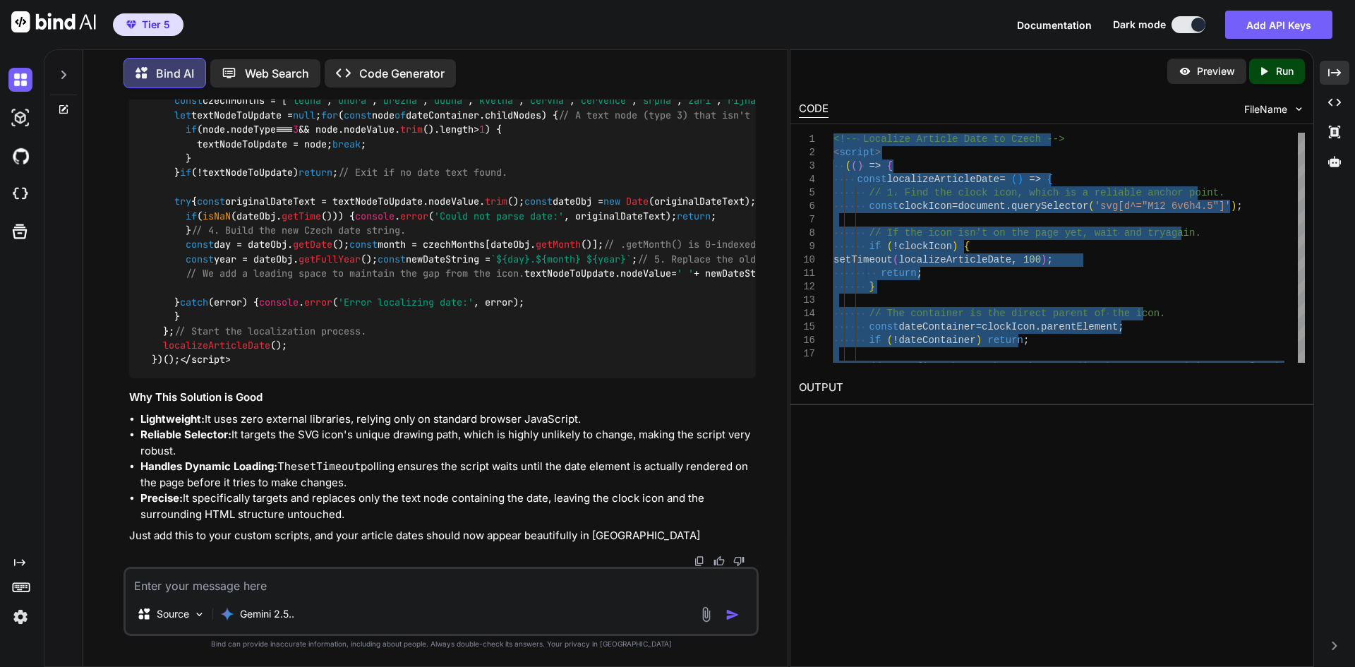
click at [376, 582] on textarea at bounding box center [441, 581] width 631 height 25
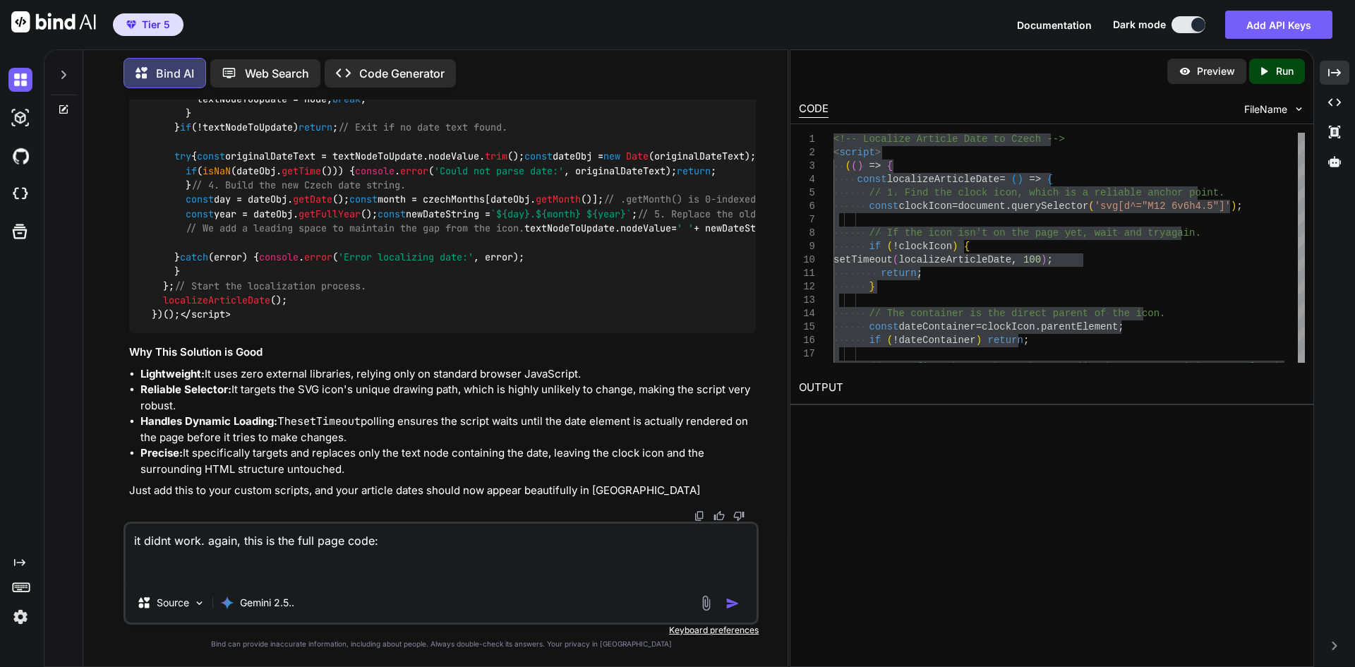
paste textarea "<!LOREMIP dolo><sita cons="ad"><elit><sedd eiusMod="tem-9"/><inci utla="etdolor…"
type textarea "lo ipsum dolo. sitam, cons ad eli sedd eius temp: <!INCIDID utla><etdo magn="al…"
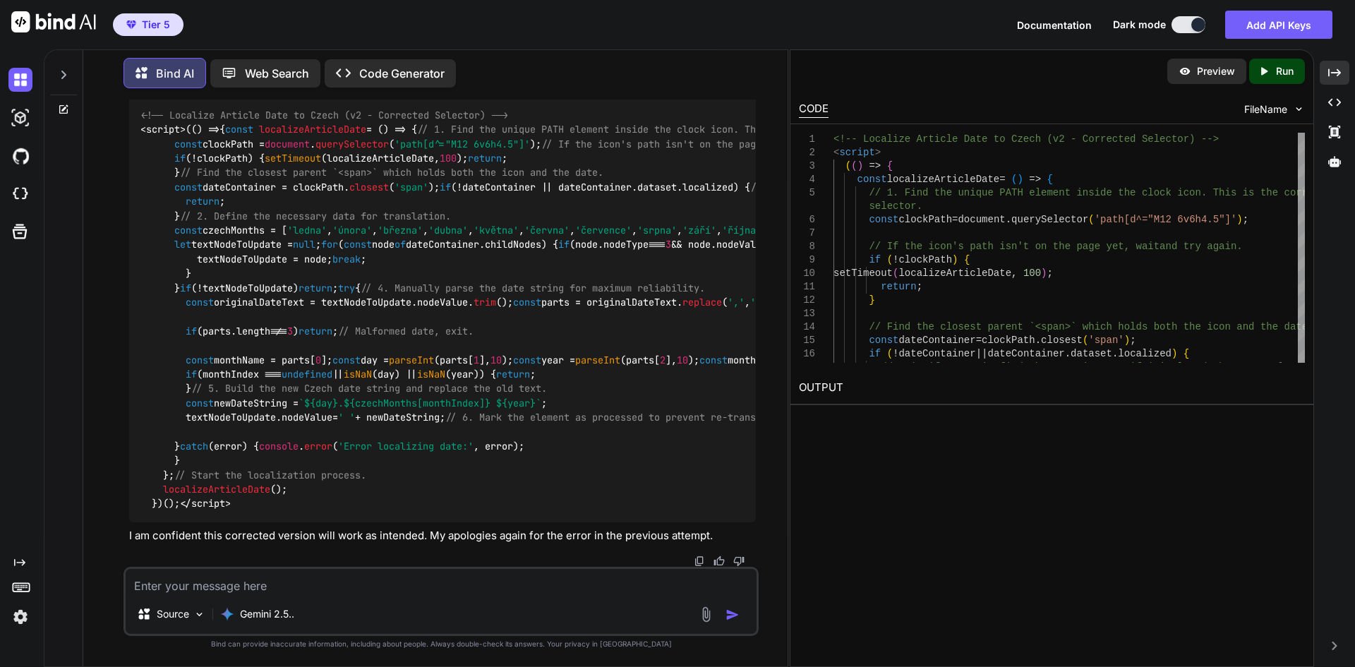
scroll to position [63313, 0]
click at [968, 243] on div "if ( ! dateContainer || dateContainer . dataset . localized ) { // Exit if we c…" at bounding box center [1068, 649] width 471 height 1032
type textarea "<!-- Localize Article Date to Czech (v2 - Corrected Selector) --> <script> (() …"
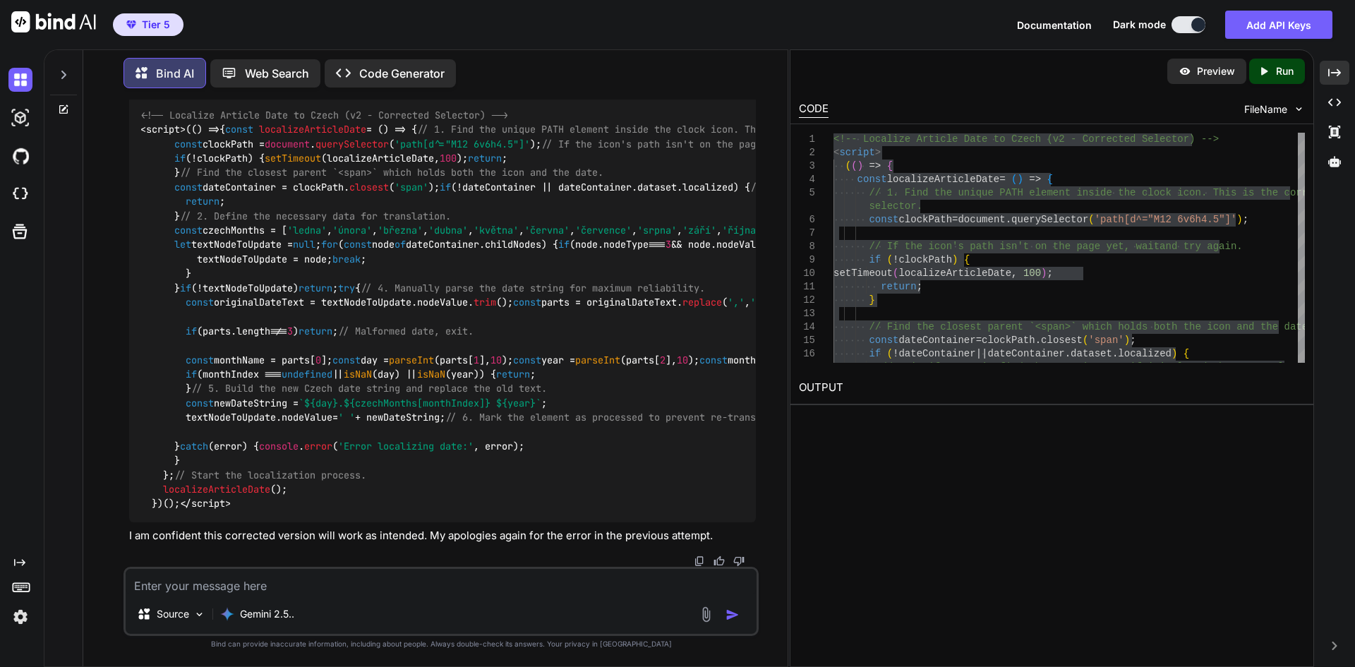
click at [305, 590] on textarea at bounding box center [441, 581] width 631 height 25
type textarea "perfect, that worked! can you provide cleaned up optimized version without comm…"
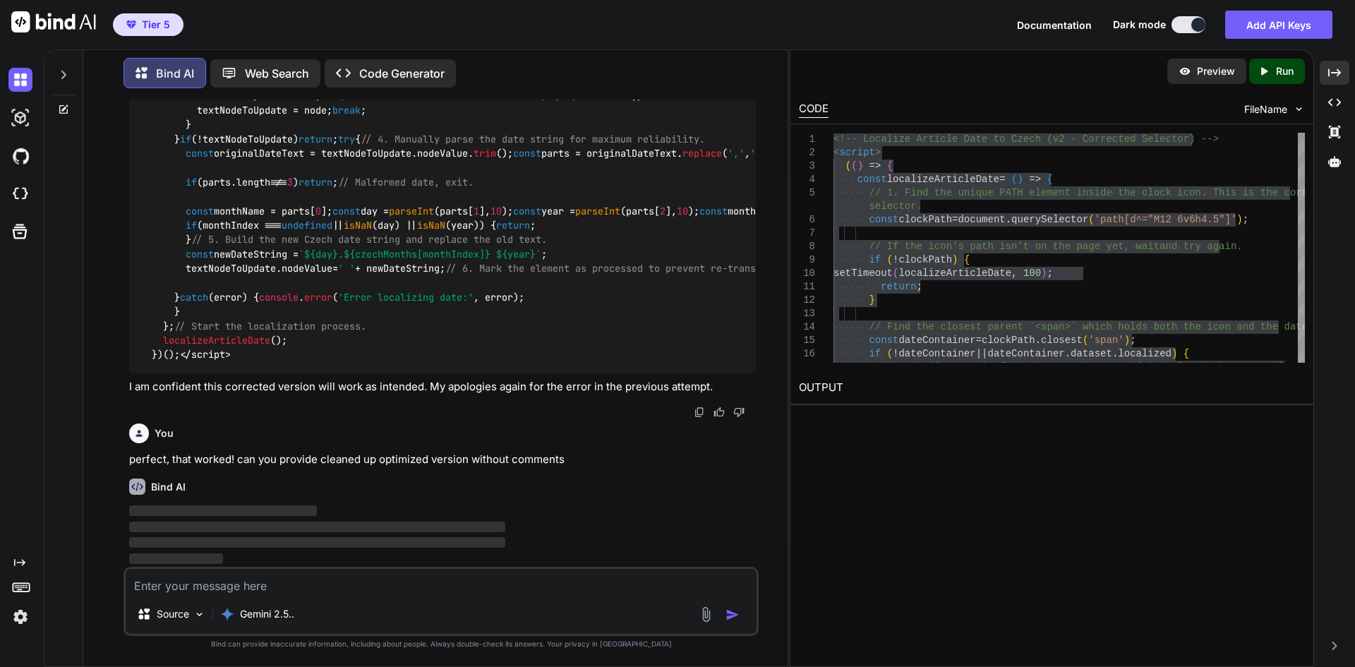
scroll to position [64239, 0]
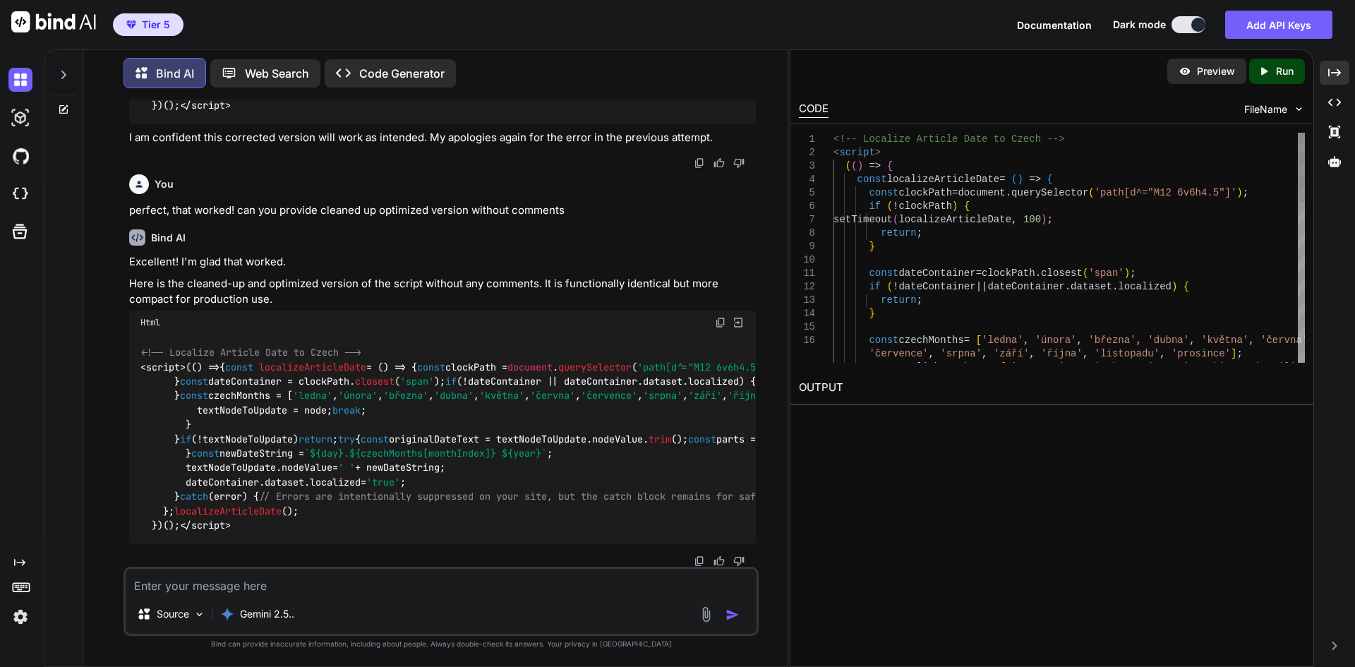
click at [1001, 228] on div "const czechMonths = [ 'ledna' , 'února' , '[GEOGRAPHIC_DATA] , 'dubna' , 'květn…" at bounding box center [1068, 515] width 471 height 764
click at [990, 234] on div "'července' , 'srpna' , 'září' , 'října' , 'listopadu' , 'prosince' ] ; const en…" at bounding box center [1068, 515] width 471 height 764
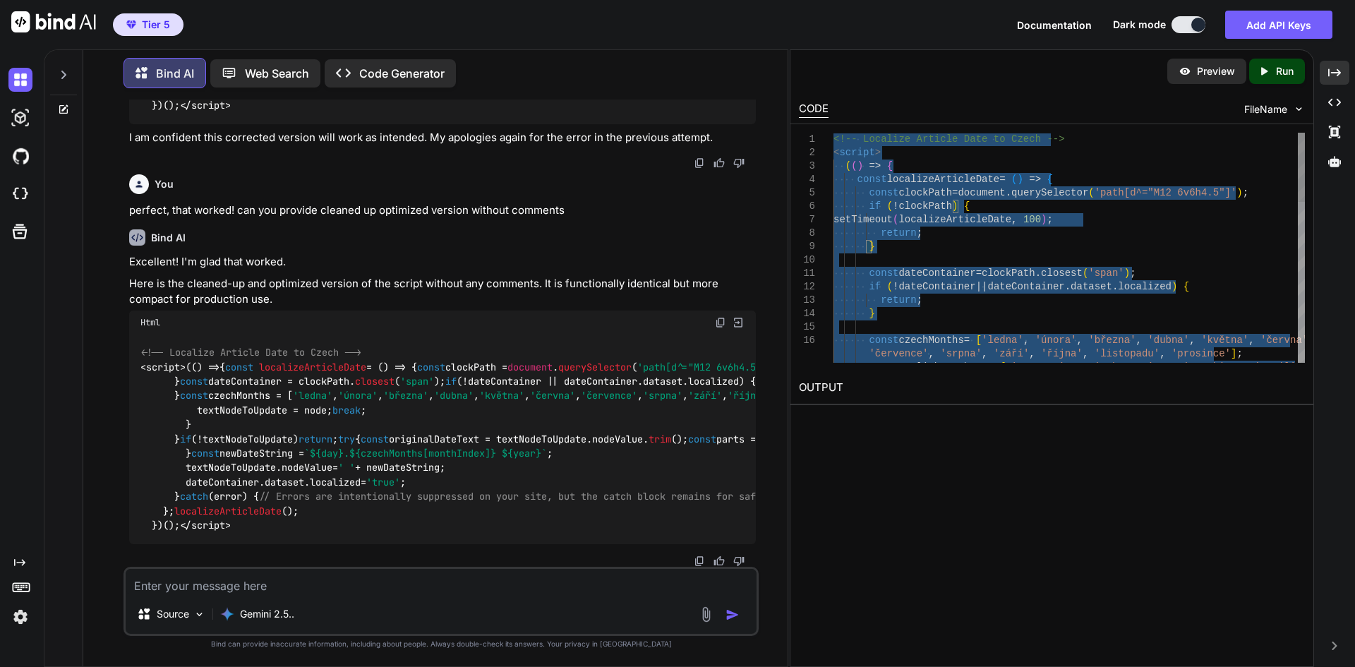
type textarea "<!-- Localize Article Date to Czech --> <script> (() => { const localizeArticle…"
click at [272, 584] on textarea at bounding box center [441, 581] width 631 height 25
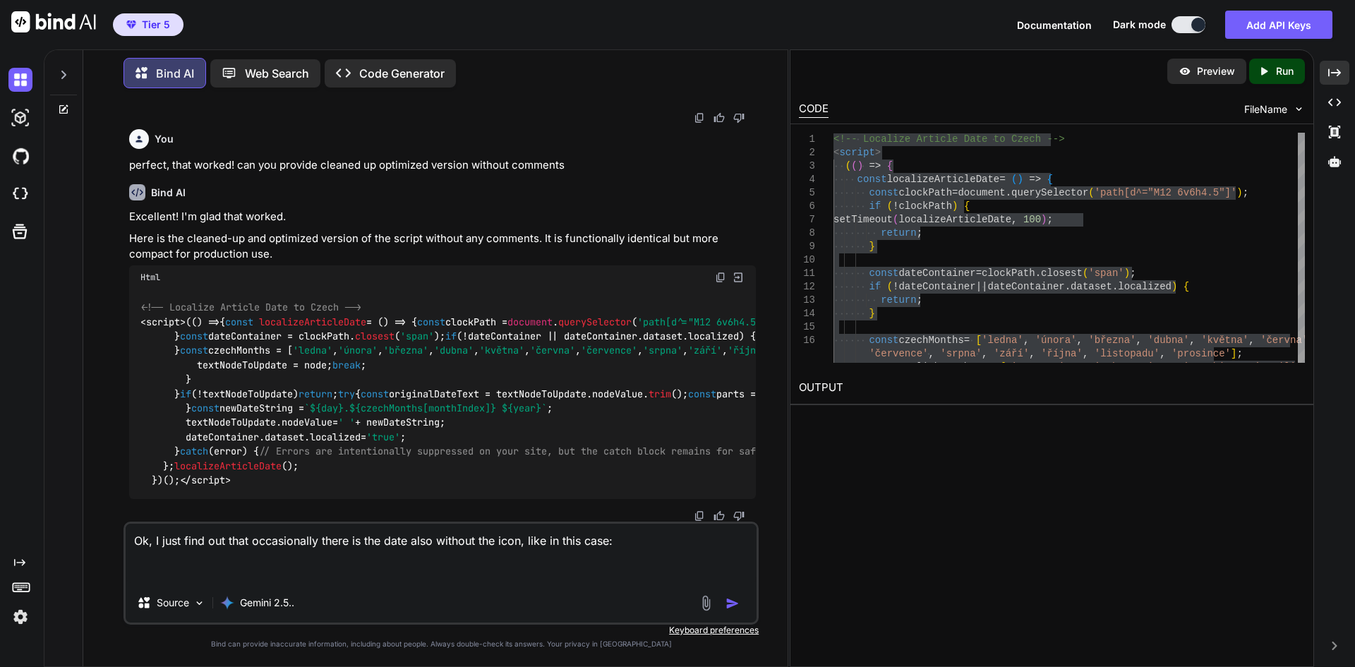
paste textarea "<!LOREMIP dolo><sita cons="ad"><elit><sedd eiusMod="tem-1"/><inci utla="etdolor…"
type textarea "Lo, I dolo sita con adip elitseddoeiu tempo in utl etdo magn aliquae adm veni, …"
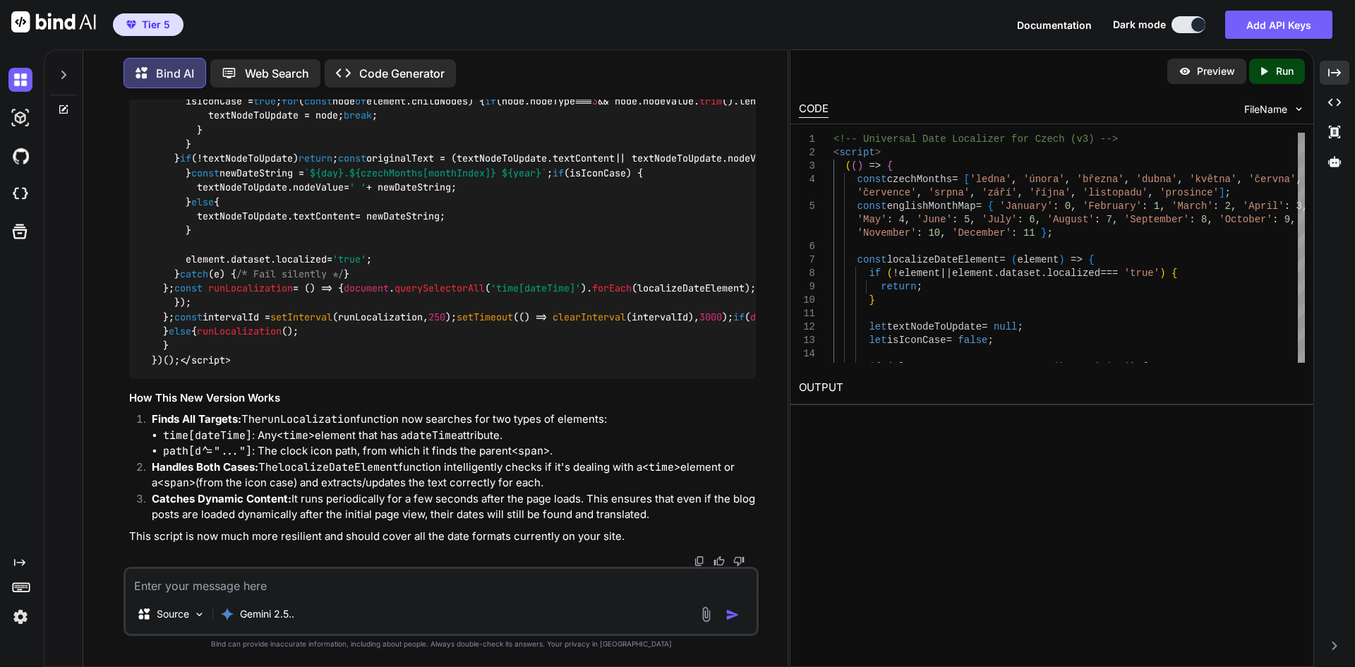
scroll to position [78351, 0]
click at [1017, 200] on div "if ( element . tagName . toLowerCase ( ) === 'time' ) { const localizeDateEleme…" at bounding box center [1068, 642] width 471 height 1019
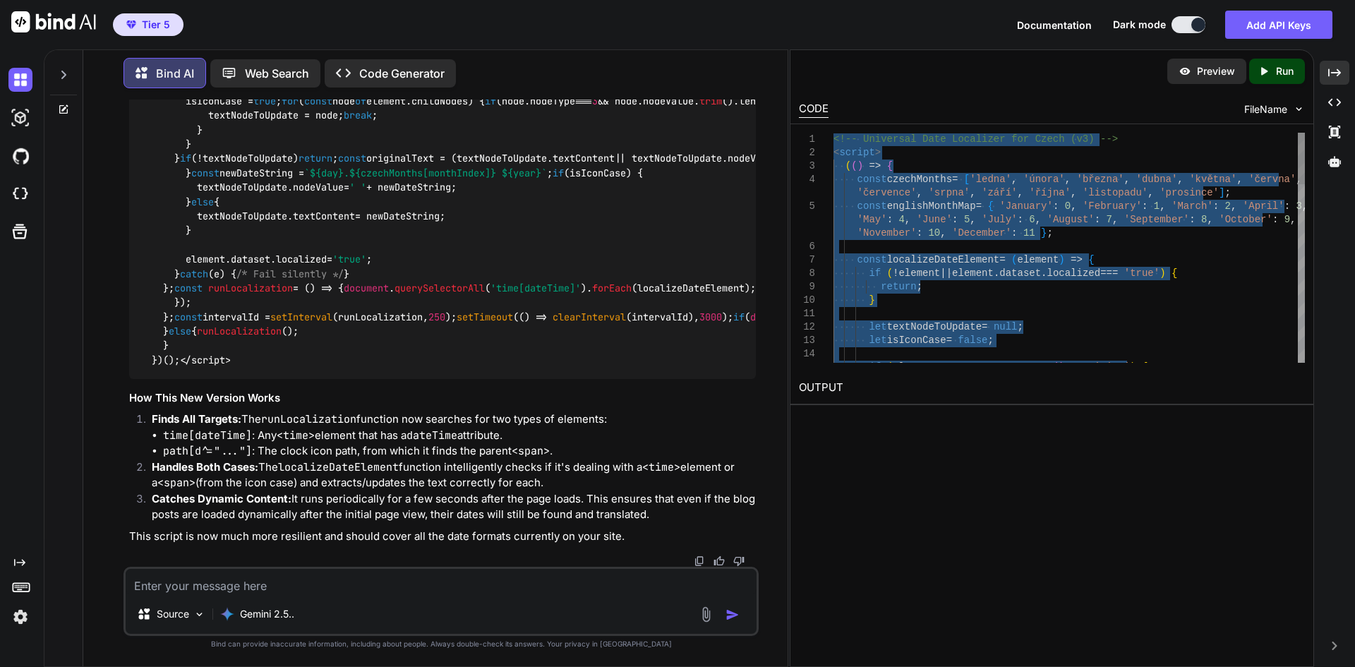
type textarea "<!-- Universal Date Localizer for Czech (v3) --> <script> (() => { const czechM…"
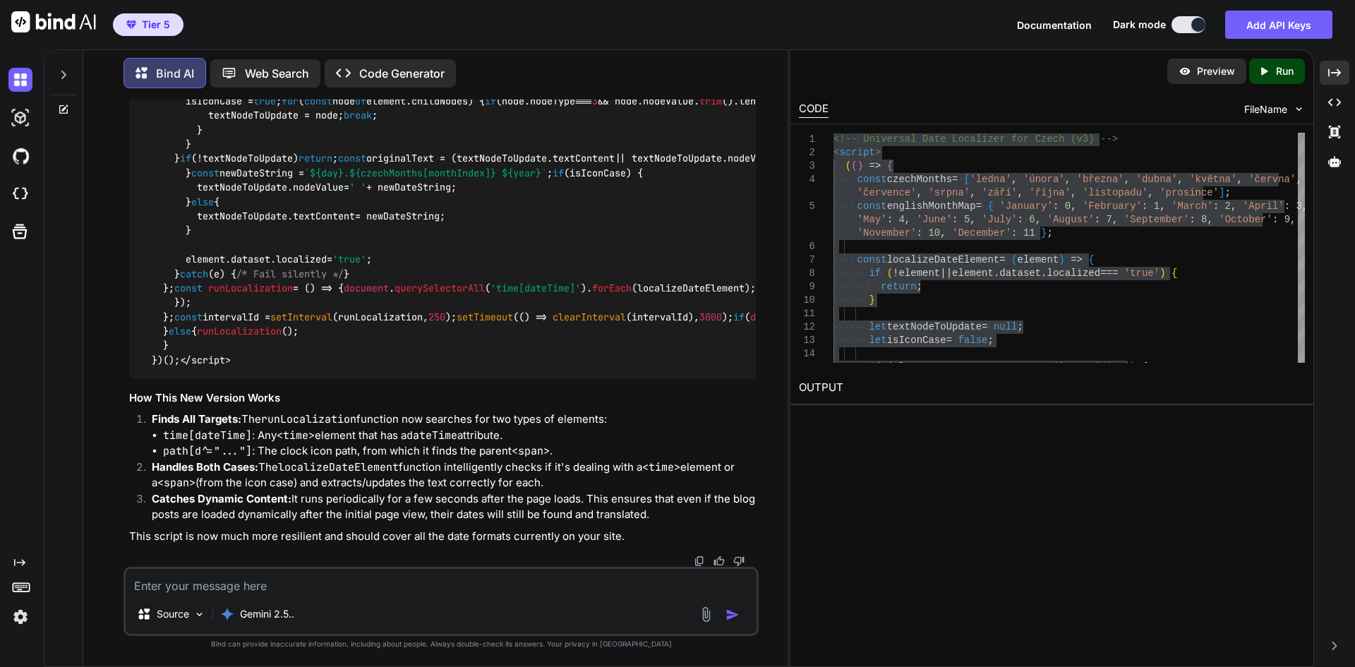
click at [62, 71] on icon at bounding box center [63, 75] width 5 height 8
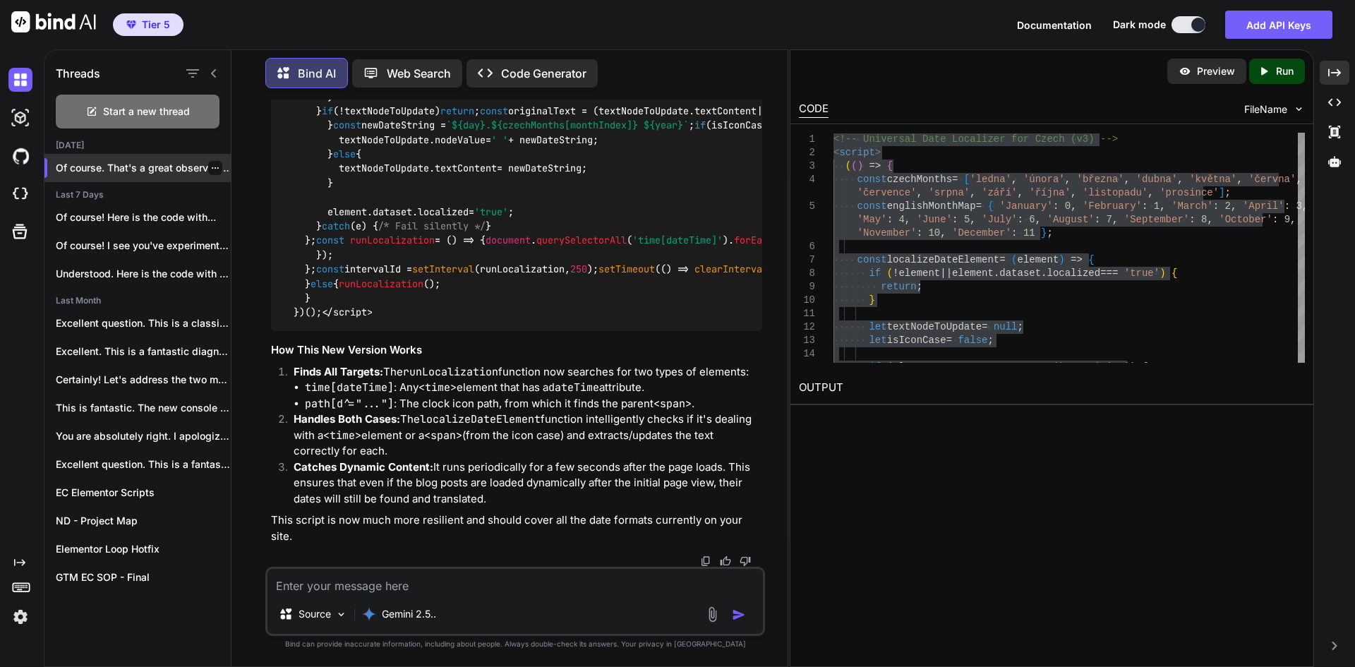
click at [211, 164] on icon "button" at bounding box center [215, 168] width 8 height 8
click at [270, 185] on div "Rename and Save" at bounding box center [275, 192] width 138 height 28
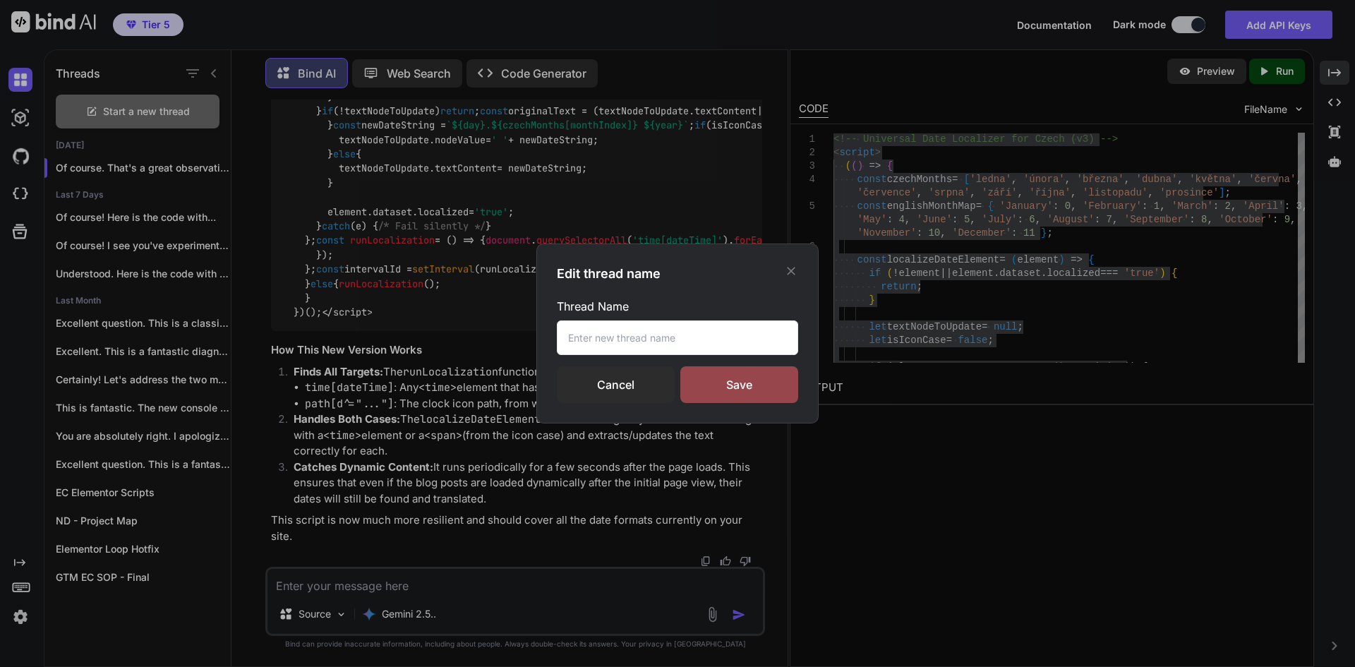
click at [617, 332] on input "text" at bounding box center [677, 337] width 241 height 35
type input "Stránkov - Buildfast"
click at [706, 373] on div "Save" at bounding box center [739, 384] width 118 height 37
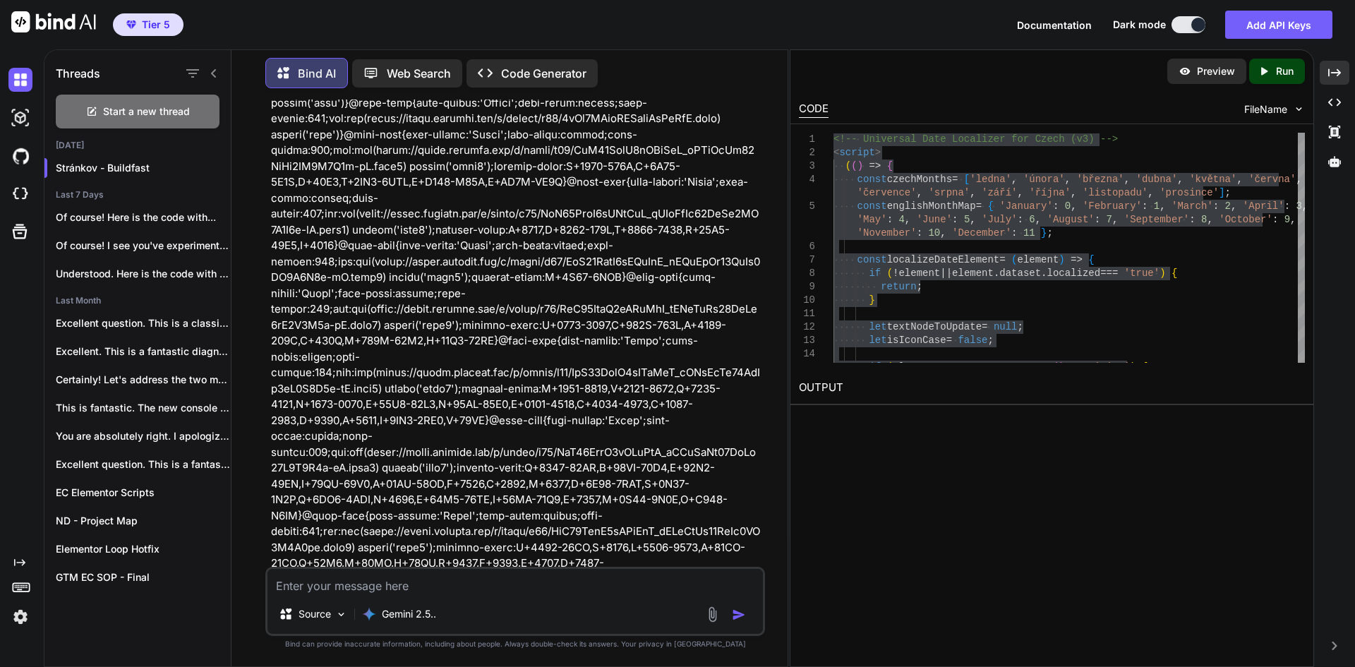
scroll to position [25536, 0]
